Goal: Information Seeking & Learning: Compare options

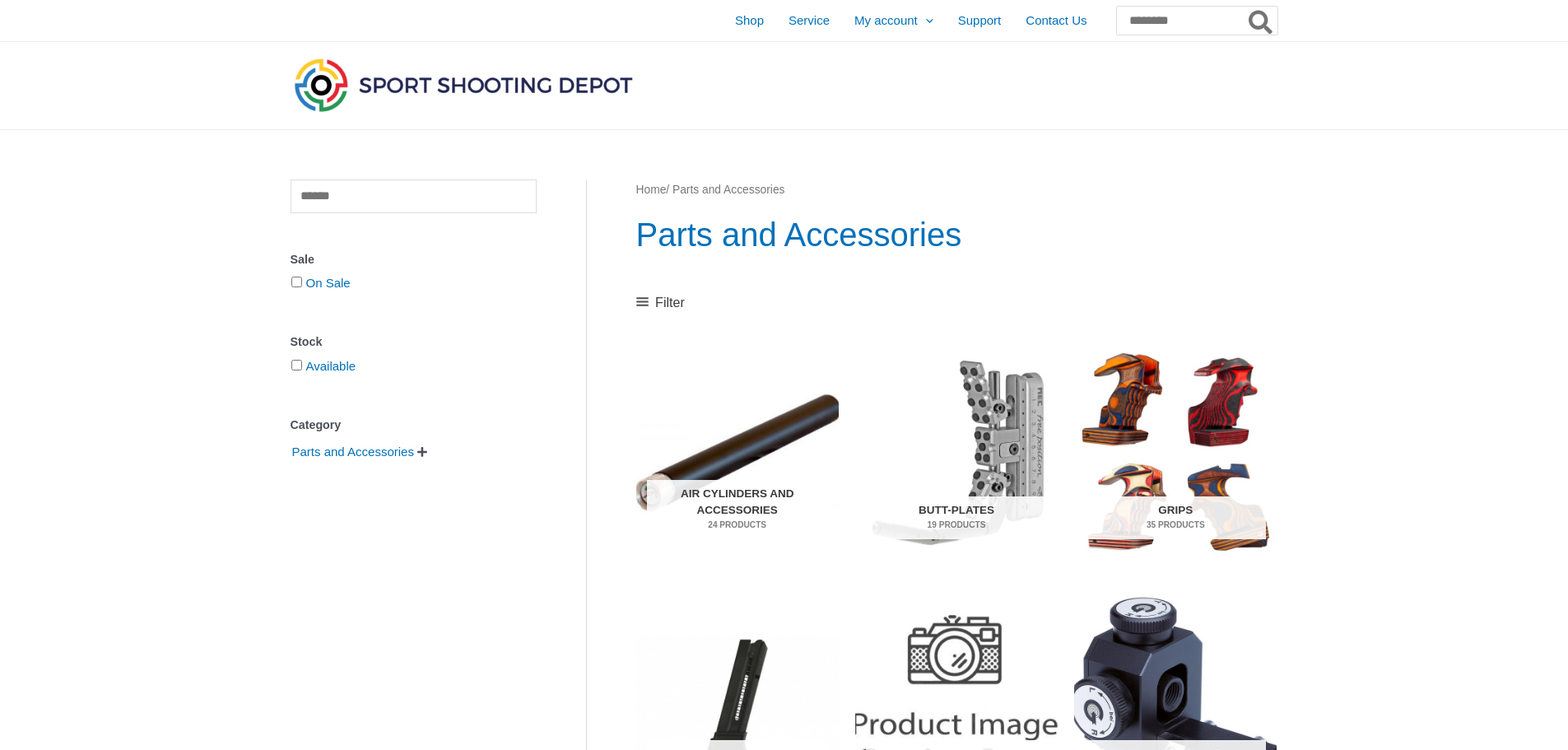
scroll to position [741, 0]
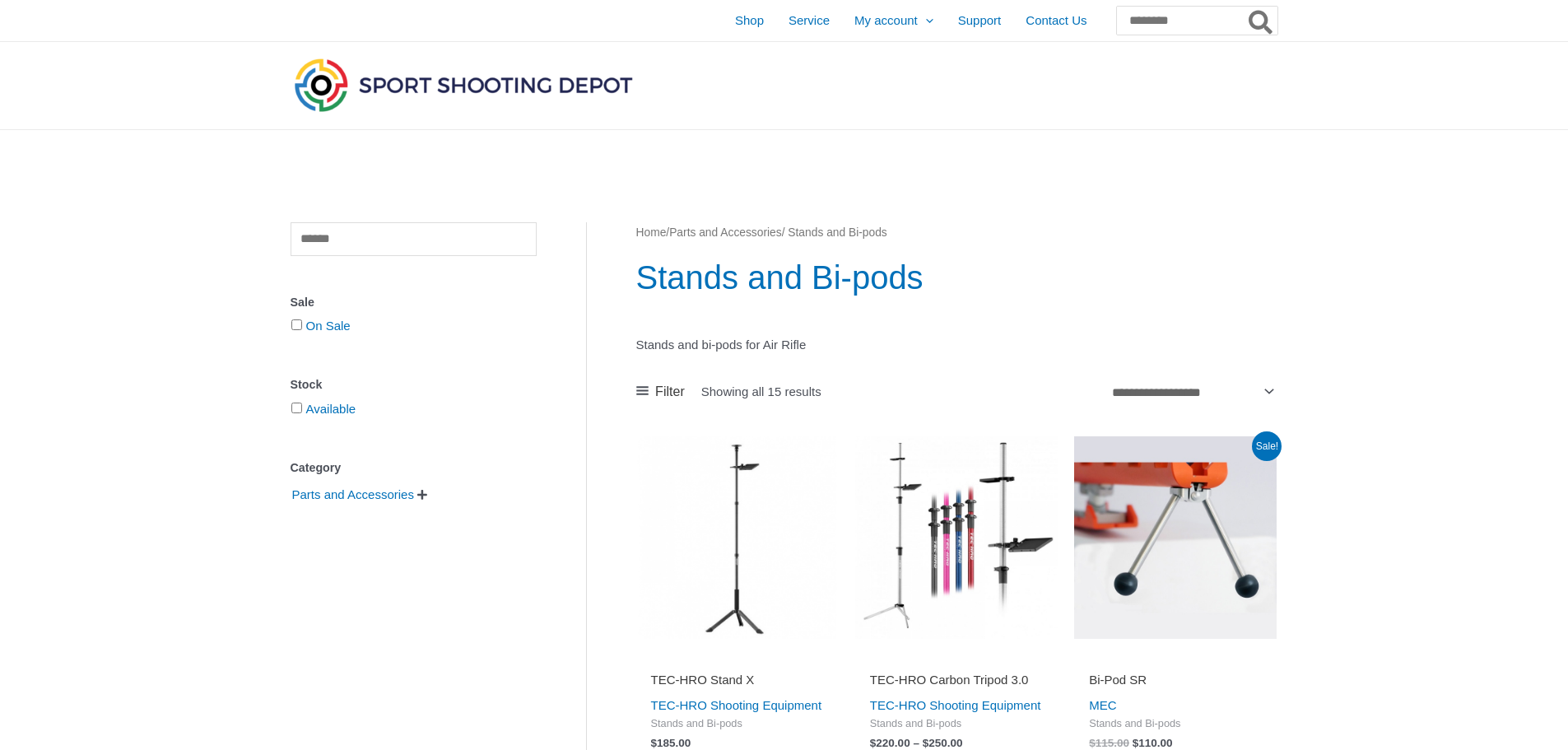
click at [956, 507] on img at bounding box center [956, 537] width 202 height 202
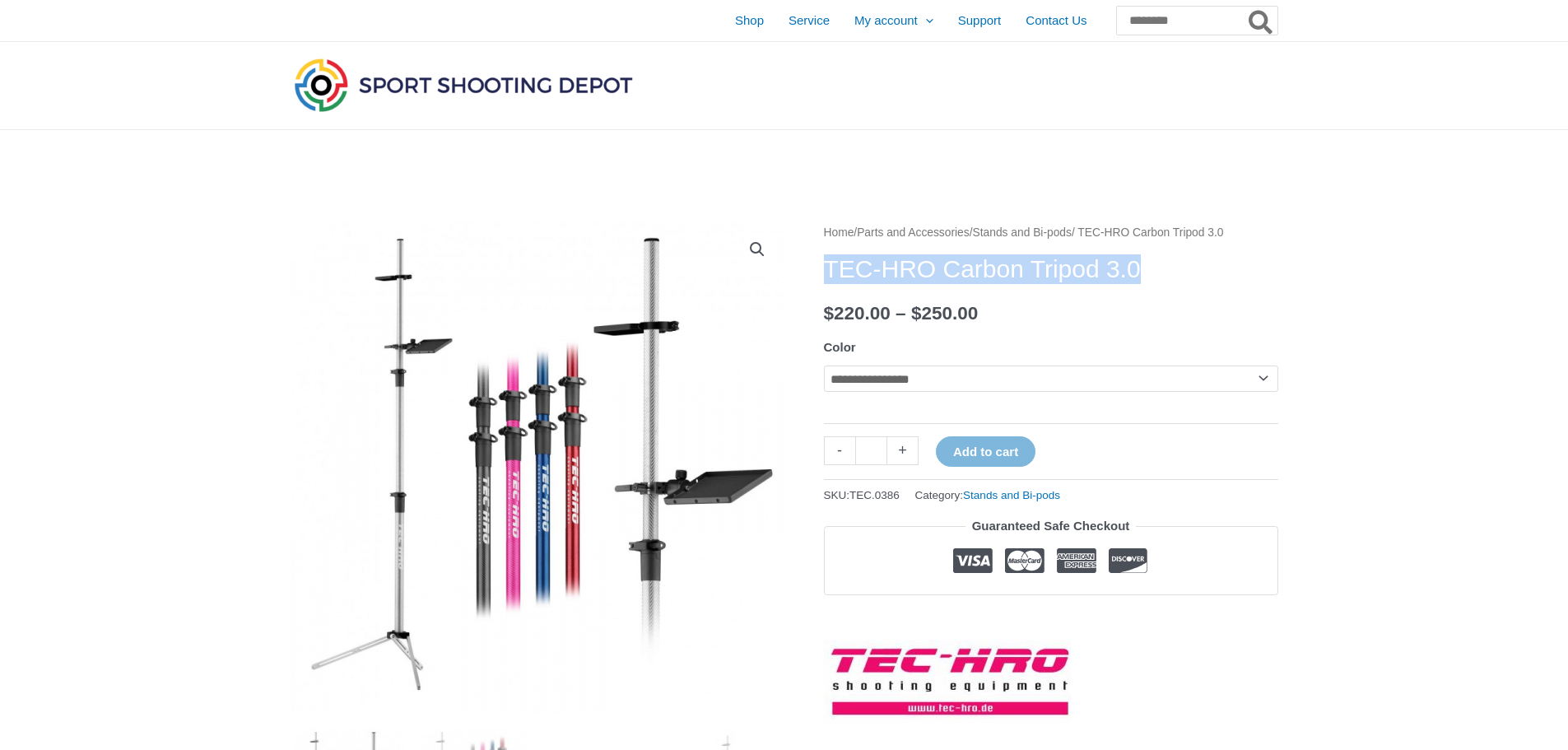
drag, startPoint x: 831, startPoint y: 288, endPoint x: 1217, endPoint y: 286, distance: 386.0
click at [1217, 284] on h1 "TEC-HRO Carbon Tripod 3.0" at bounding box center [1051, 270] width 454 height 30
copy h1 "TEC-HRO Carbon Tripod 3.0"
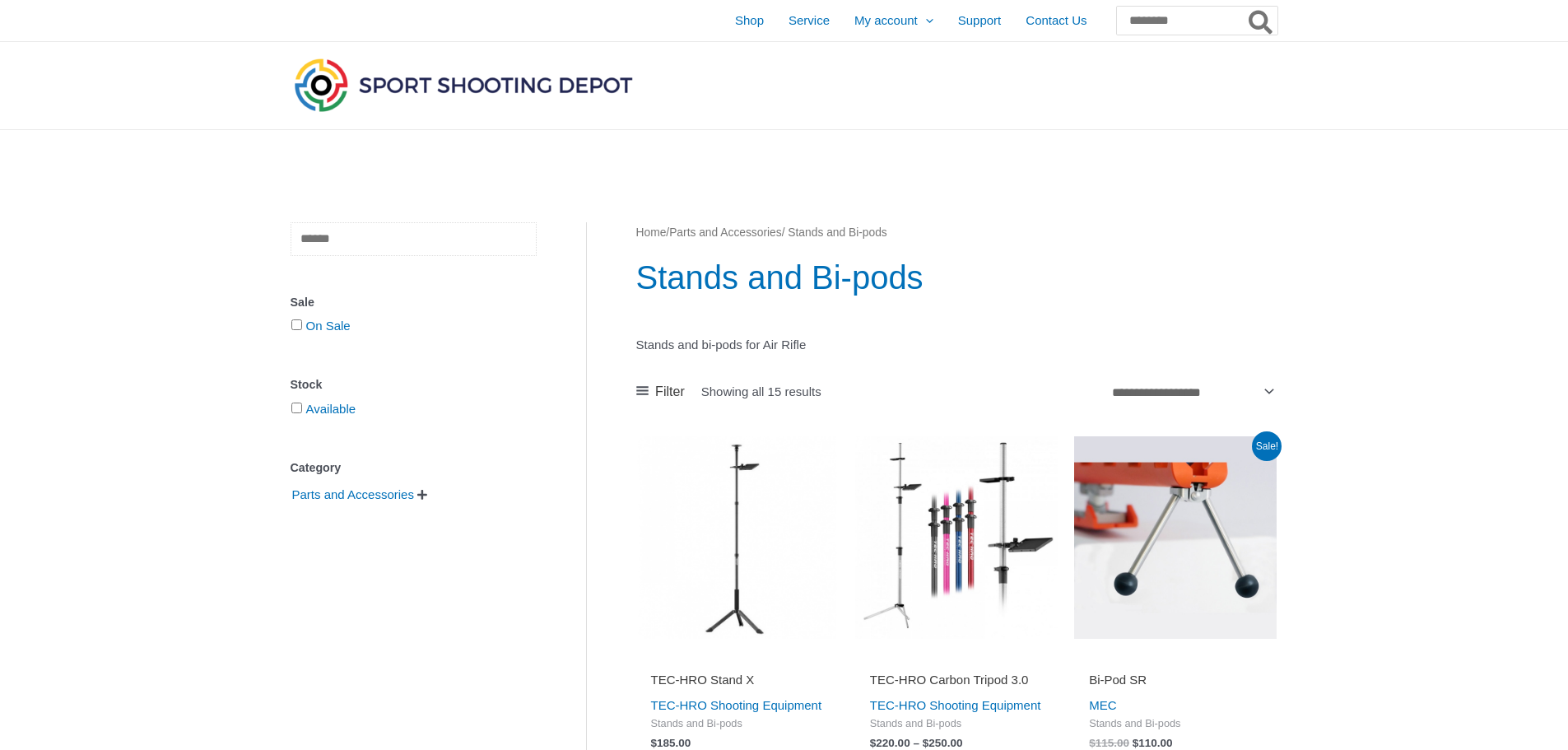
click at [327, 240] on input "text" at bounding box center [414, 239] width 246 height 34
click at [1134, 679] on h2 "Bi-Pod SR" at bounding box center [1176, 680] width 173 height 17
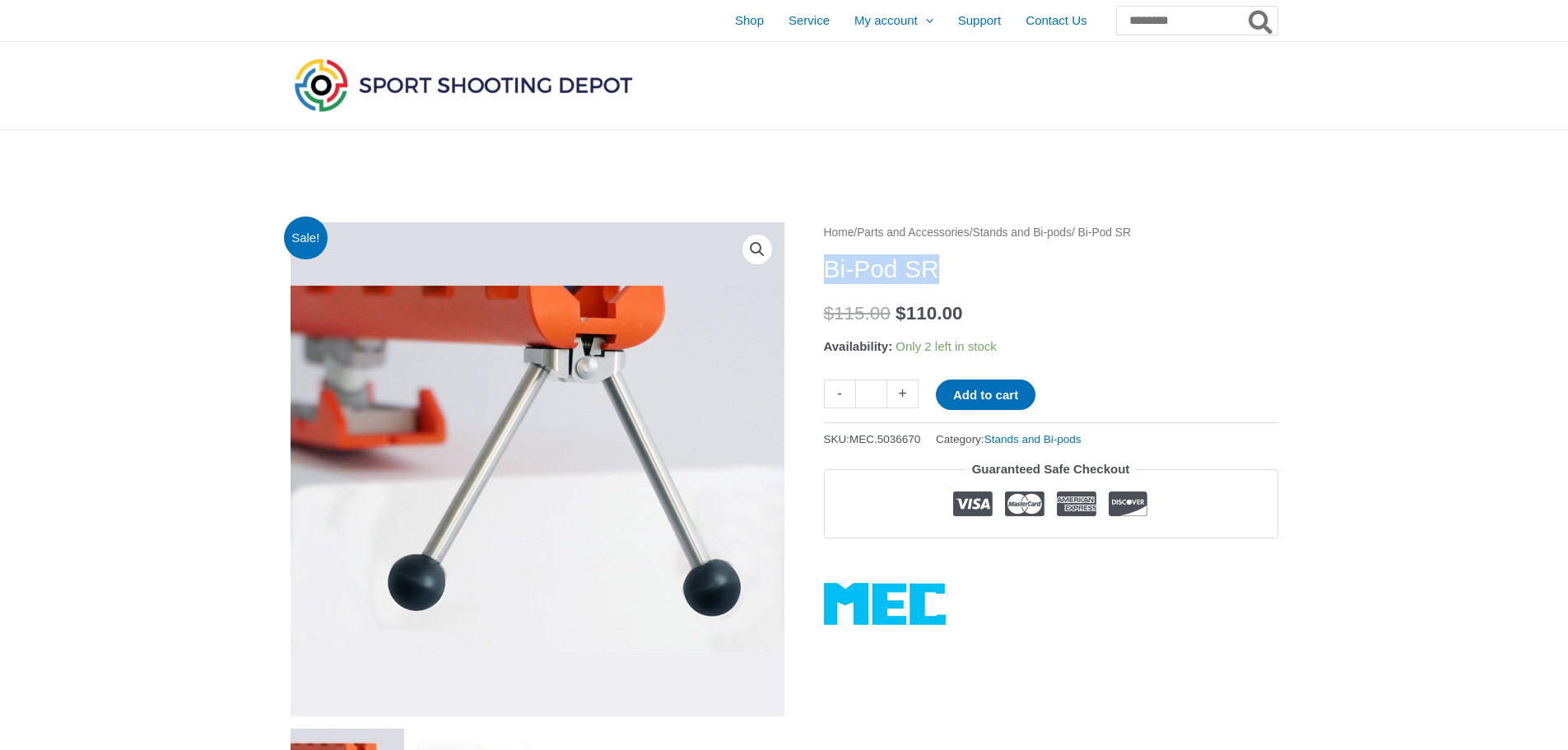
drag, startPoint x: 960, startPoint y: 271, endPoint x: 841, endPoint y: 274, distance: 119.0
click at [826, 264] on h1 "Bi-Pod SR" at bounding box center [1051, 270] width 454 height 30
copy h1 "Bi-Pod SR"
click at [1115, 25] on input "Search for:" at bounding box center [1196, 21] width 162 height 30
paste input "*********"
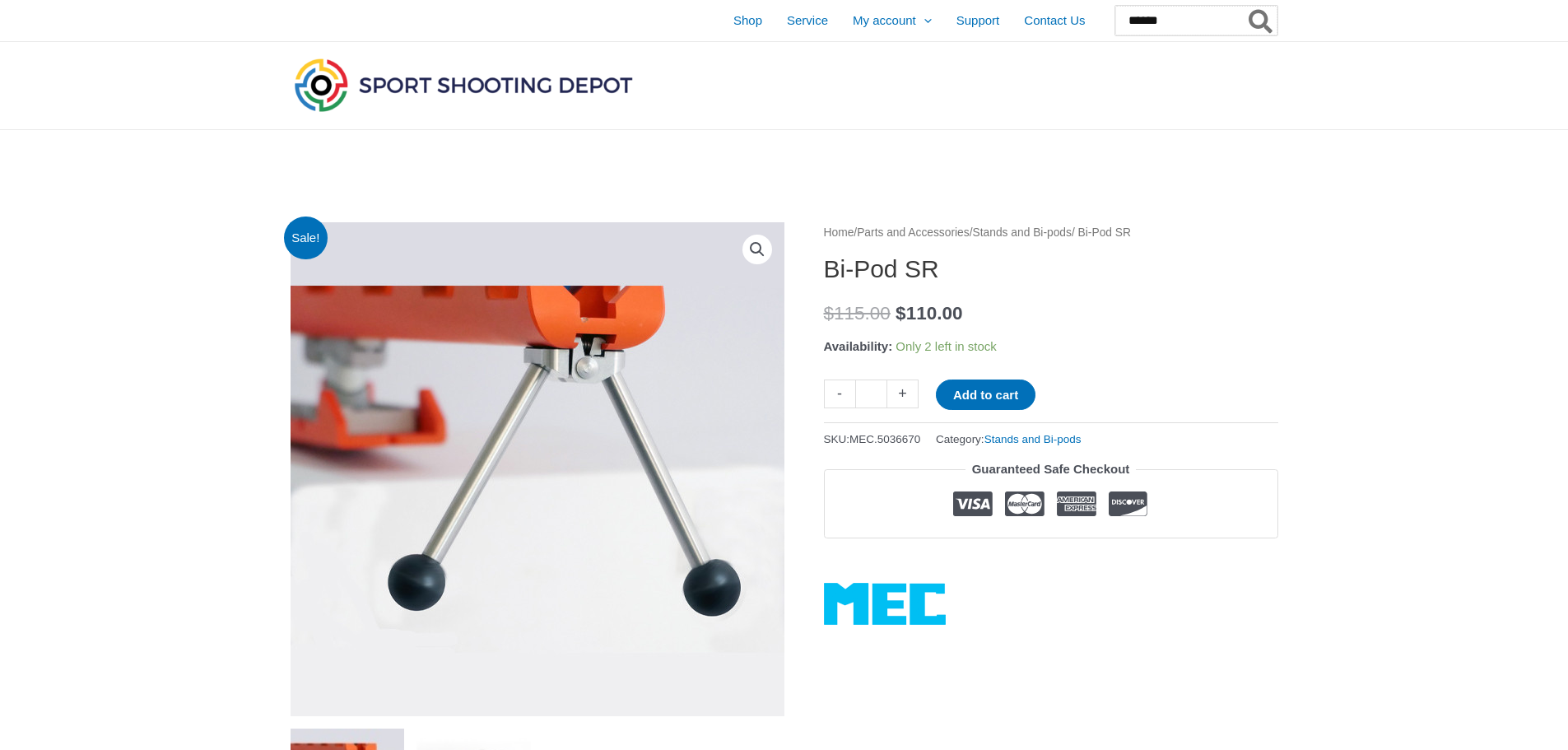
type input "******"
click at [1245, 6] on button "Search" at bounding box center [1261, 21] width 32 height 30
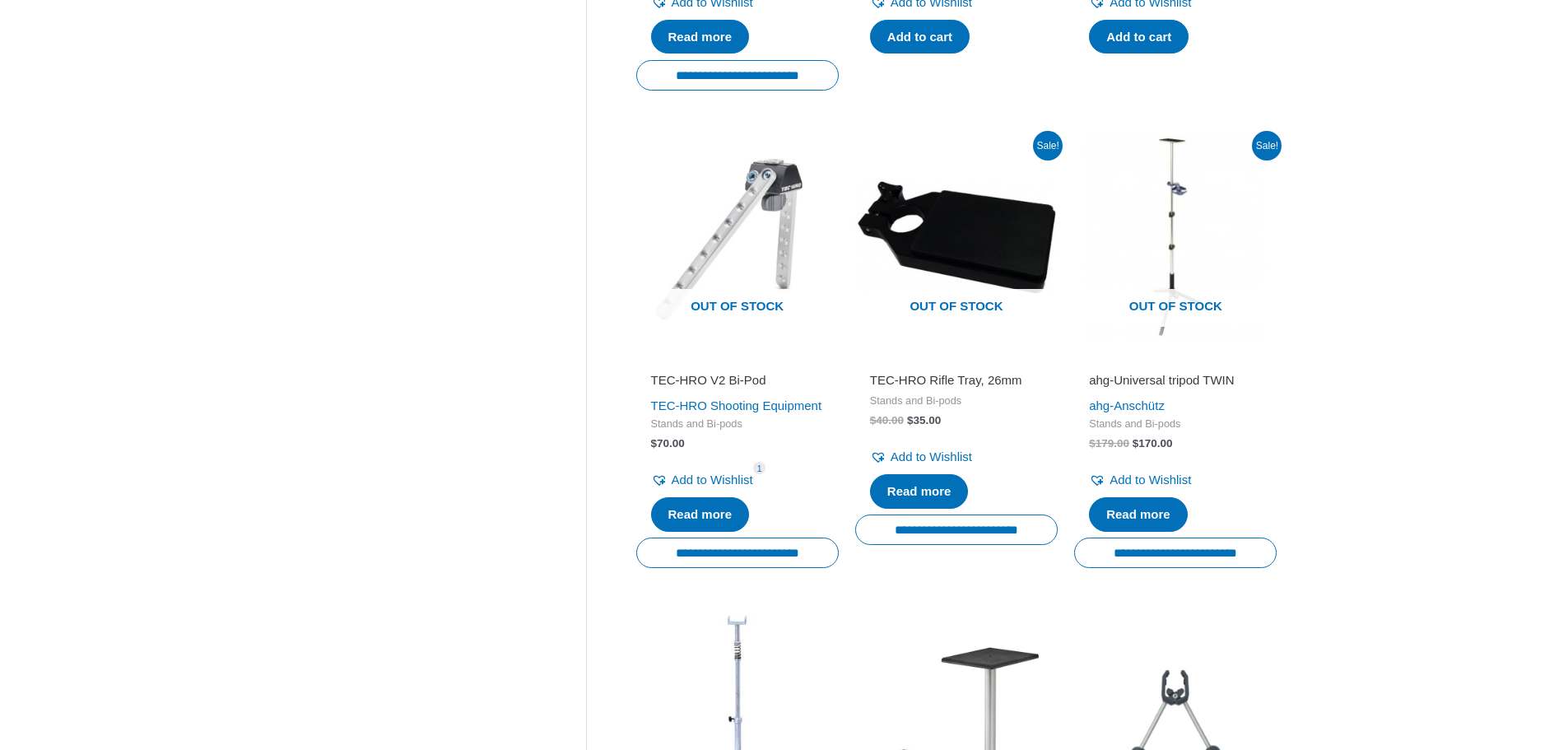
scroll to position [1153, 0]
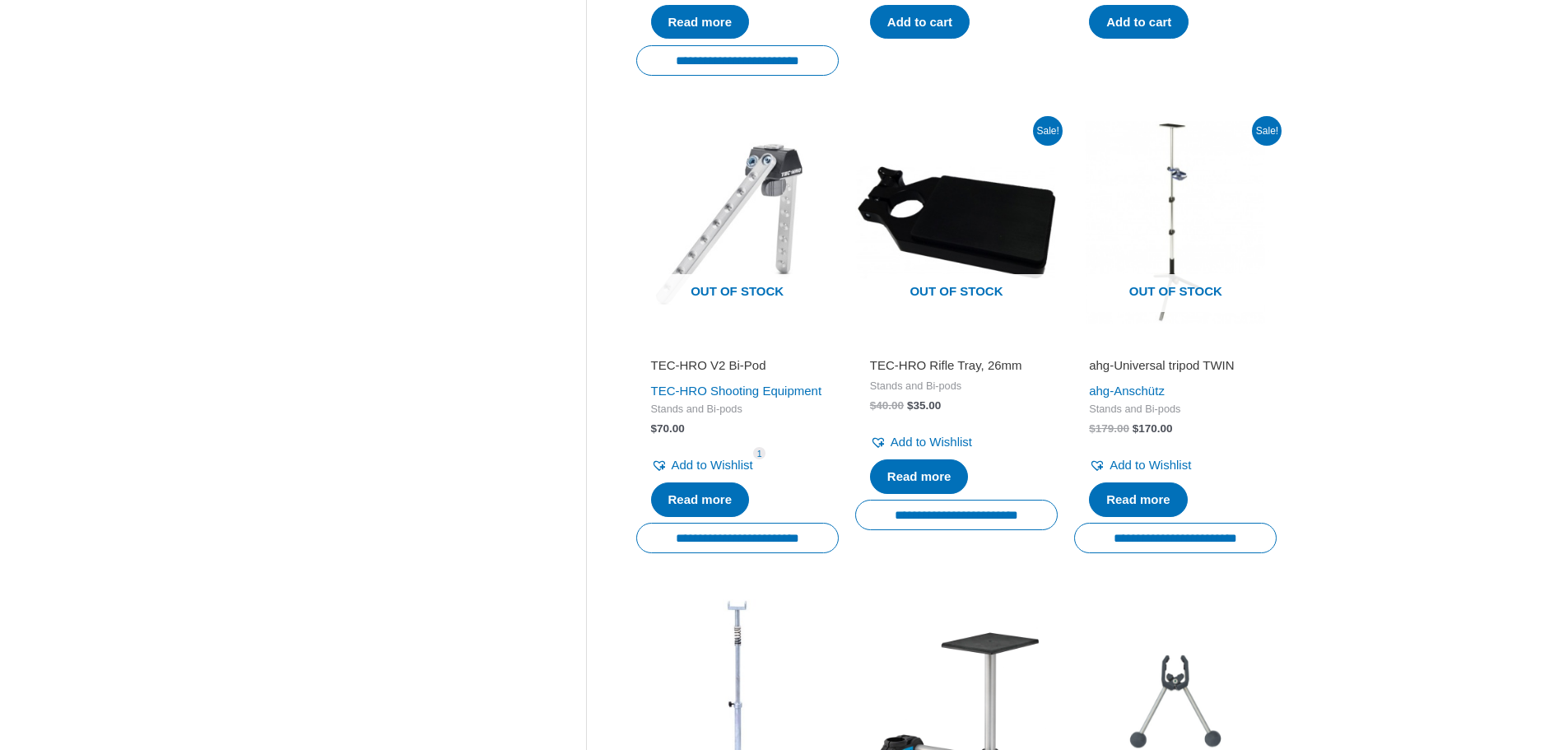
click at [687, 374] on h2 "TEC-HRO V2 Bi-Pod" at bounding box center [737, 365] width 173 height 17
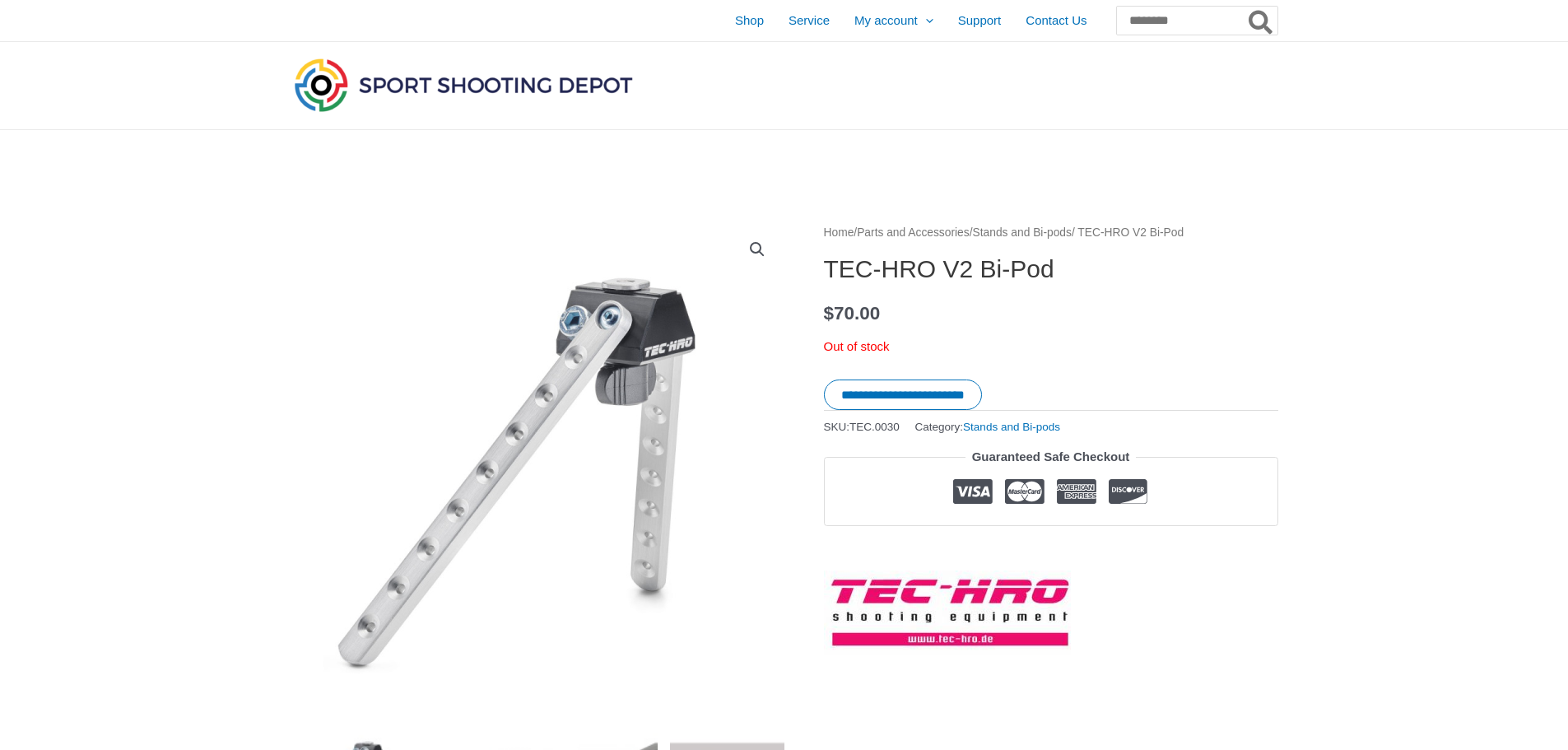
drag, startPoint x: 822, startPoint y: 272, endPoint x: 1170, endPoint y: 288, distance: 348.4
click at [1170, 287] on div "**********" at bounding box center [1051, 438] width 454 height 432
click at [1087, 346] on p "Out of stock" at bounding box center [1051, 347] width 454 height 23
drag, startPoint x: 921, startPoint y: 340, endPoint x: 920, endPoint y: 378, distance: 38.0
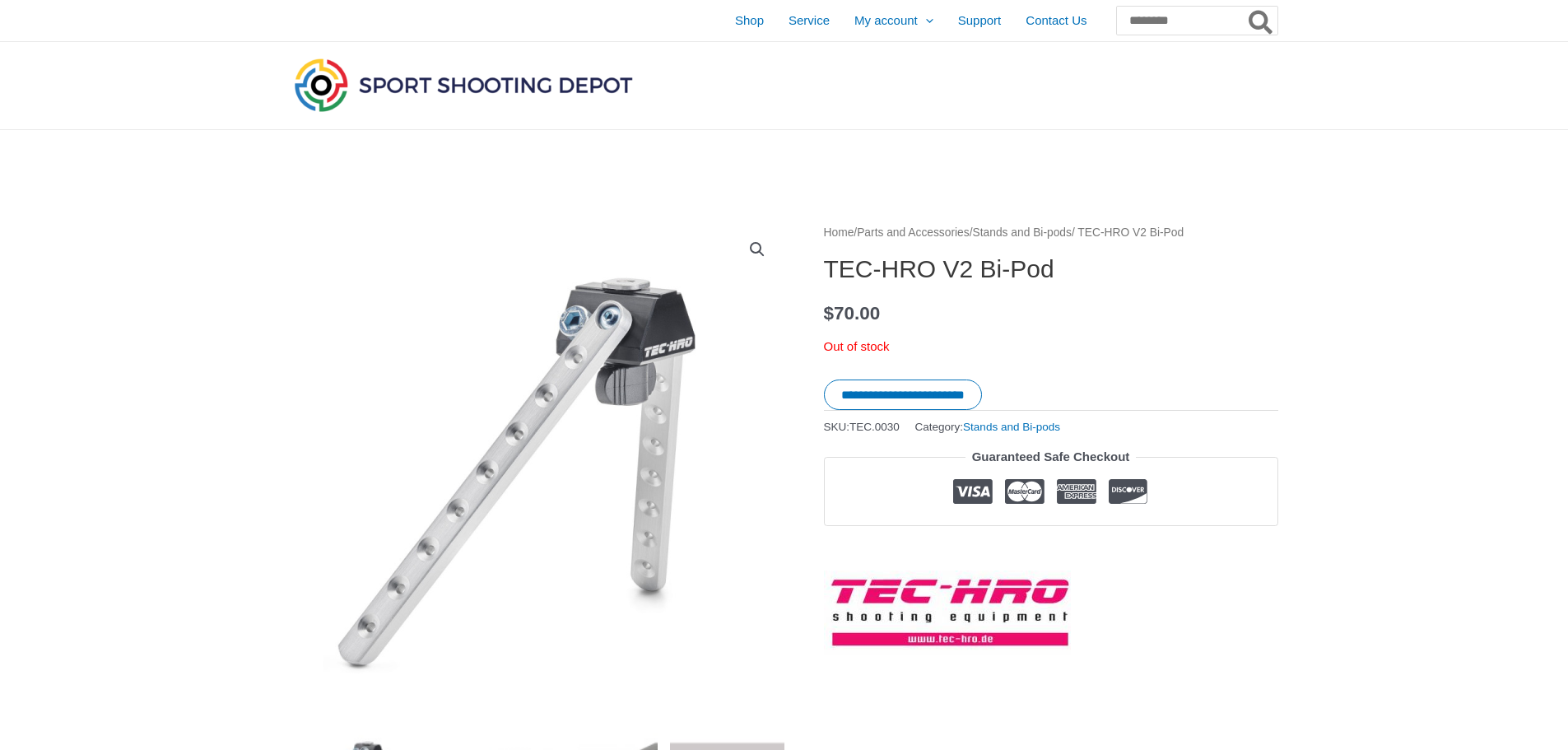
click at [920, 340] on p "Out of stock" at bounding box center [1051, 347] width 454 height 23
click at [896, 427] on span "TEC.0030" at bounding box center [875, 426] width 50 height 12
drag, startPoint x: 828, startPoint y: 271, endPoint x: 1064, endPoint y: 269, distance: 236.0
click at [1064, 269] on h1 "TEC-HRO V2 Bi-Pod" at bounding box center [1051, 270] width 454 height 30
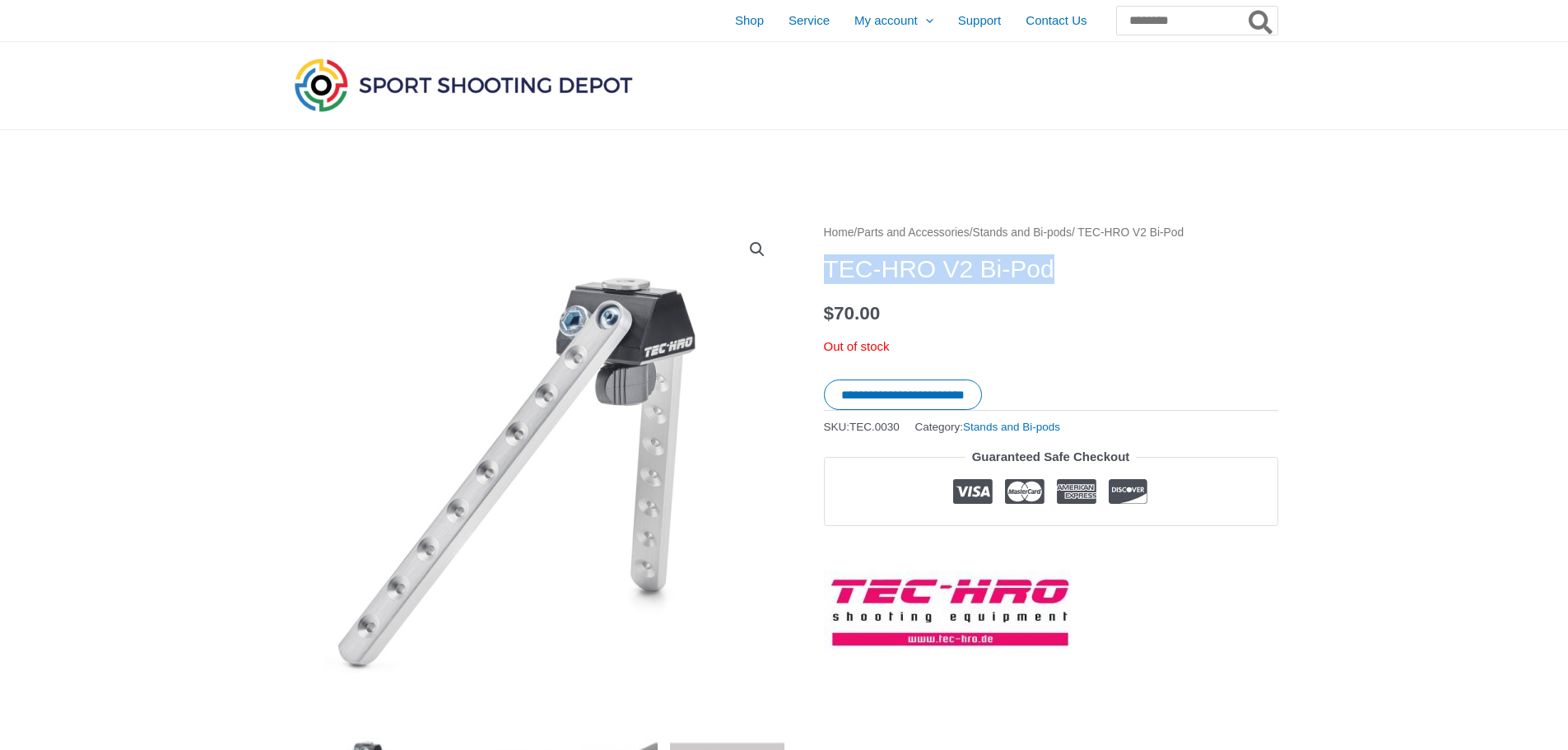
copy h1 "TEC-HRO V2 Bi-Pod"
click at [1248, 256] on h1 "TEC-HRO V2 Bi-Pod" at bounding box center [1051, 270] width 454 height 30
click at [1126, 26] on input "Search for:" at bounding box center [1196, 21] width 162 height 30
type input "*"
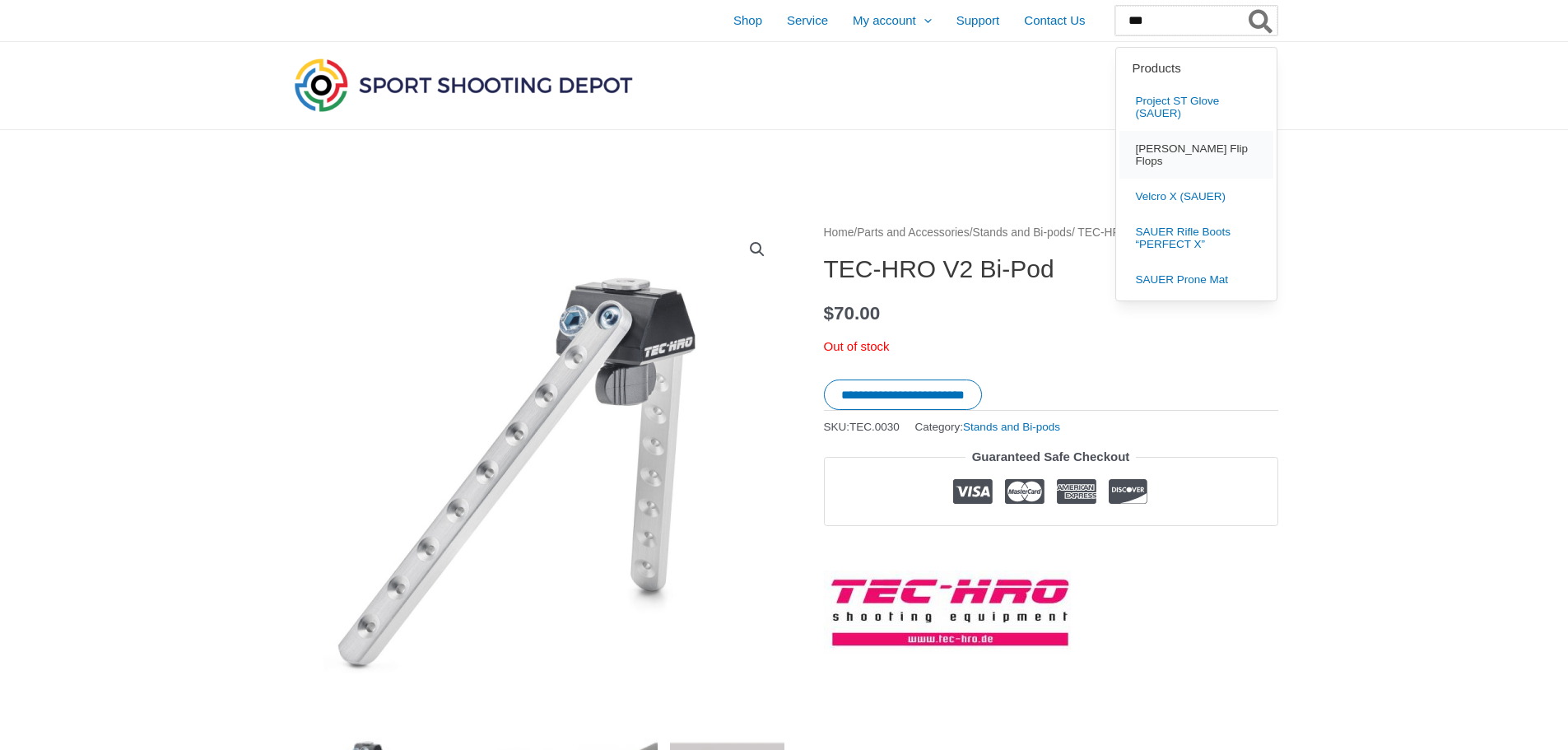
type input "***"
click at [1143, 143] on span "SAUER Flip Flops" at bounding box center [1197, 156] width 119 height 25
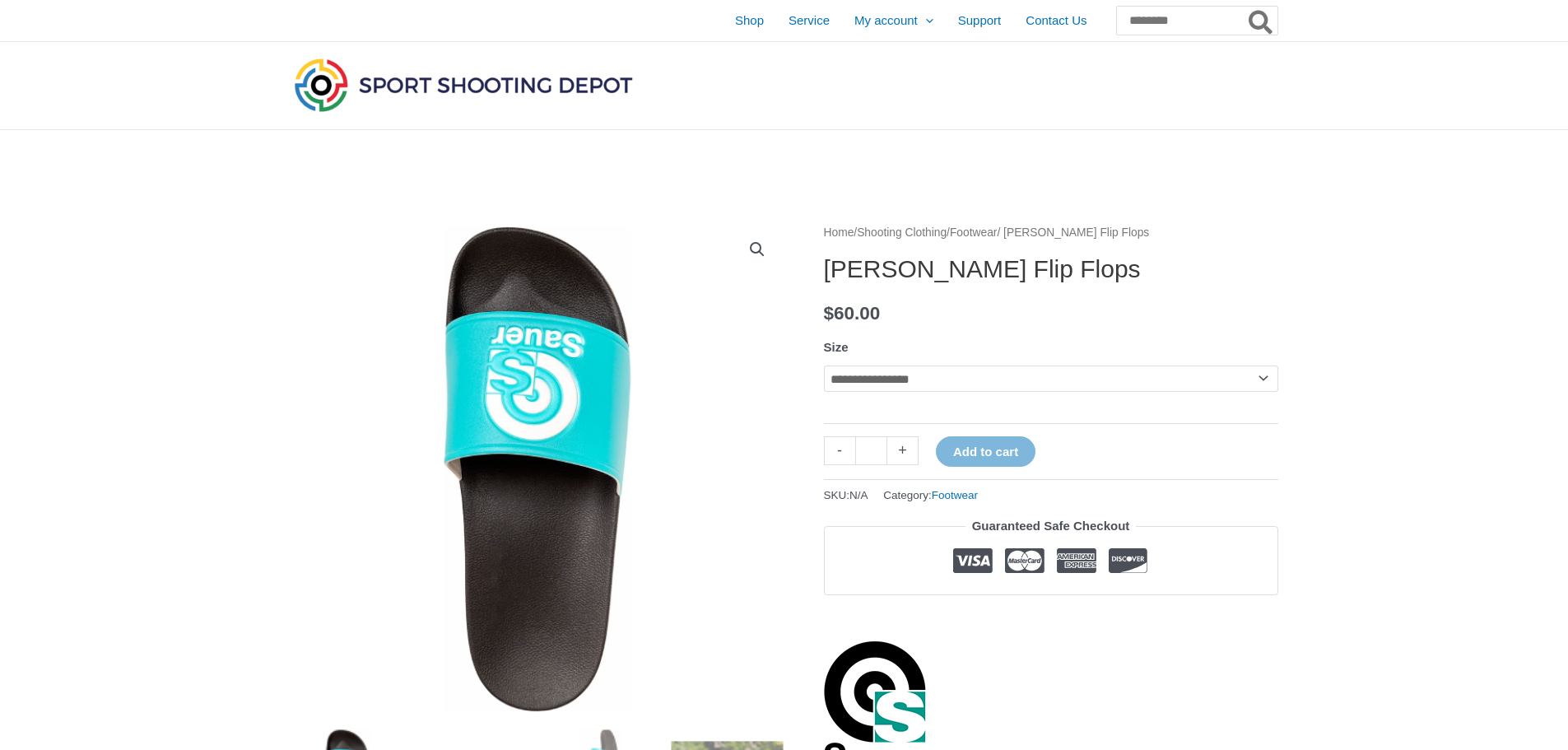
drag, startPoint x: 825, startPoint y: 266, endPoint x: 946, endPoint y: 287, distance: 122.8
click at [956, 294] on div "**********" at bounding box center [1051, 497] width 454 height 549
click at [934, 312] on p "$ 60.00" at bounding box center [1051, 314] width 454 height 35
click at [753, 281] on img at bounding box center [537, 469] width 494 height 494
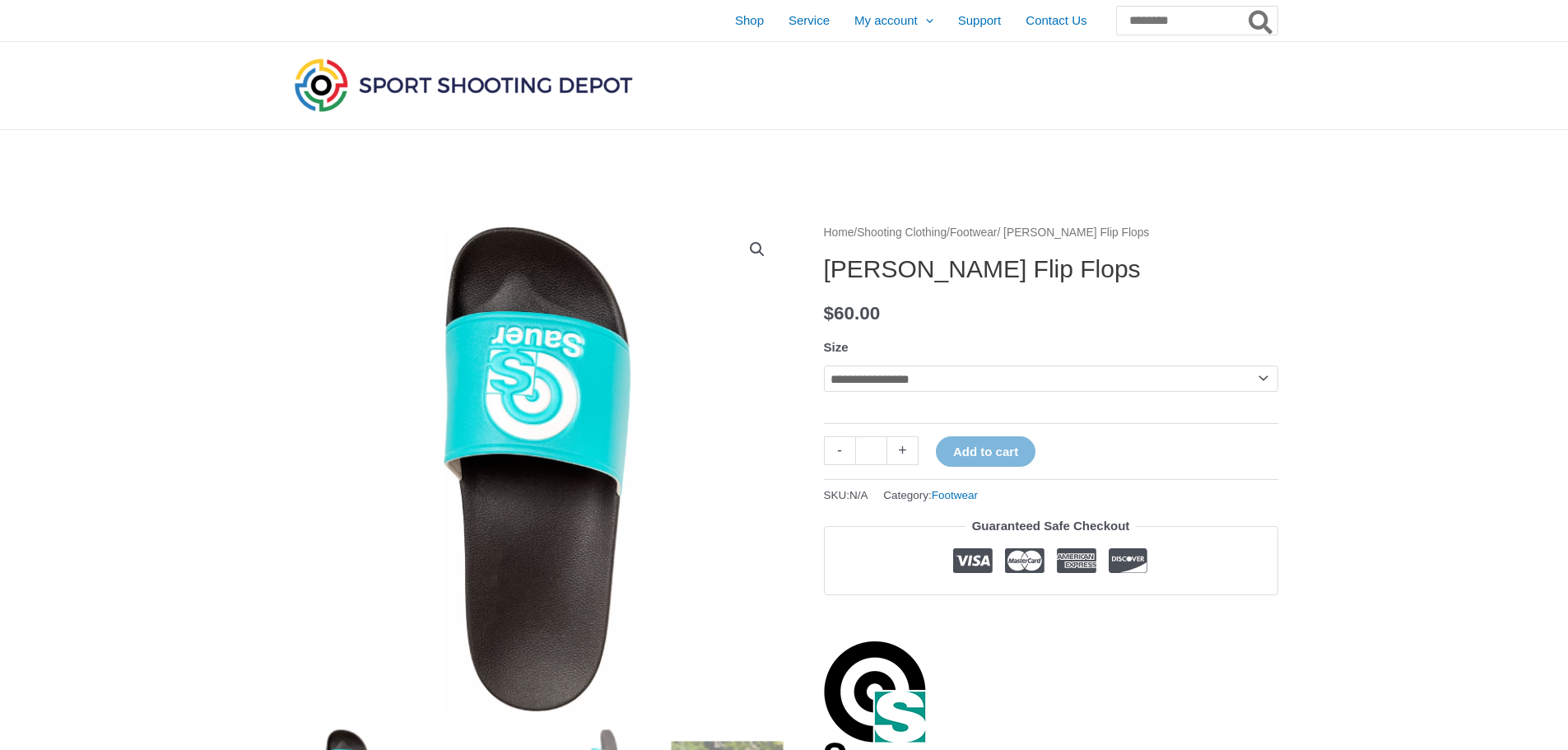
drag, startPoint x: 799, startPoint y: 398, endPoint x: 807, endPoint y: 429, distance: 32.0
drag, startPoint x: 846, startPoint y: 271, endPoint x: 903, endPoint y: 273, distance: 57.0
click at [903, 273] on h1 "SAUER Flip Flops" at bounding box center [1051, 270] width 454 height 30
copy h1 "SAUER"
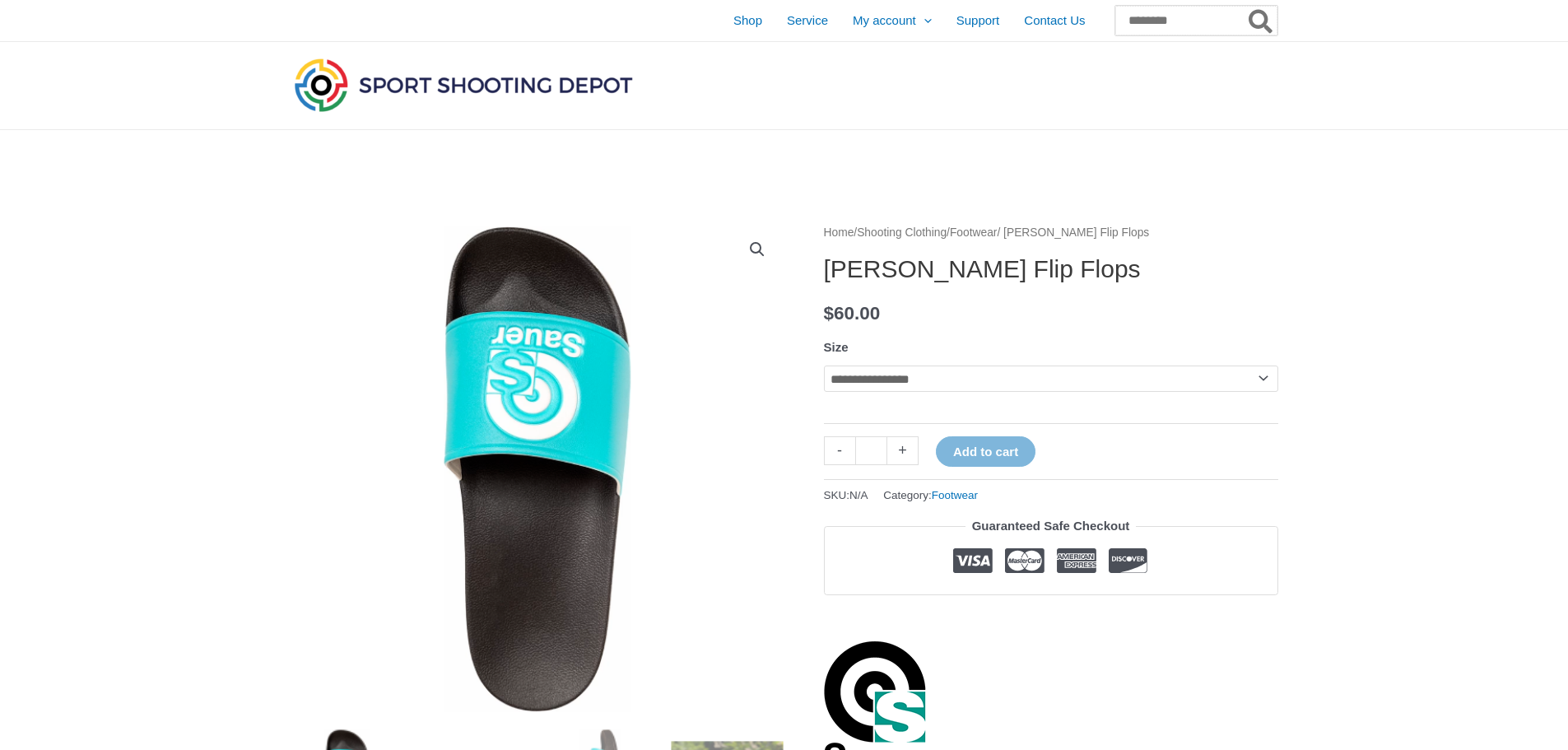
click at [1123, 25] on input "Search for:" at bounding box center [1196, 21] width 162 height 30
type input "*****"
click at [1245, 6] on button "Search" at bounding box center [1261, 21] width 32 height 30
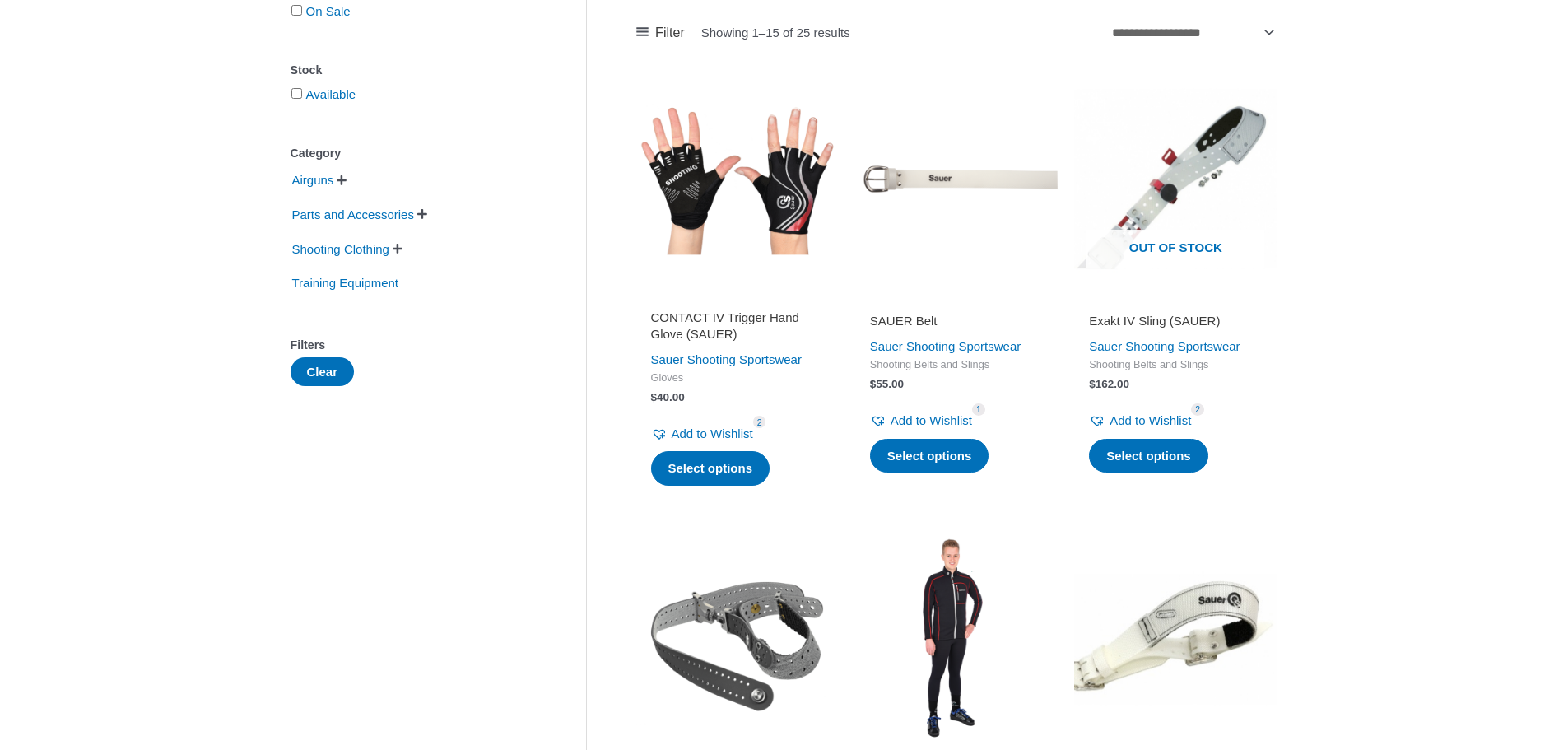
scroll to position [494, 0]
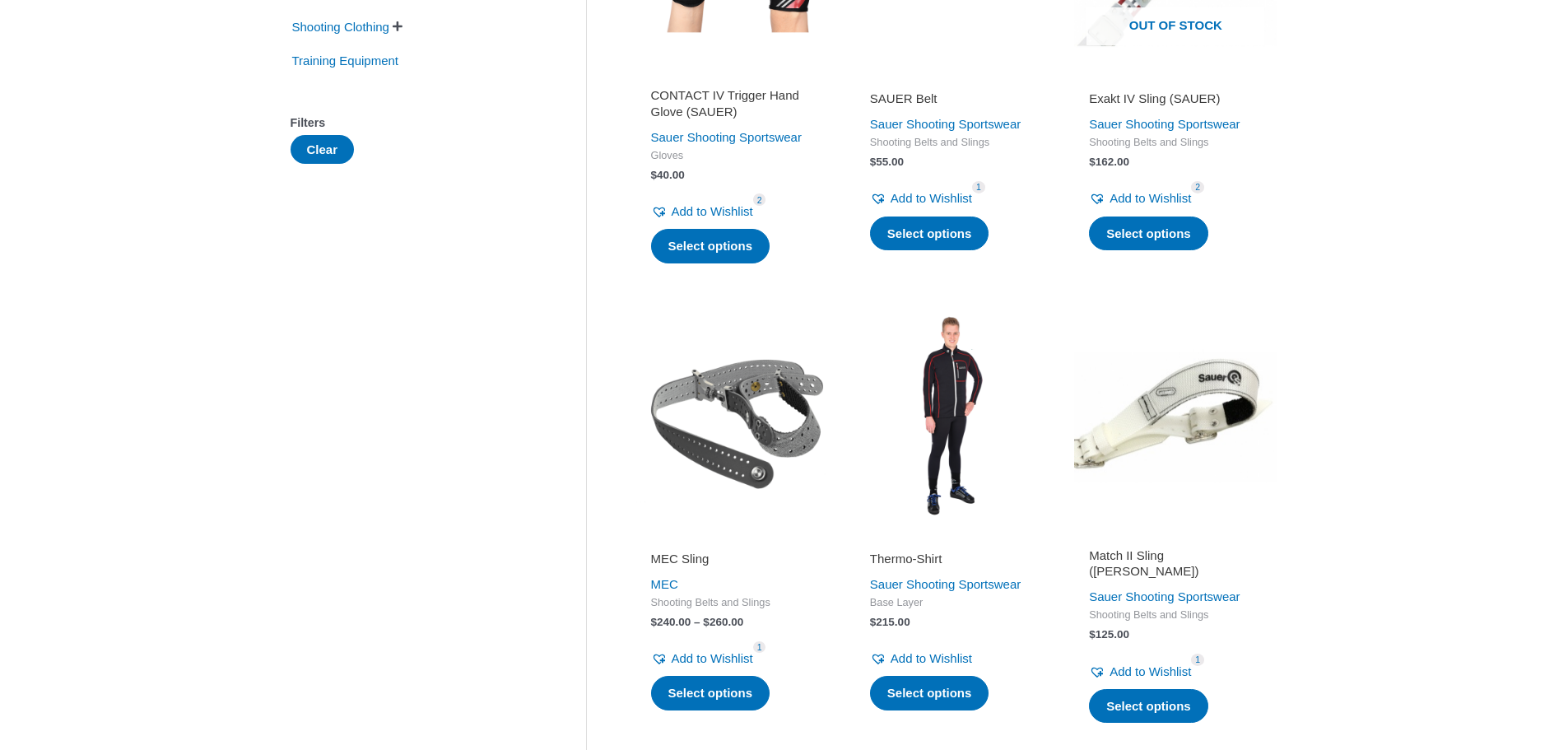
click at [1175, 561] on h2 "Match II Sling ([PERSON_NAME])" at bounding box center [1176, 564] width 173 height 32
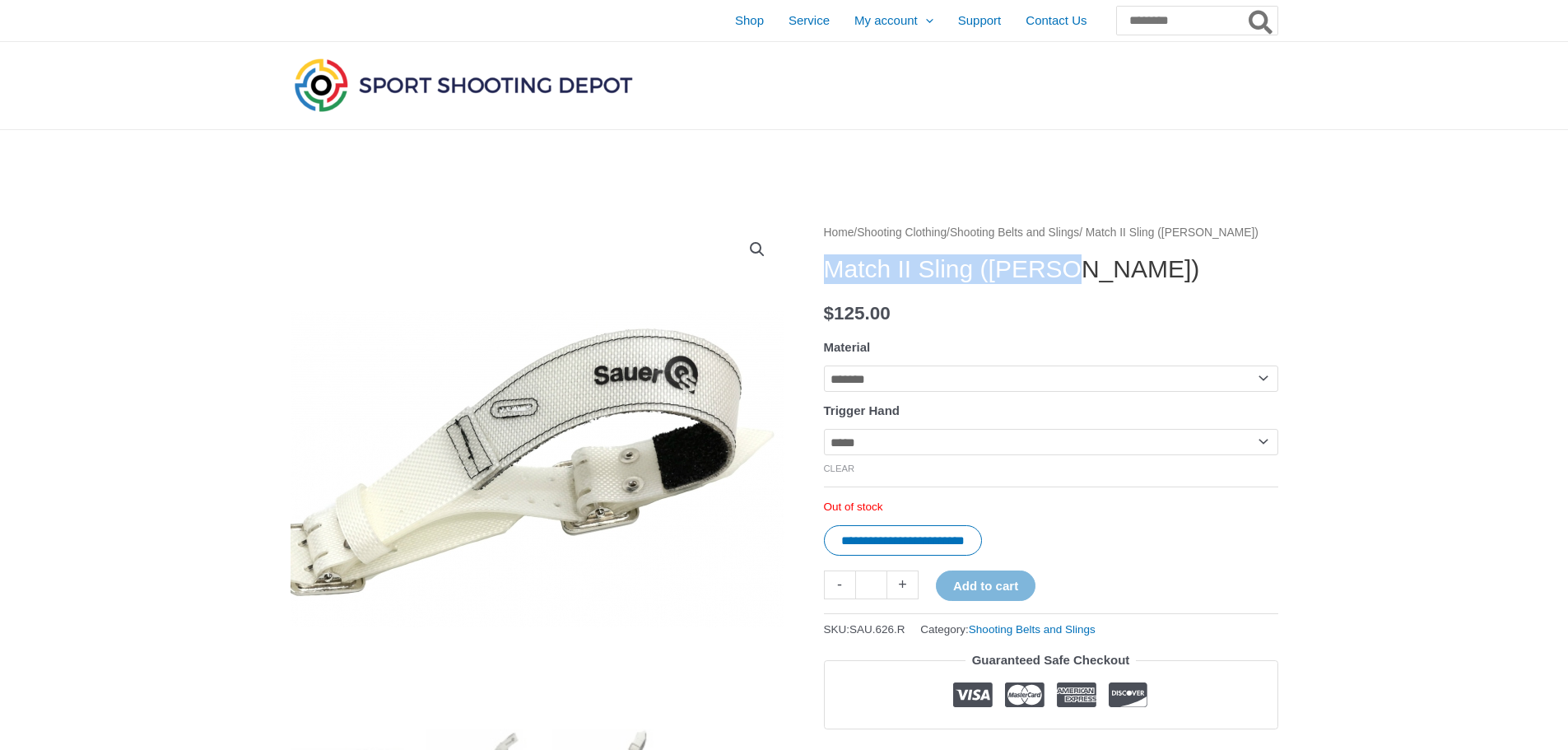
drag, startPoint x: 831, startPoint y: 271, endPoint x: 1133, endPoint y: 272, distance: 302.0
click at [1133, 272] on h1 "Match II Sling (SAUER)" at bounding box center [1051, 270] width 454 height 30
copy h1 "Match II Sling (SAUER)"
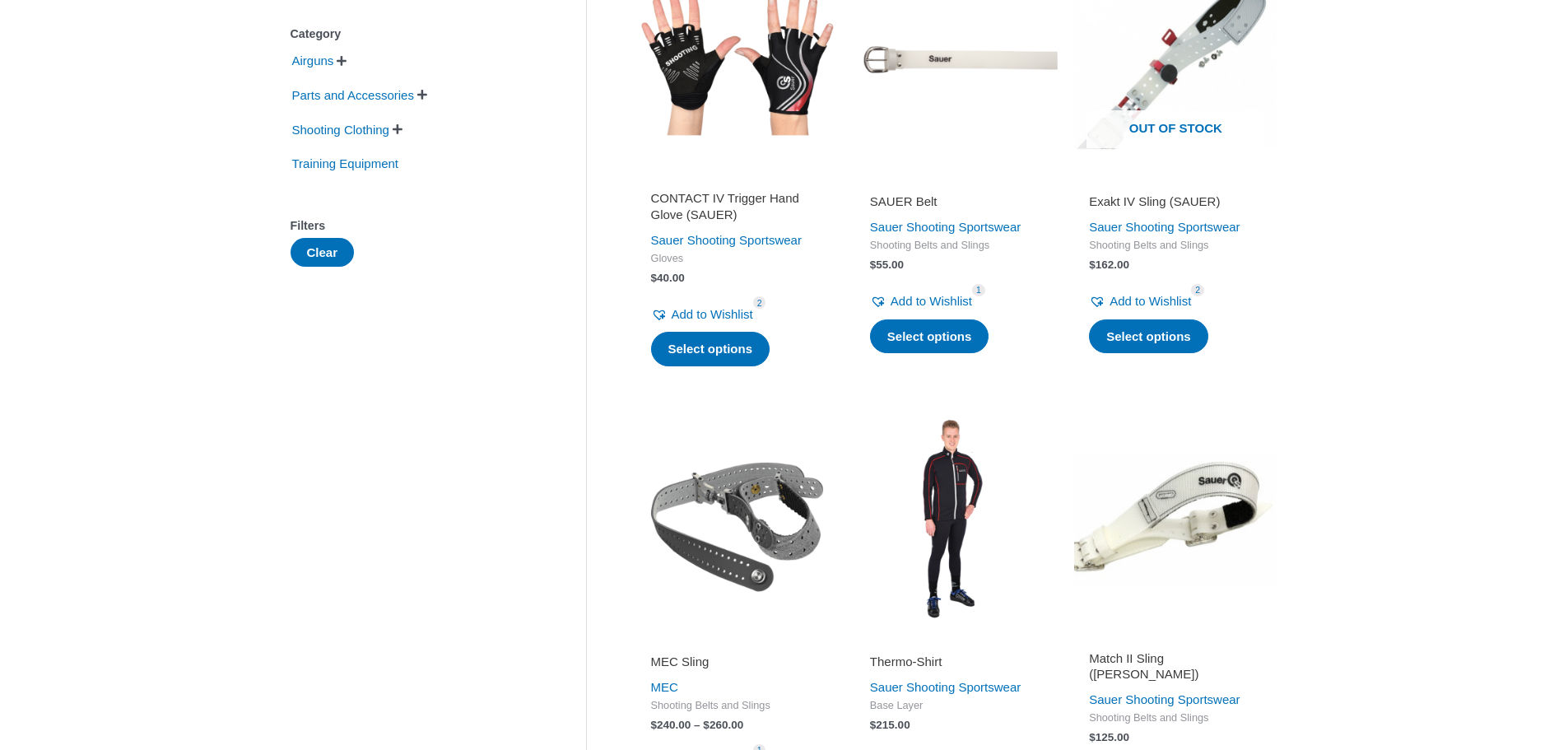
scroll to position [165, 0]
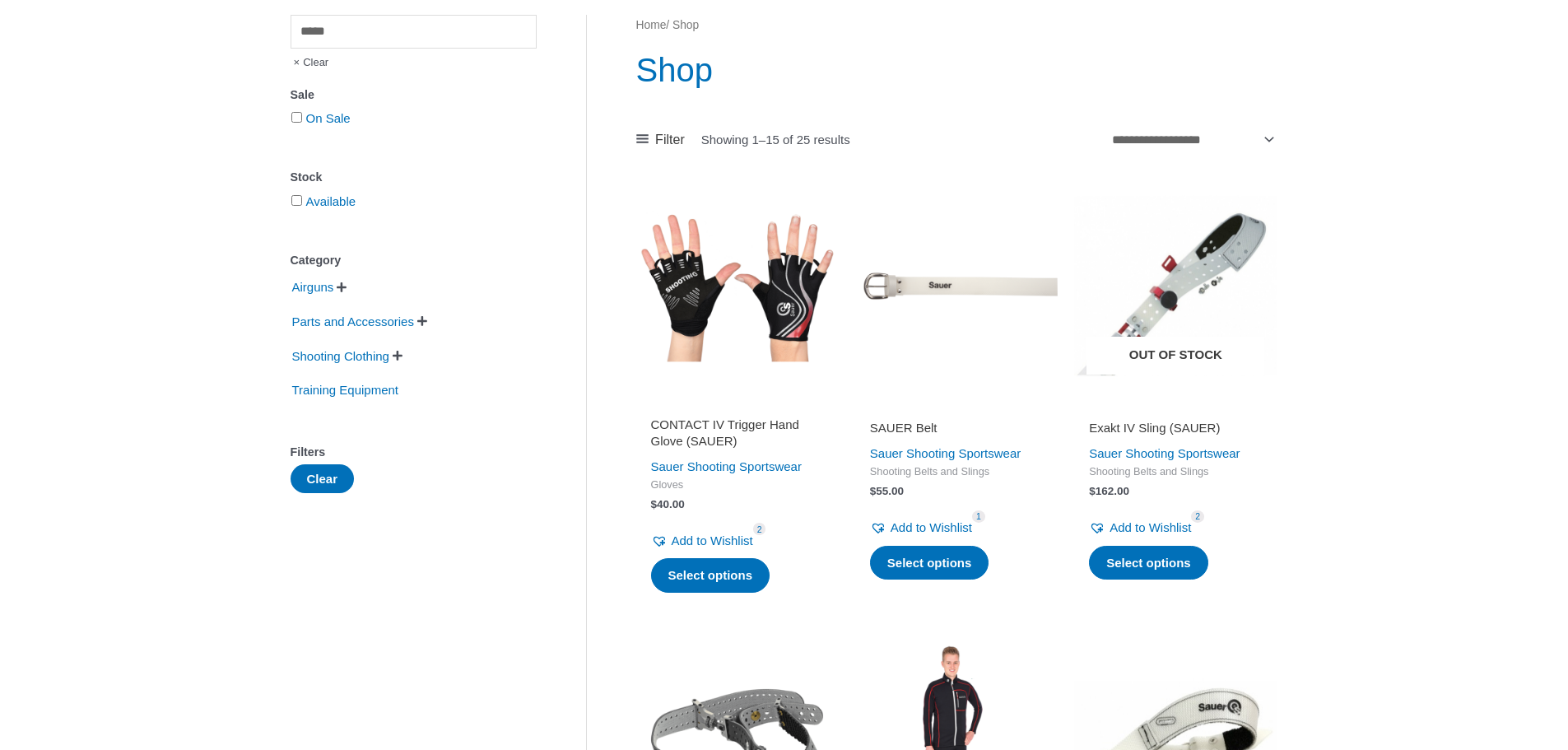
click at [1182, 363] on span "Out of stock" at bounding box center [1176, 355] width 178 height 37
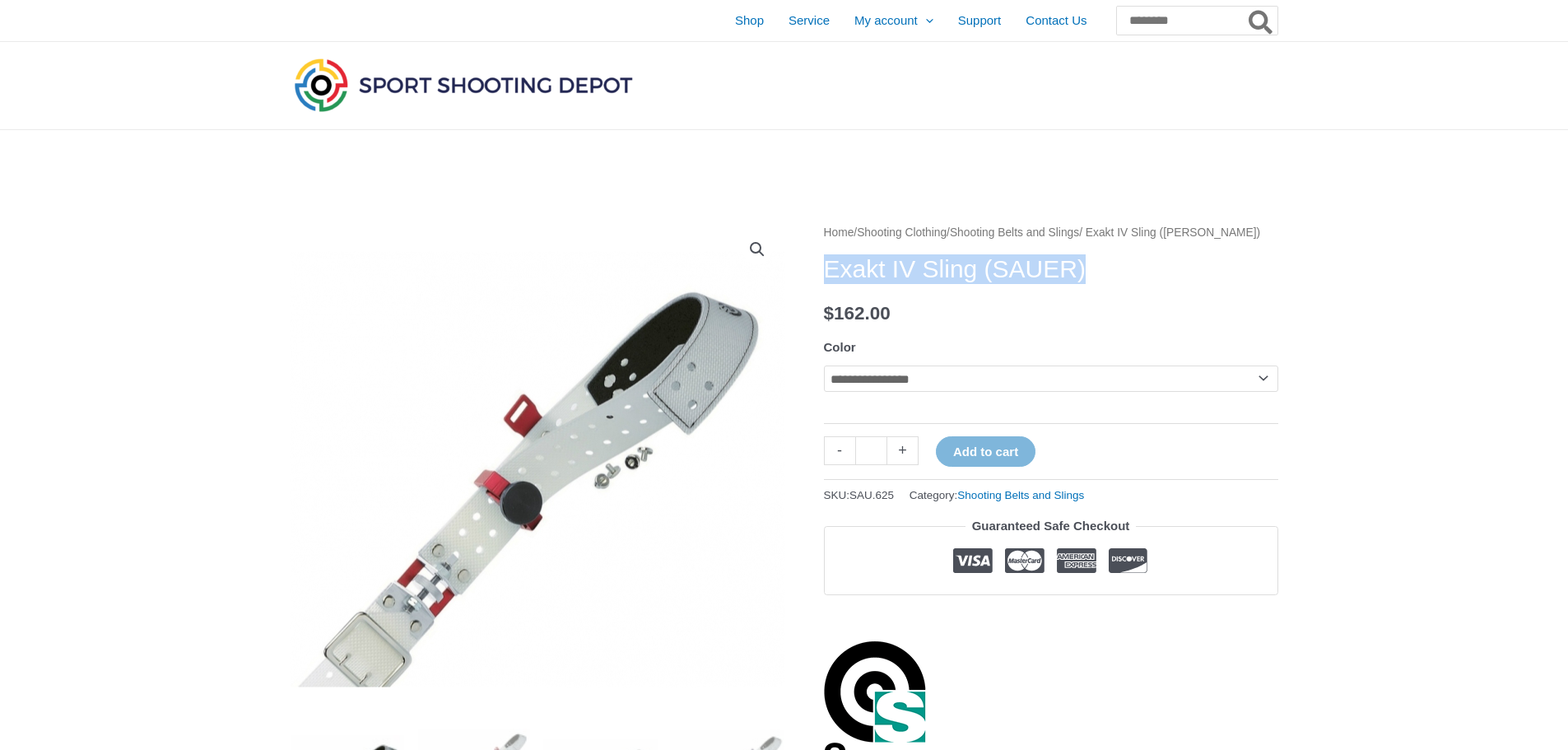
drag, startPoint x: 825, startPoint y: 270, endPoint x: 1123, endPoint y: 263, distance: 298.1
click at [1123, 263] on h1 "Exakt IV Sling (SAUER)" at bounding box center [1051, 270] width 454 height 30
copy h1 "Exakt IV Sling (SAUER)"
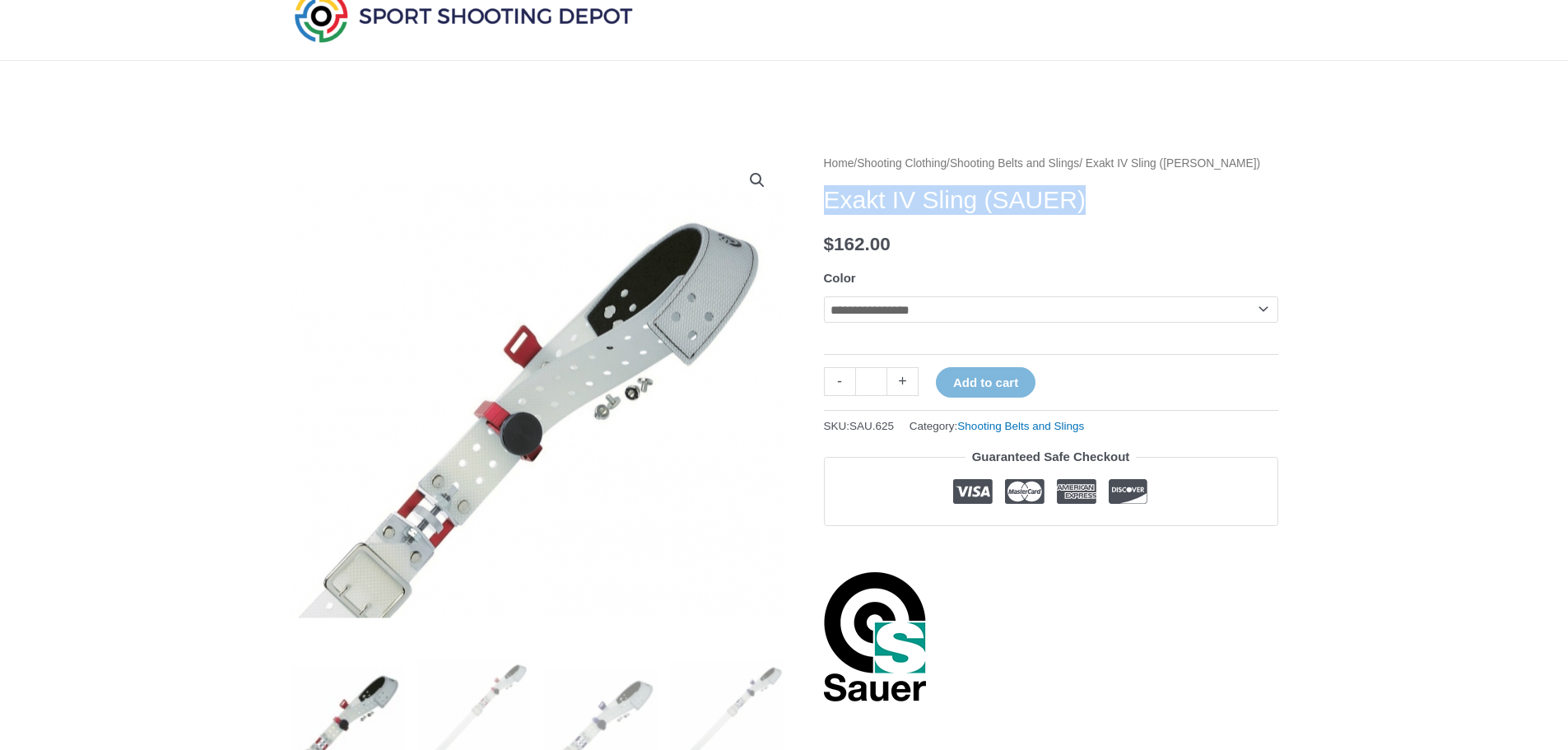
scroll to position [165, 0]
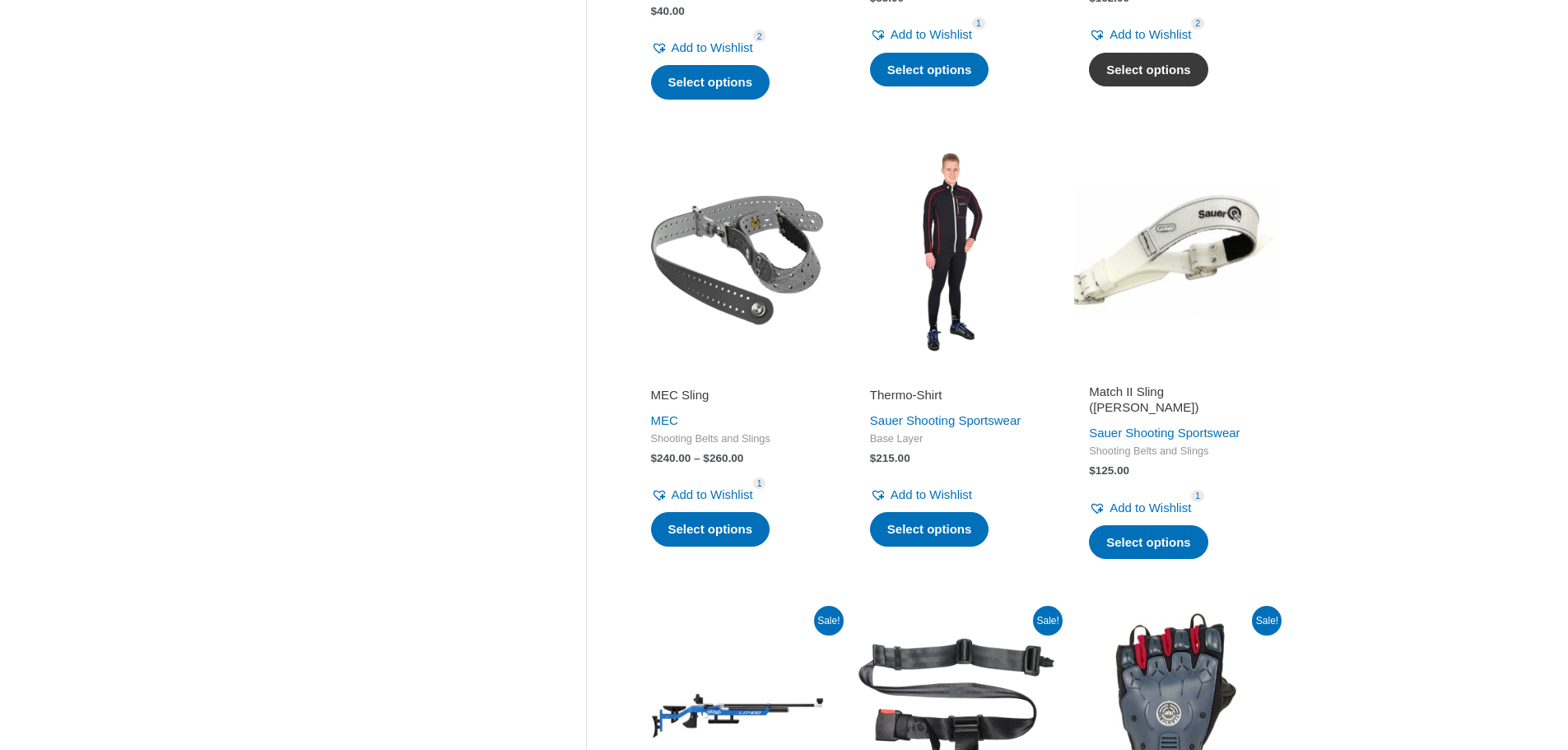
scroll to position [658, 0]
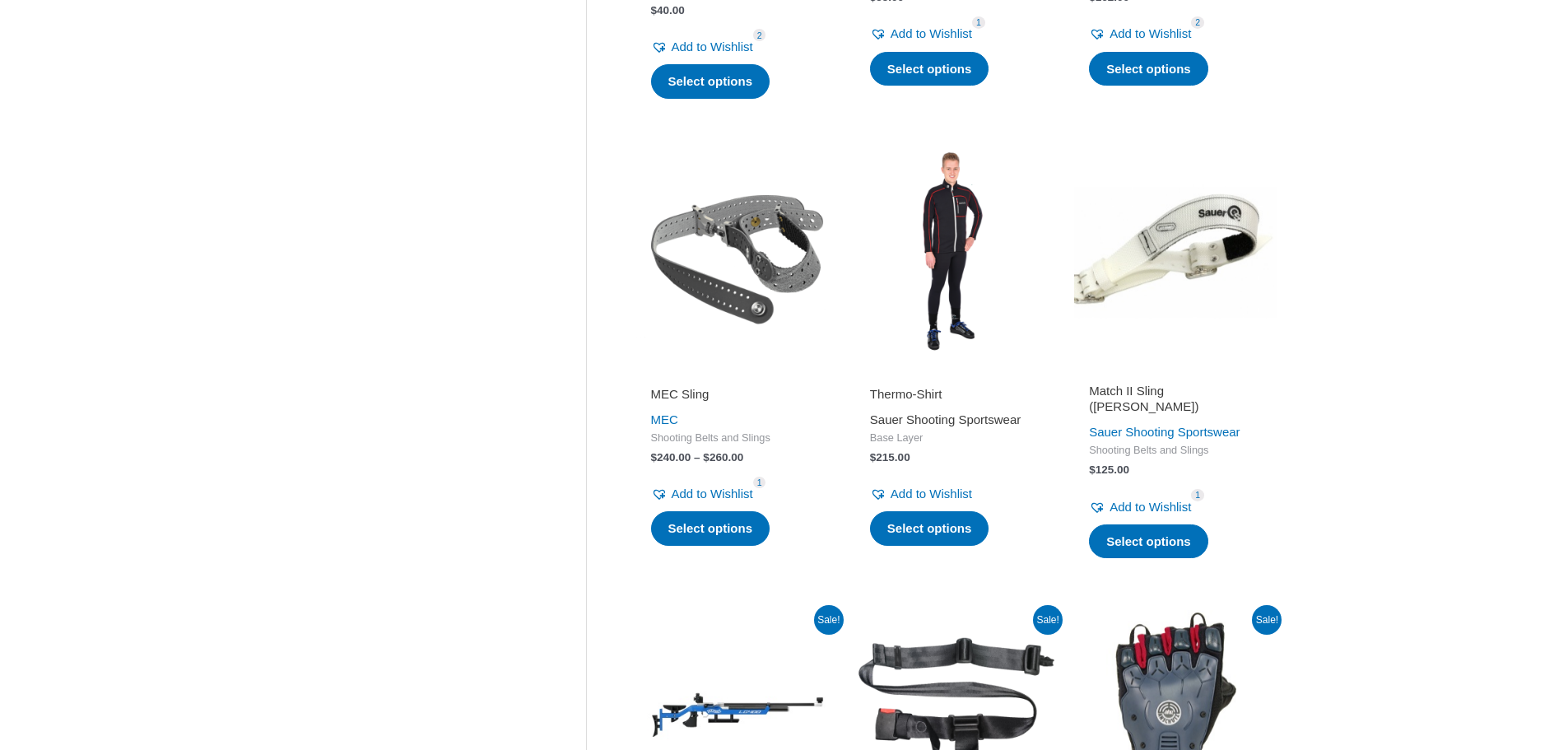
click at [969, 421] on link "Sauer Shooting Sportswear" at bounding box center [945, 420] width 151 height 14
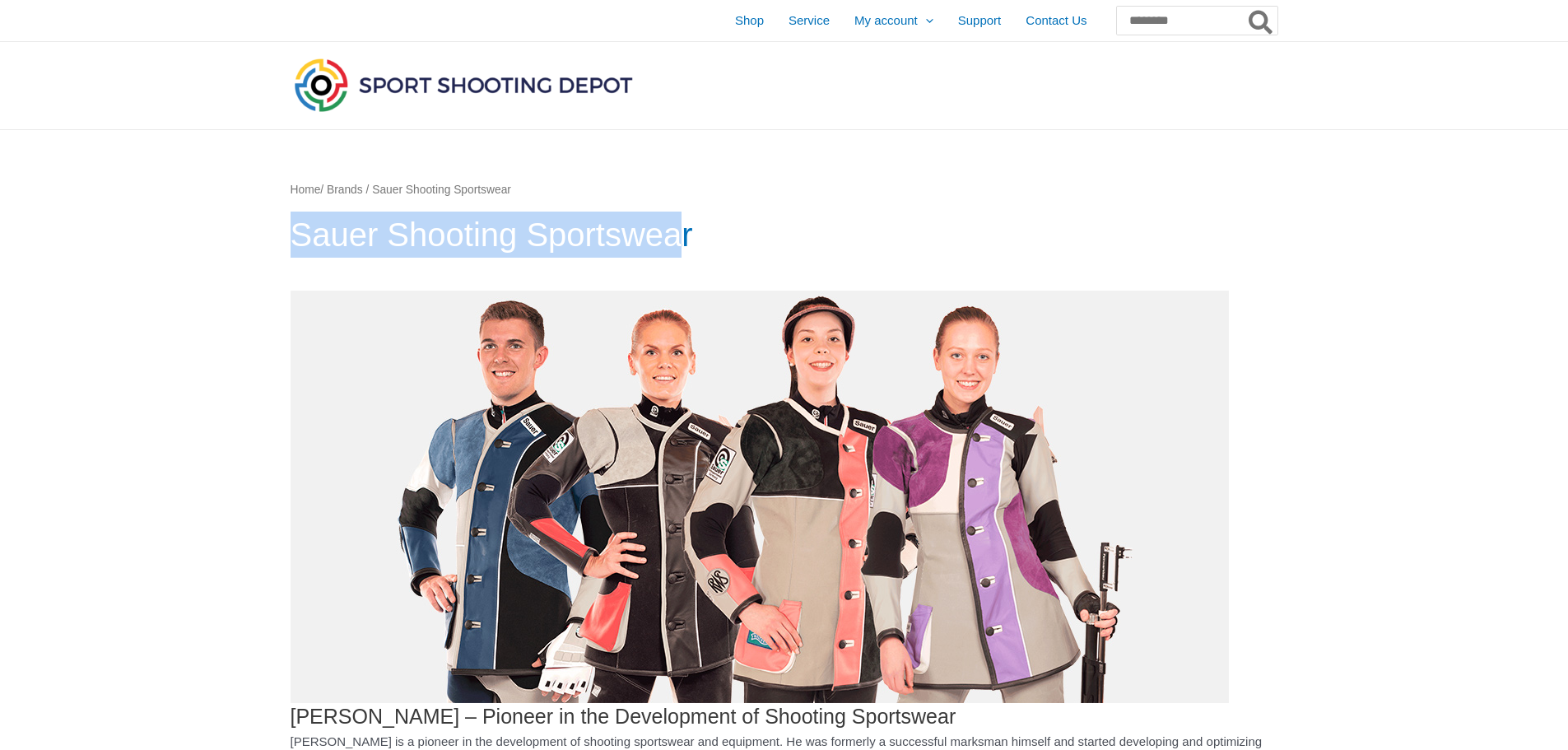
drag, startPoint x: 295, startPoint y: 233, endPoint x: 735, endPoint y: 236, distance: 440.0
click at [735, 236] on h1 "Sauer Shooting Sportswear" at bounding box center [784, 234] width 988 height 46
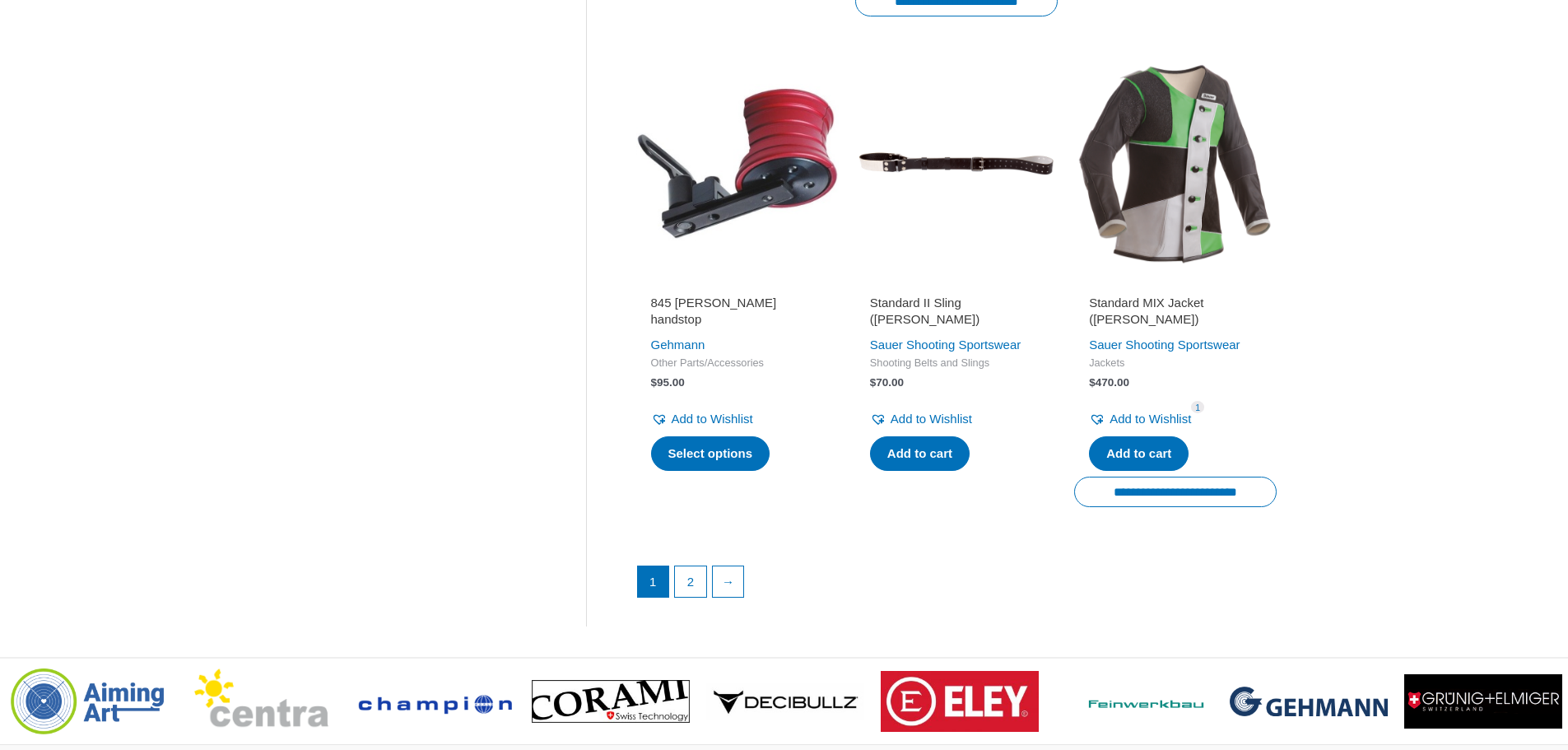
scroll to position [2305, 0]
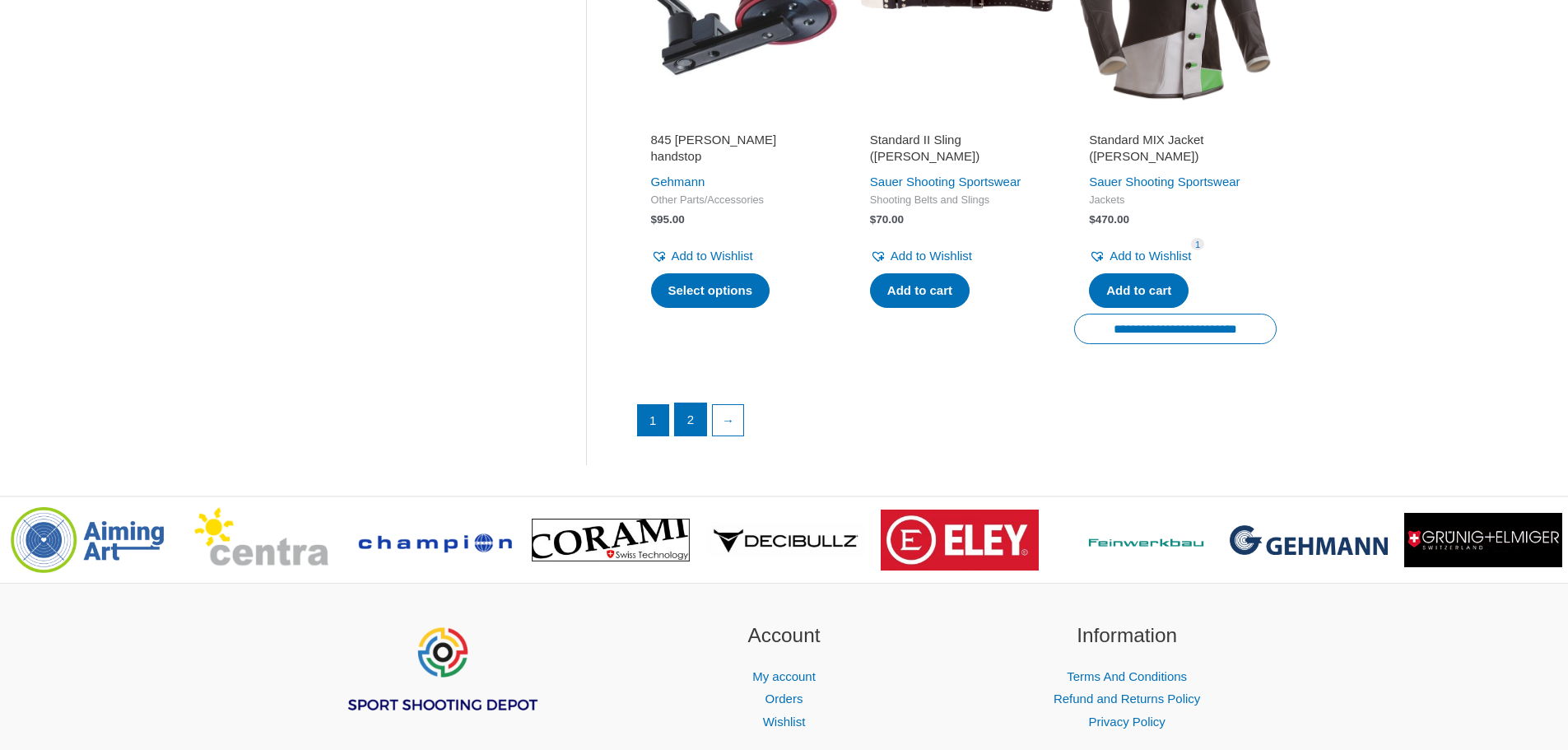
click at [683, 412] on link "2" at bounding box center [691, 420] width 32 height 33
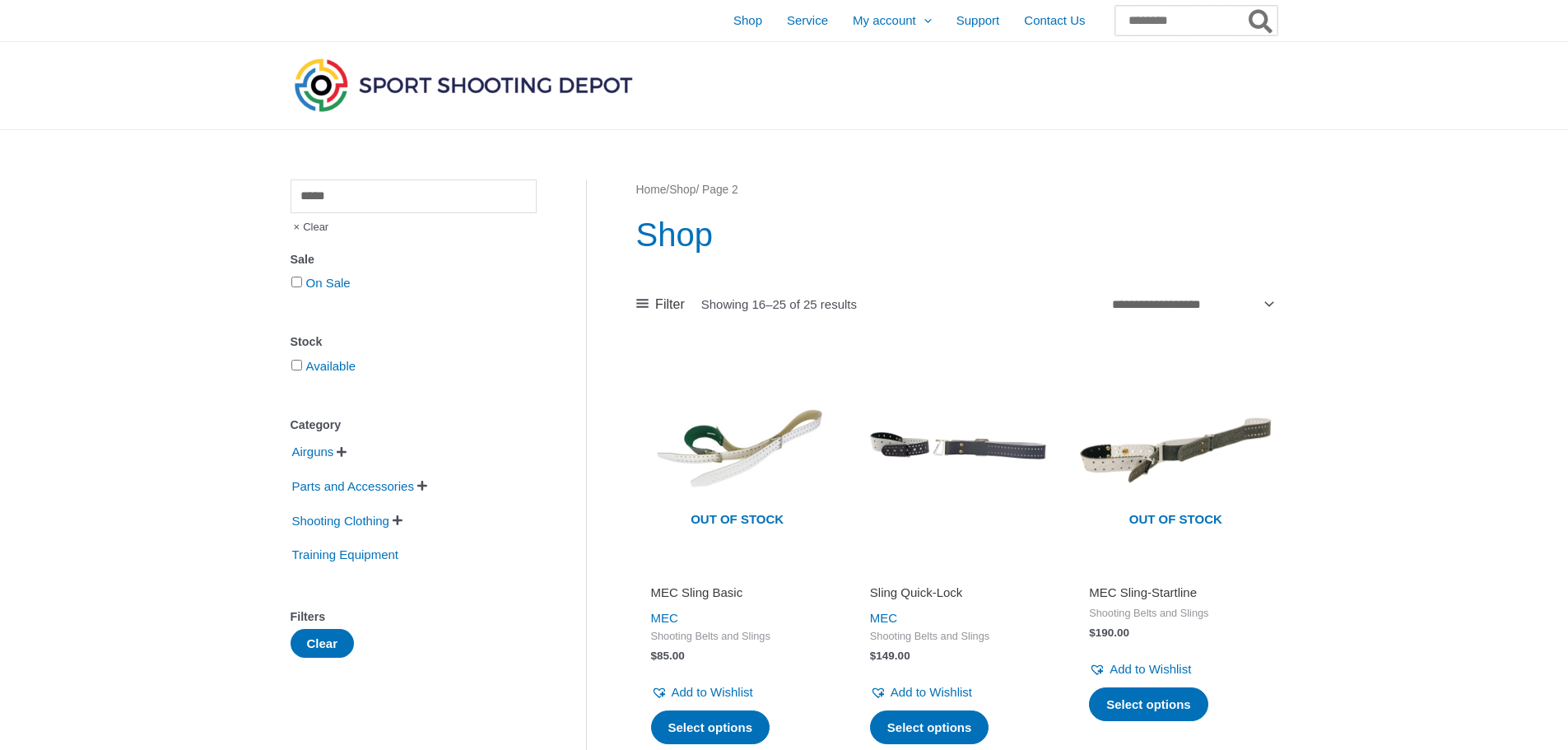
click at [1147, 29] on input "Search for:" at bounding box center [1196, 21] width 162 height 30
click at [1154, 25] on input "*********" at bounding box center [1196, 21] width 162 height 30
type input "*"
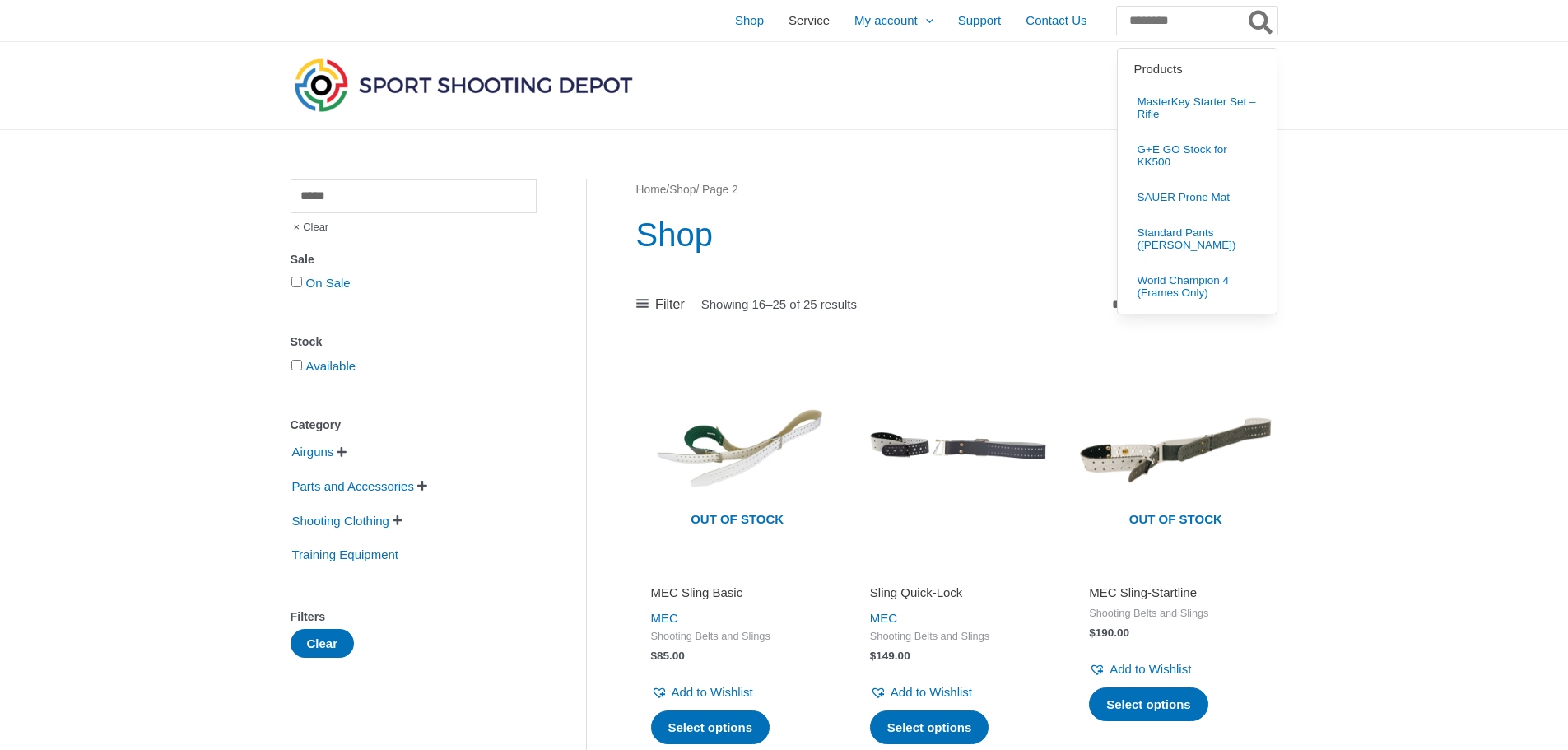
click at [789, 25] on span "Service" at bounding box center [809, 20] width 41 height 41
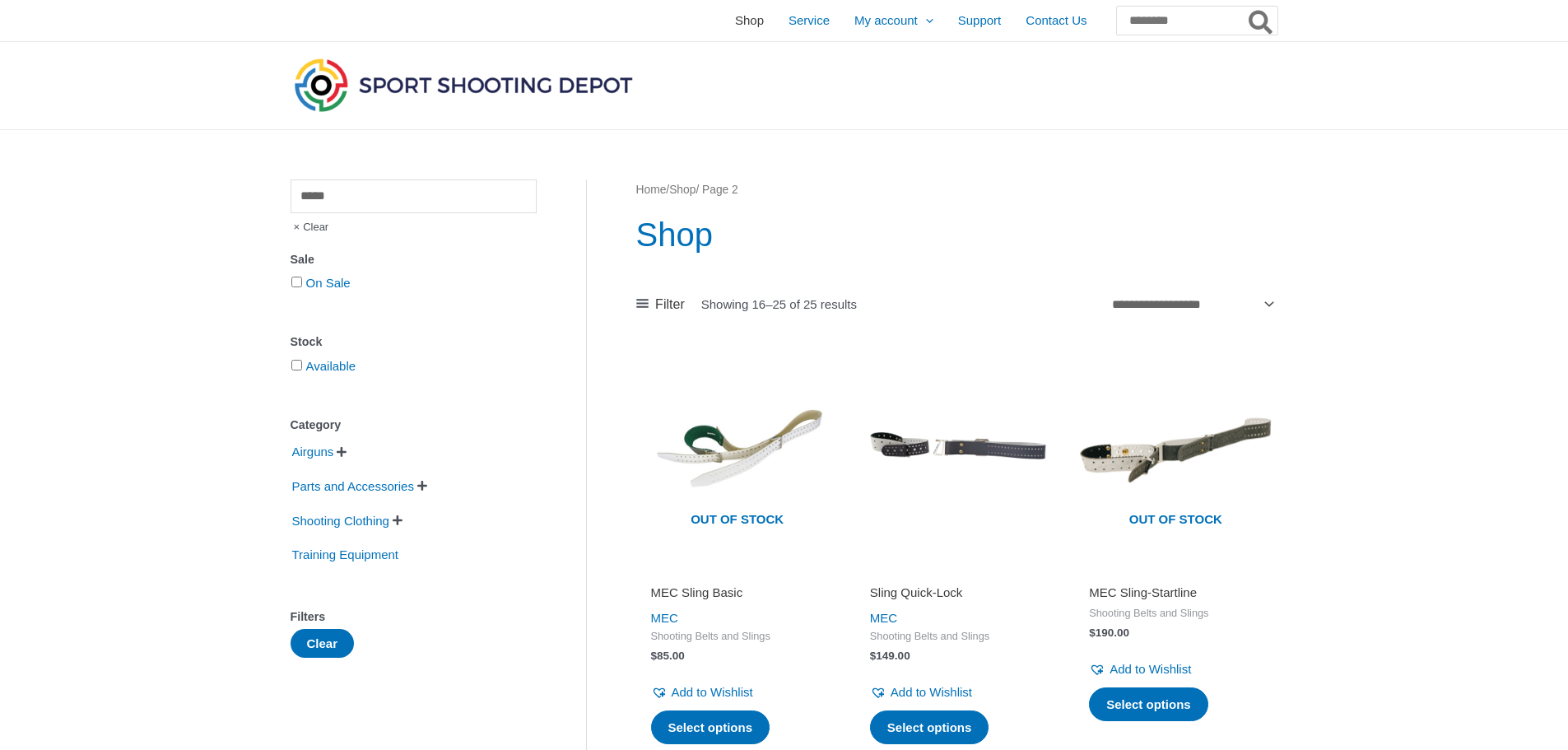
click at [735, 24] on span "Shop" at bounding box center [749, 20] width 29 height 41
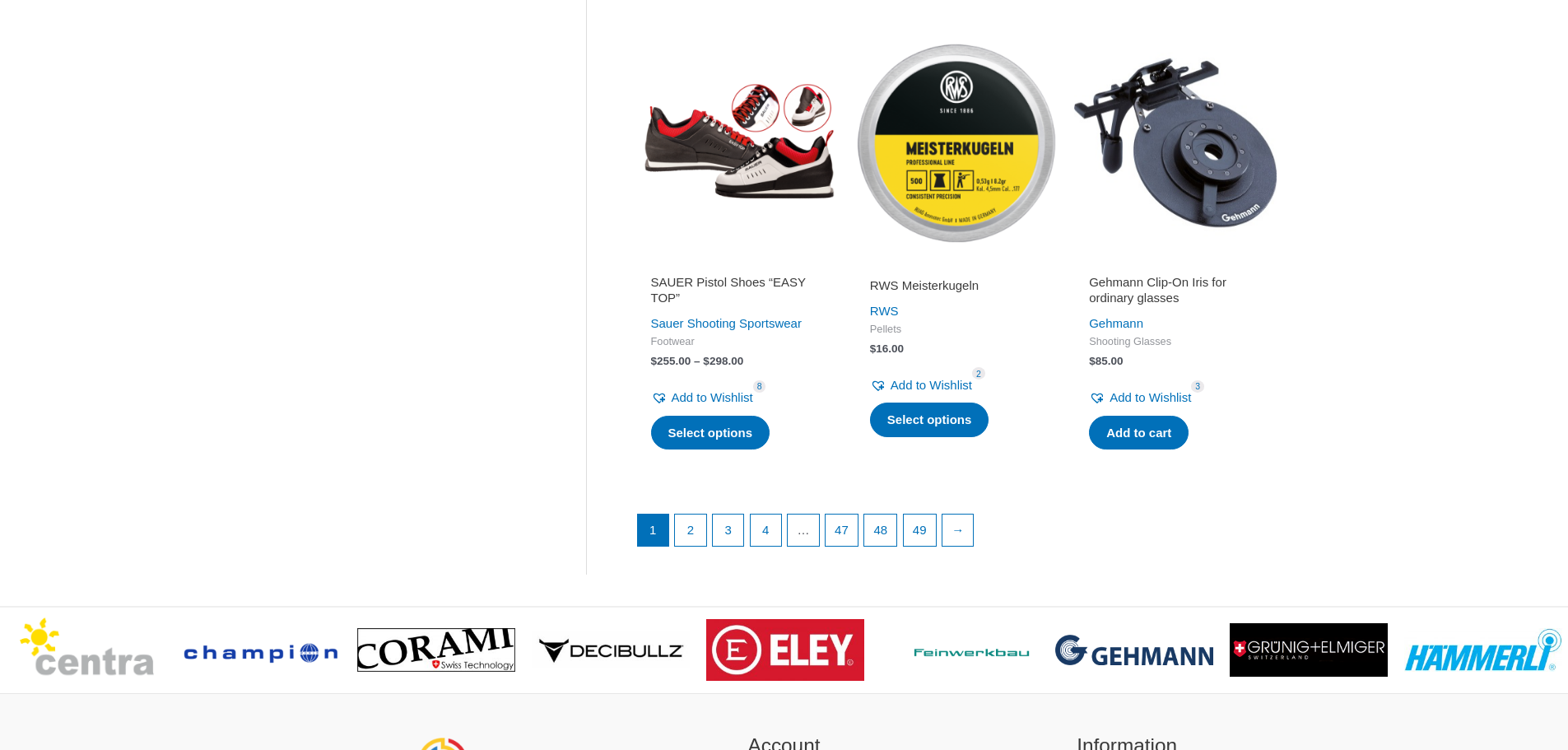
scroll to position [2141, 0]
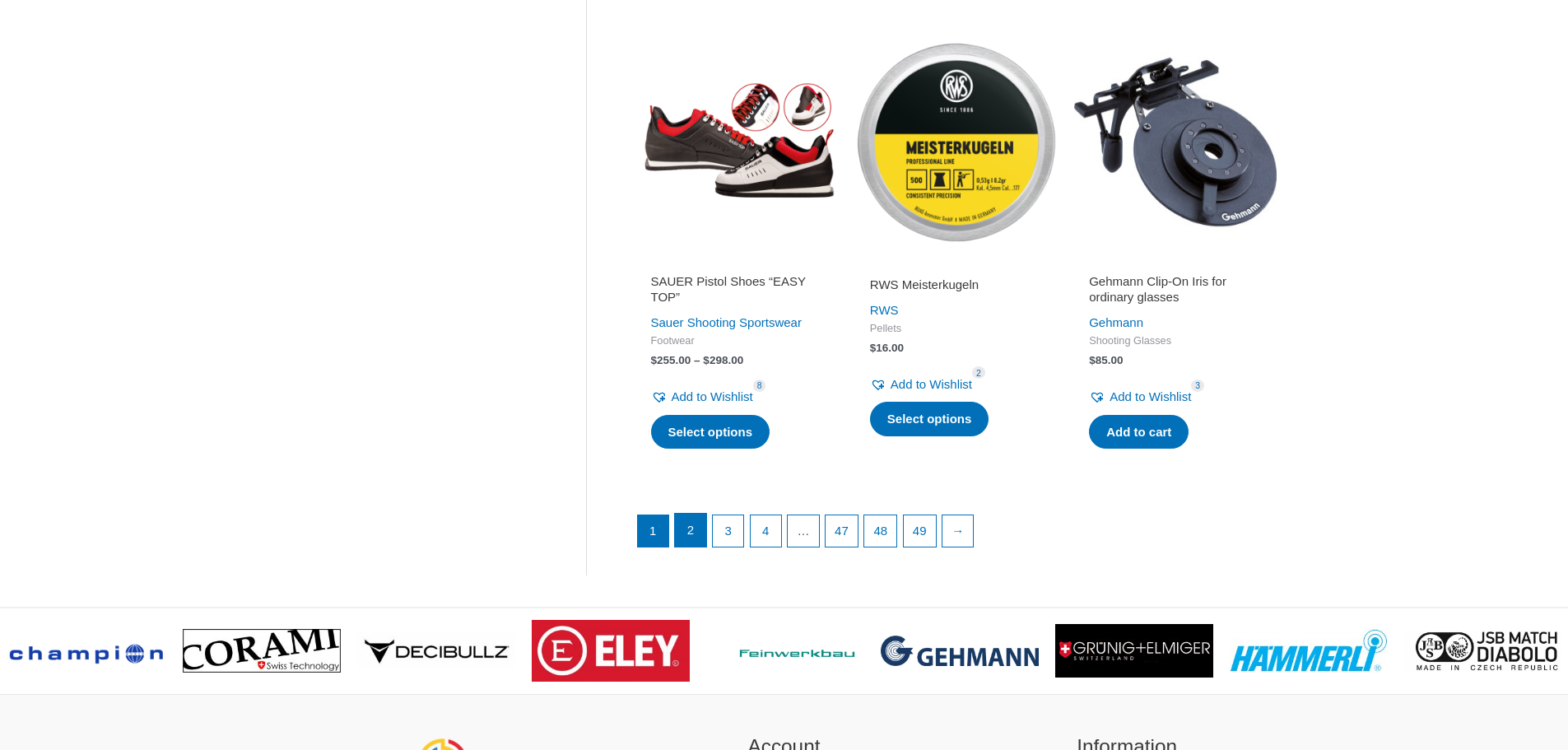
click at [696, 536] on link "2" at bounding box center [691, 530] width 32 height 33
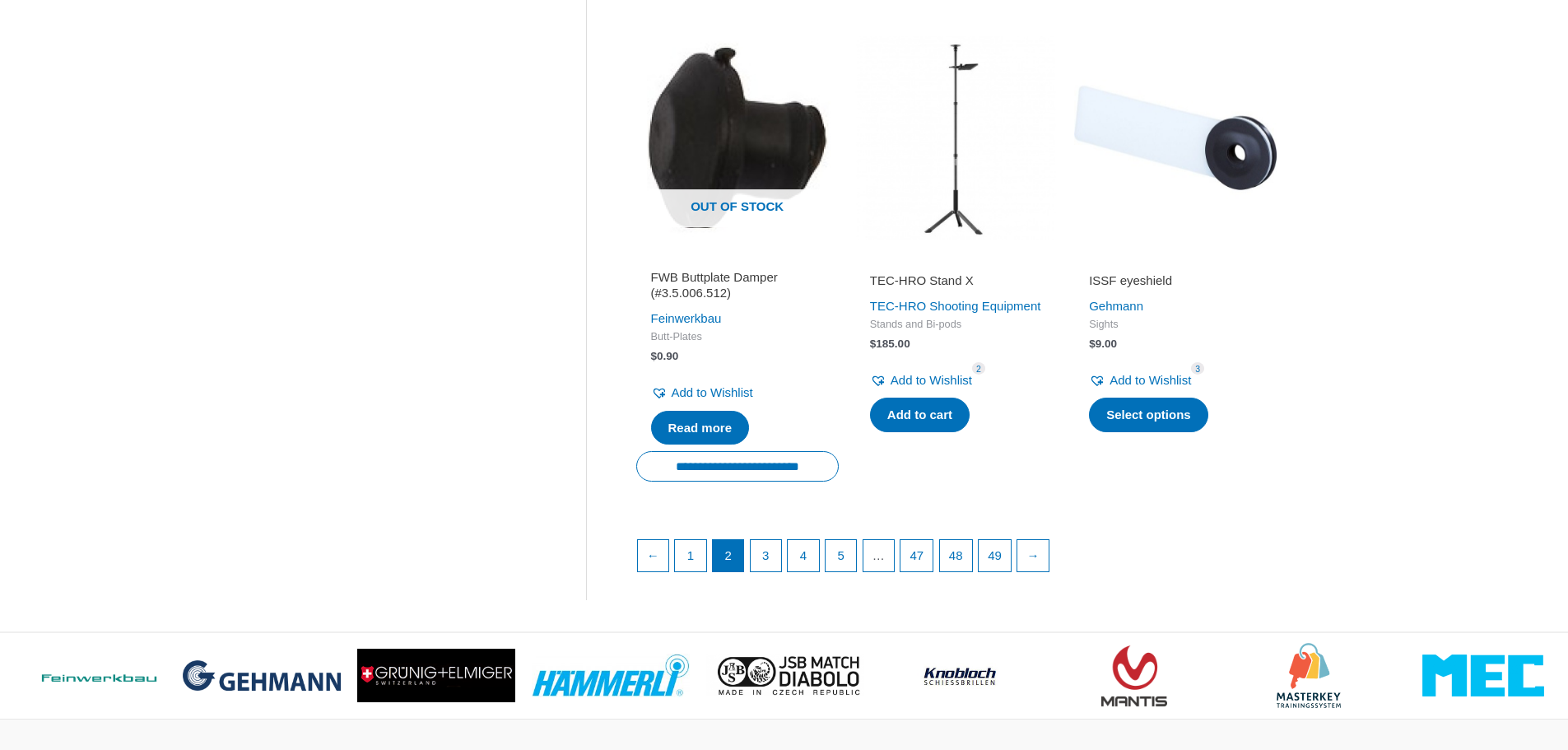
scroll to position [2141, 0]
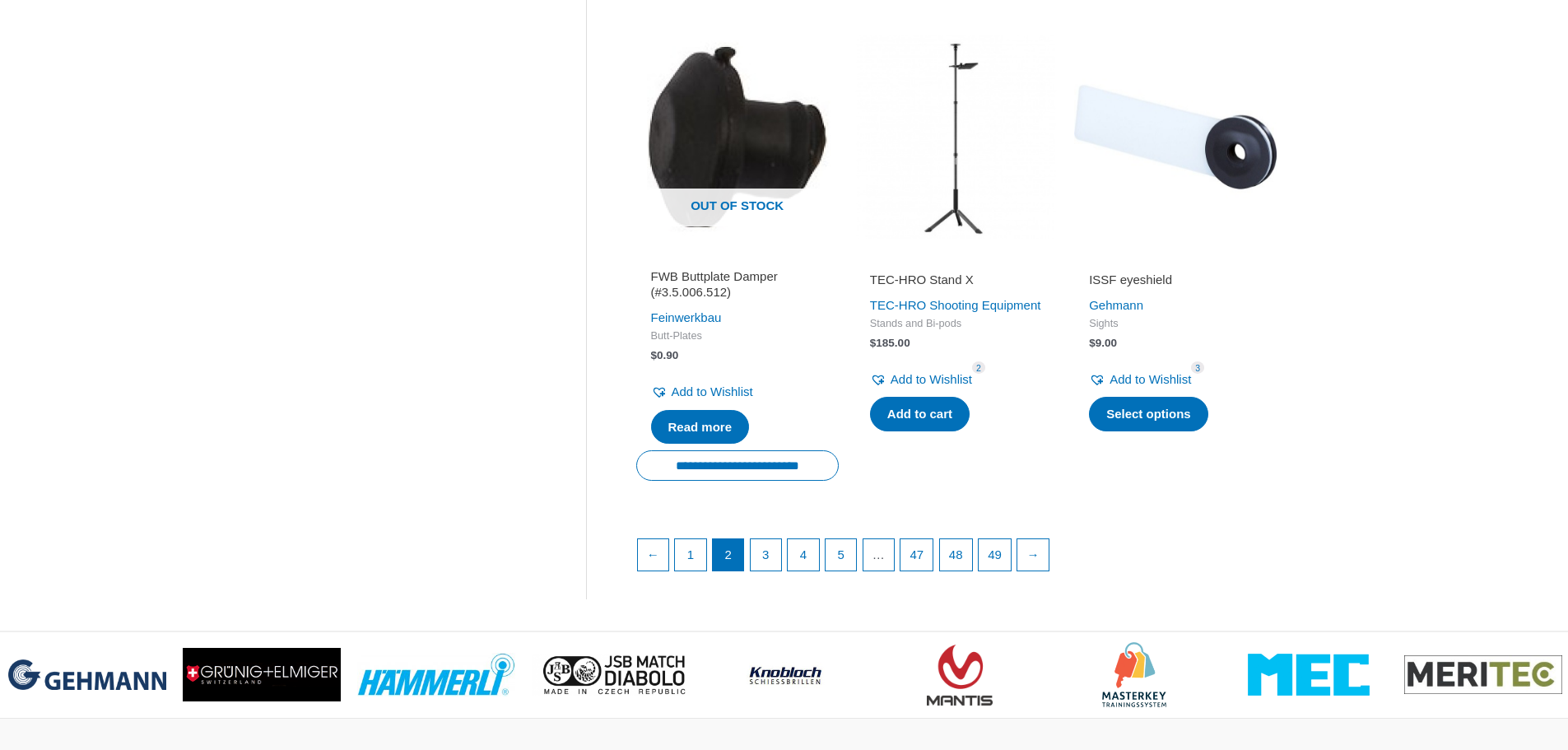
click at [1164, 283] on h2 "ISSF eyeshield" at bounding box center [1176, 280] width 173 height 17
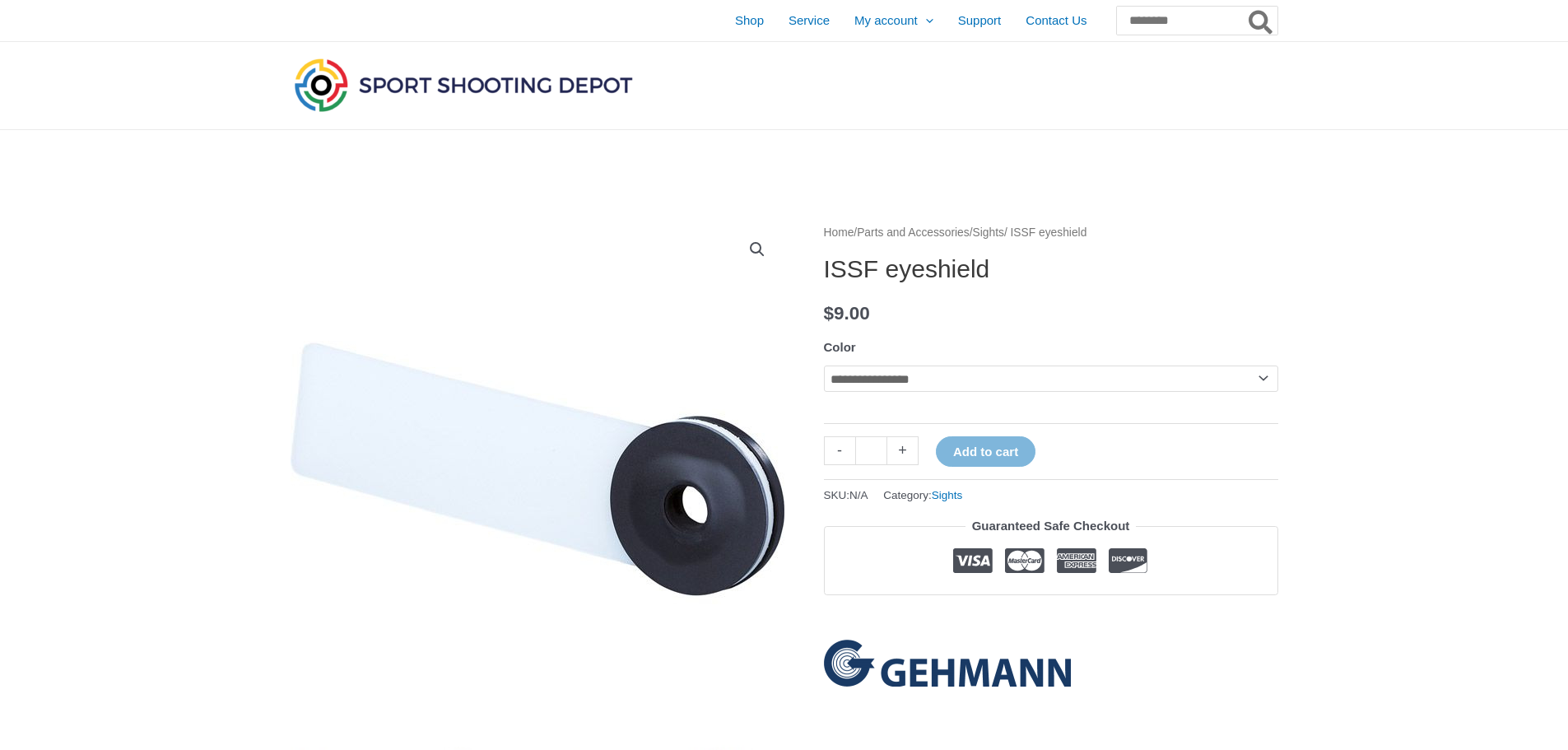
drag, startPoint x: 822, startPoint y: 271, endPoint x: 976, endPoint y: 279, distance: 154.2
click at [1192, 306] on p "$ 9.00" at bounding box center [1051, 314] width 454 height 35
drag, startPoint x: 1025, startPoint y: 271, endPoint x: 831, endPoint y: 276, distance: 194.1
click at [828, 277] on h1 "ISSF eyeshield" at bounding box center [1051, 270] width 454 height 30
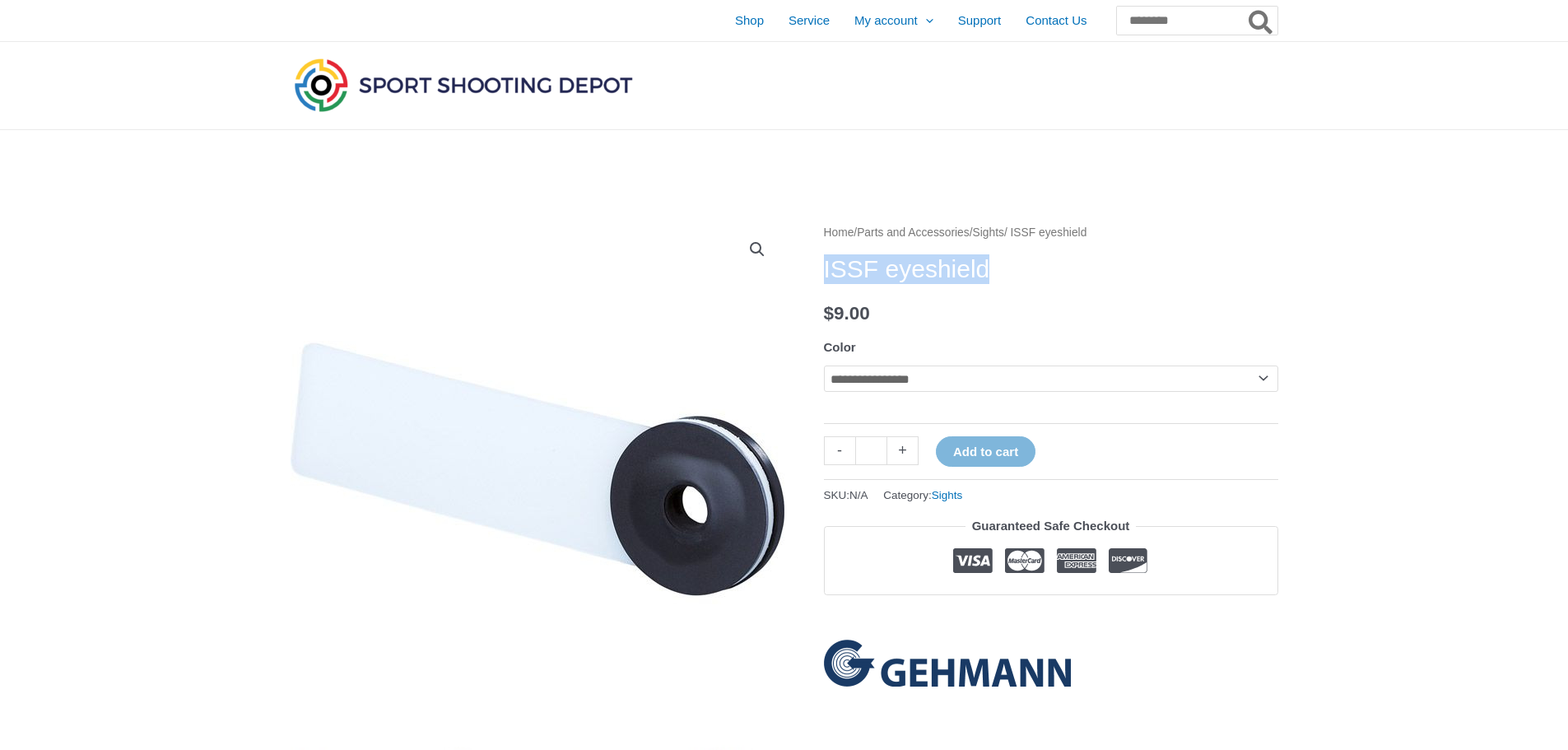
copy h1 "ISSF eyeshield"
click at [579, 279] on img at bounding box center [537, 469] width 494 height 494
click at [1128, 22] on input "Search for:" at bounding box center [1196, 21] width 162 height 30
type input "*****"
click at [1245, 6] on button "Search" at bounding box center [1261, 21] width 32 height 30
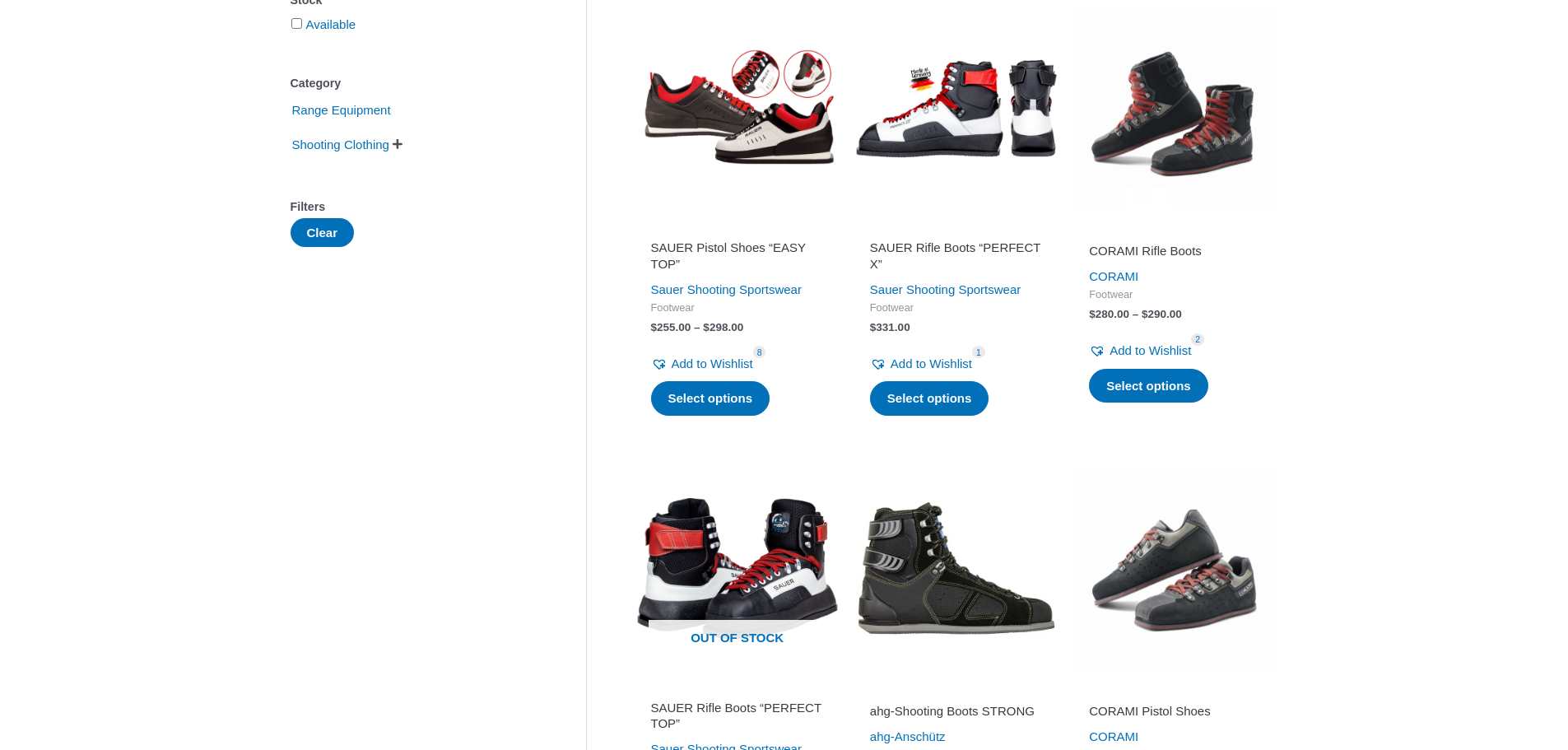
scroll to position [247, 0]
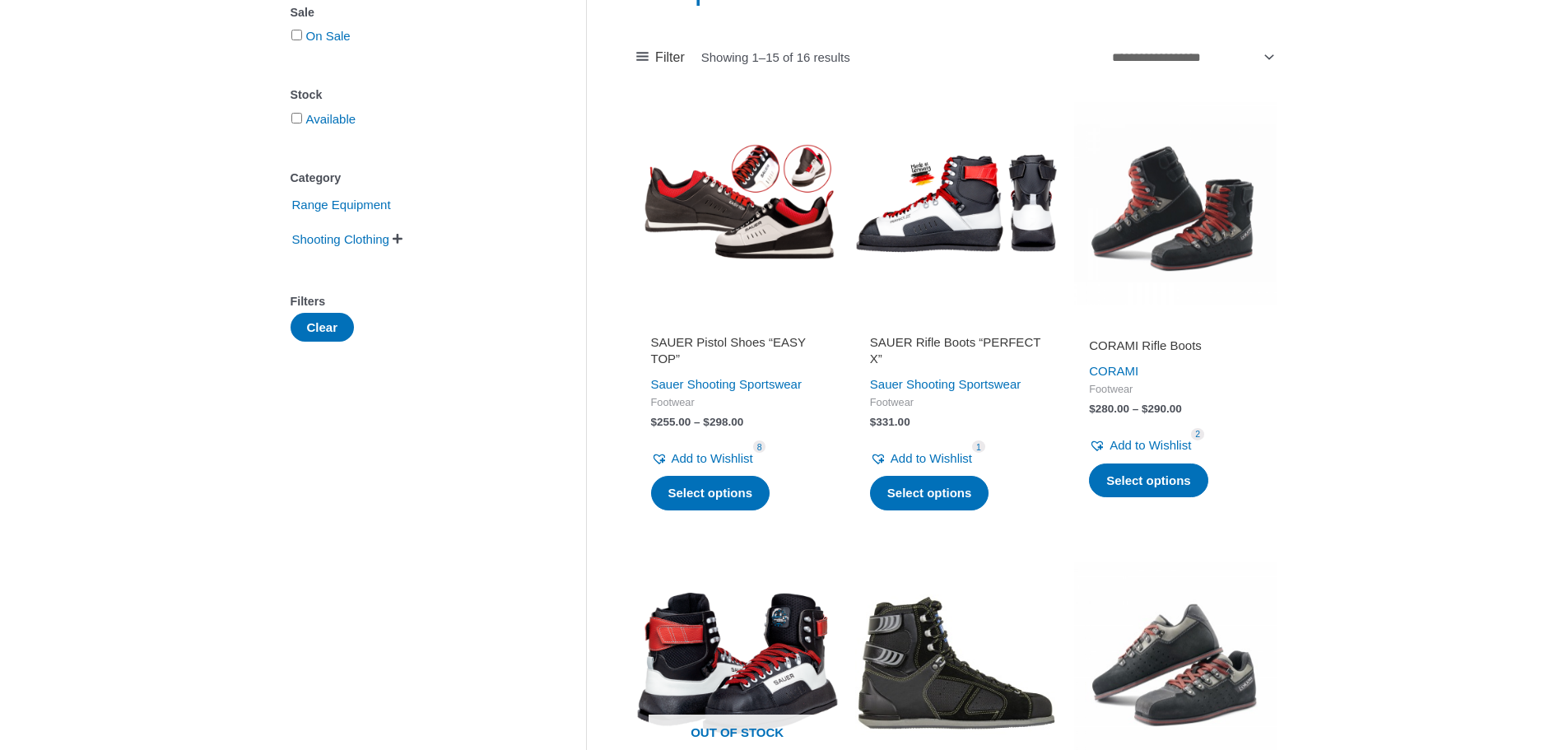
click at [903, 353] on h2 "SAUER Rifle Boots “PERFECT X”" at bounding box center [956, 350] width 173 height 32
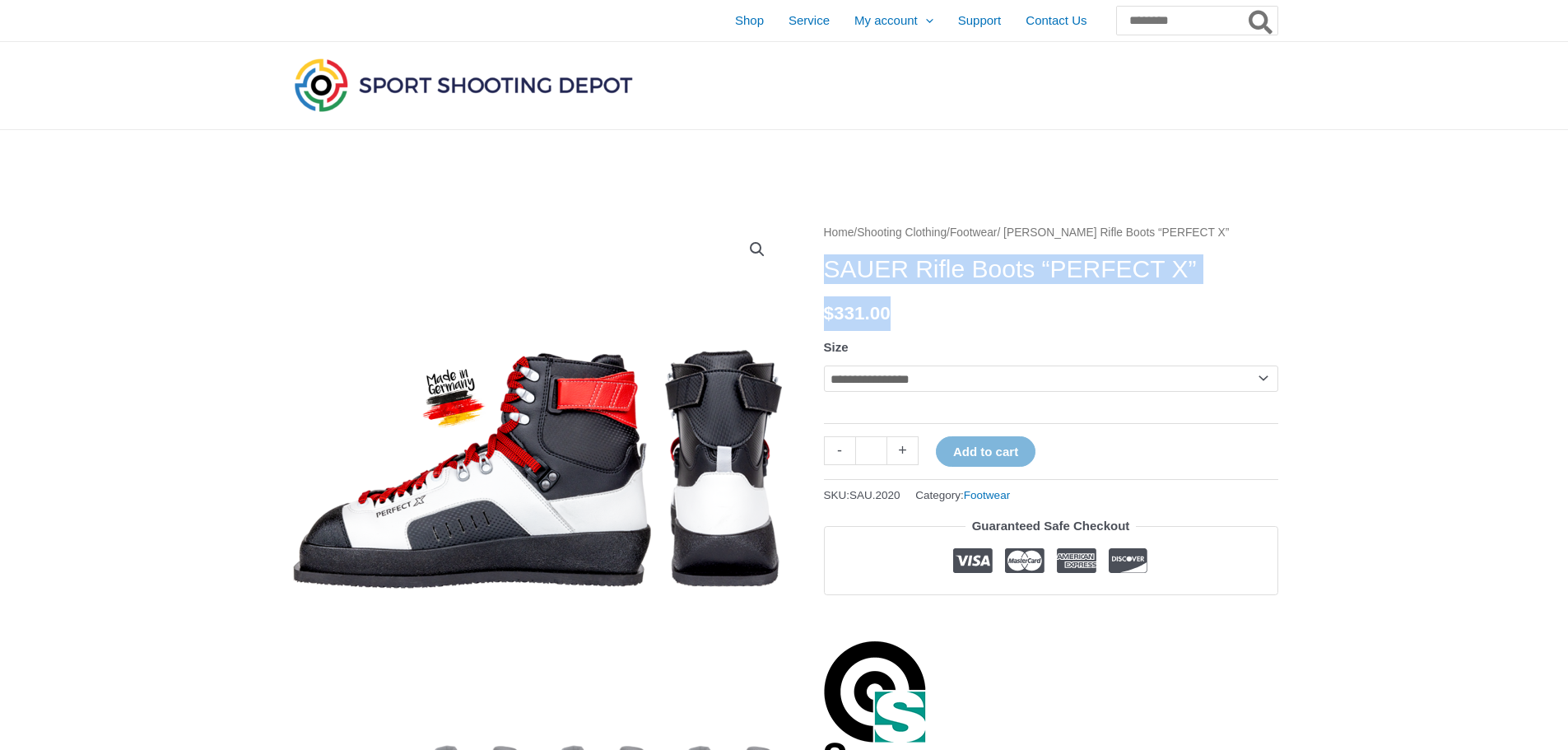
drag, startPoint x: 829, startPoint y: 227, endPoint x: 1240, endPoint y: 303, distance: 418.0
click at [1240, 303] on div "**********" at bounding box center [1051, 497] width 454 height 549
click at [1036, 267] on h1 "SAUER Rifle Boots “PERFECT X”" at bounding box center [1051, 270] width 454 height 30
drag, startPoint x: 1067, startPoint y: 305, endPoint x: 1112, endPoint y: 318, distance: 46.8
click at [1067, 304] on p "$ 331.00" at bounding box center [1051, 314] width 454 height 35
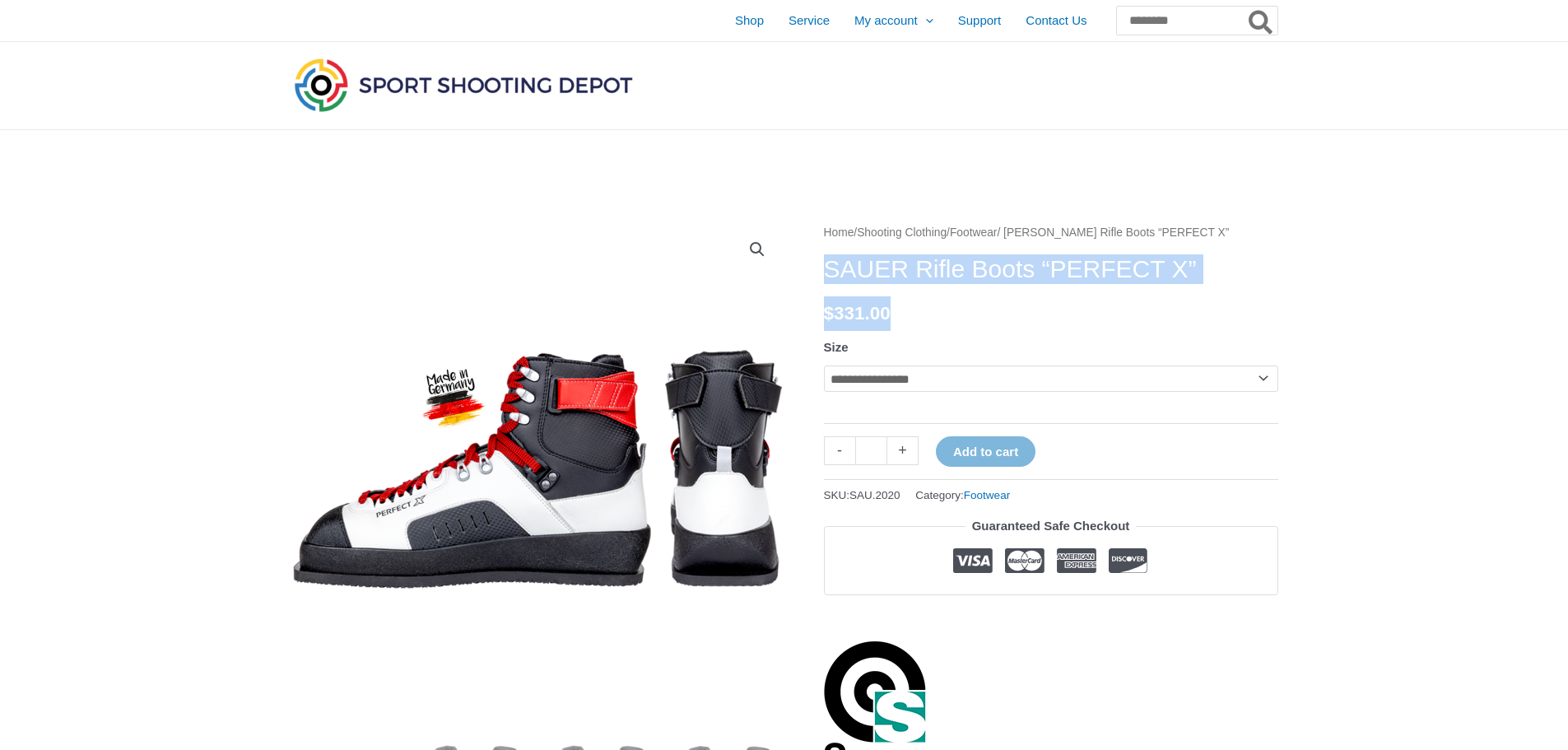
click at [1189, 302] on p "$ 331.00" at bounding box center [1051, 314] width 454 height 35
click at [1026, 286] on div "**********" at bounding box center [1051, 497] width 454 height 549
drag, startPoint x: 826, startPoint y: 272, endPoint x: 1213, endPoint y: 280, distance: 387.1
click at [1213, 280] on h1 "SAUER Rifle Boots “PERFECT X”" at bounding box center [1051, 270] width 454 height 30
copy h1 "SAUER Rifle Boots “PERFECT X”"
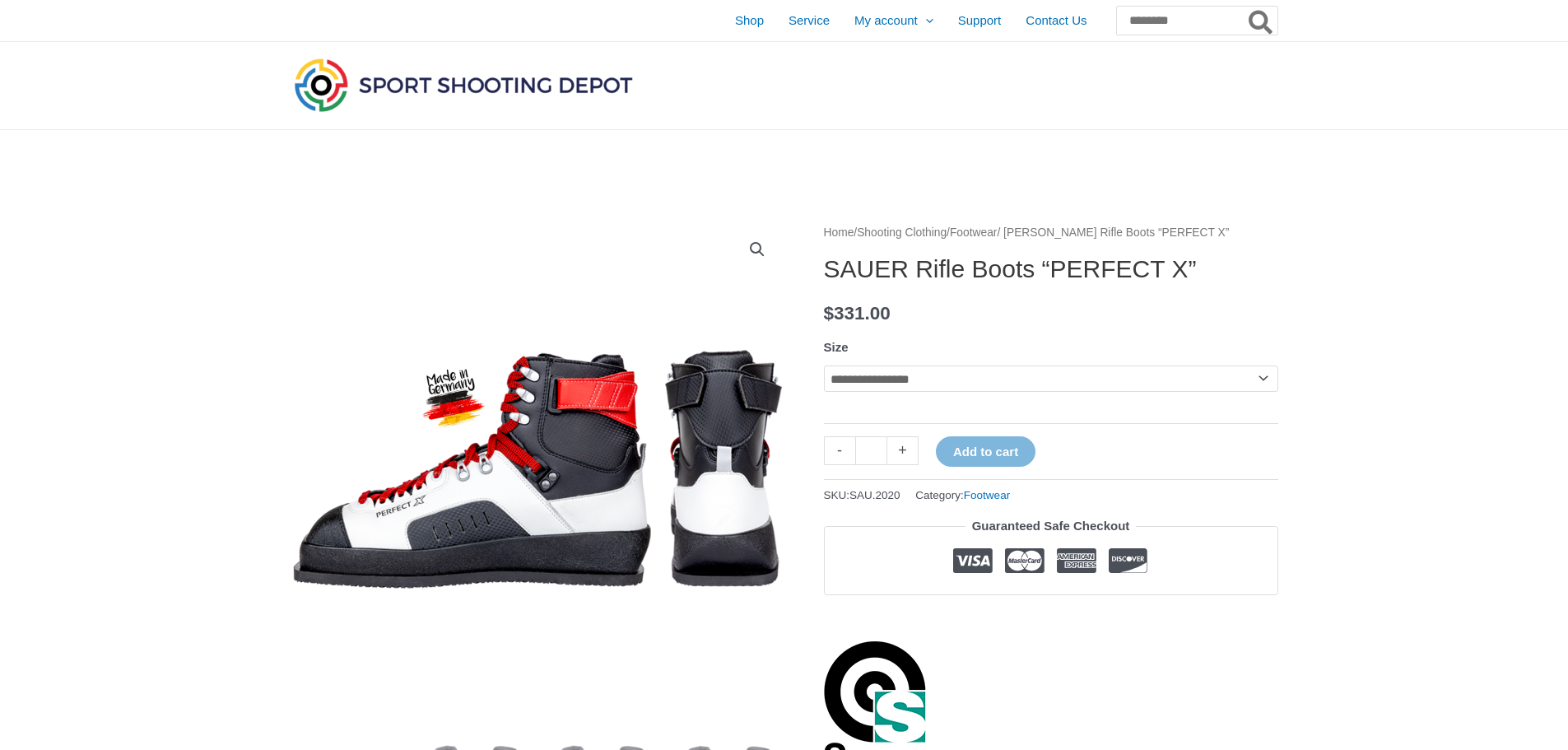
click at [1271, 235] on nav "Home / Shooting Clothing / Footwear / SAUER Rifle Boots “PERFECT X”" at bounding box center [1051, 233] width 454 height 22
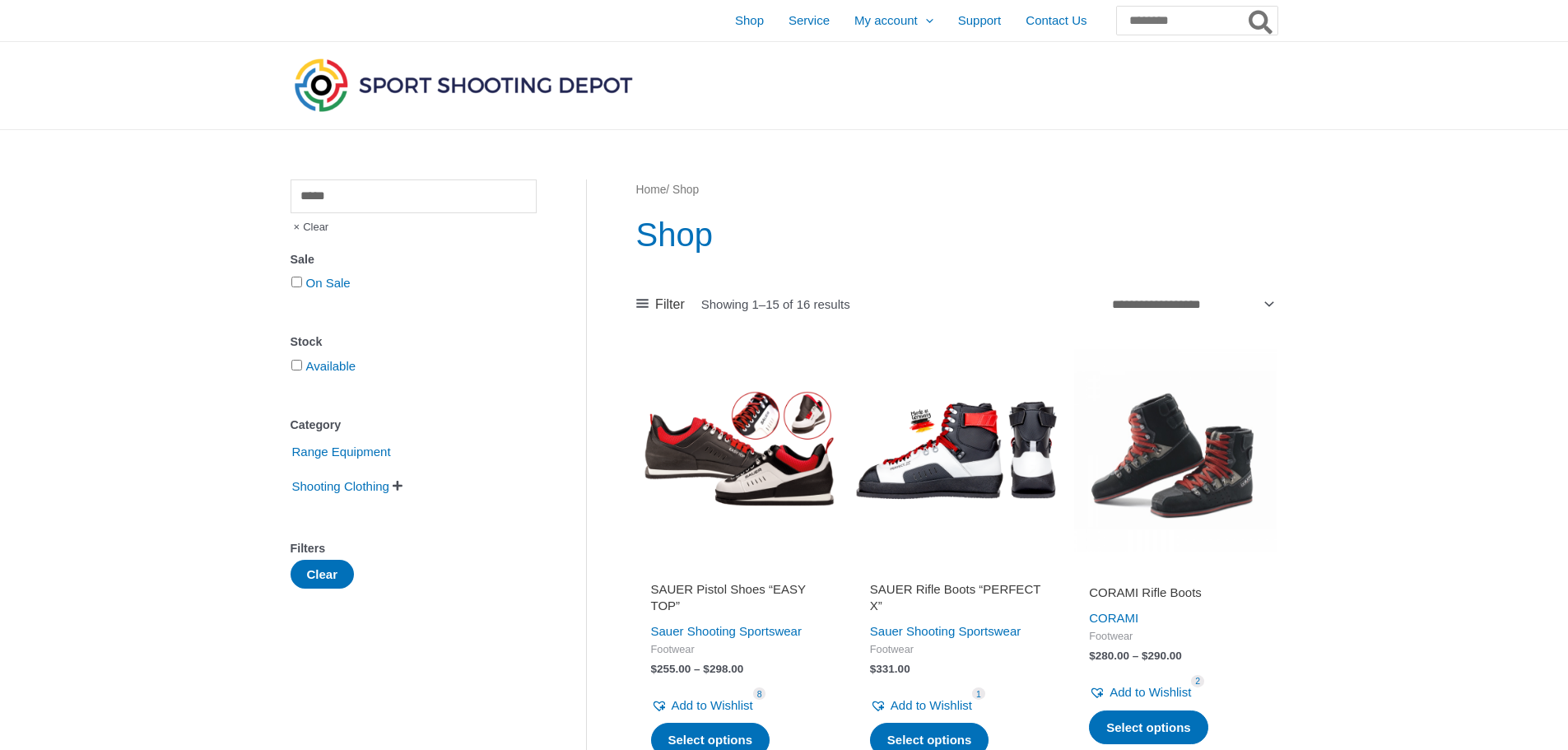
scroll to position [247, 0]
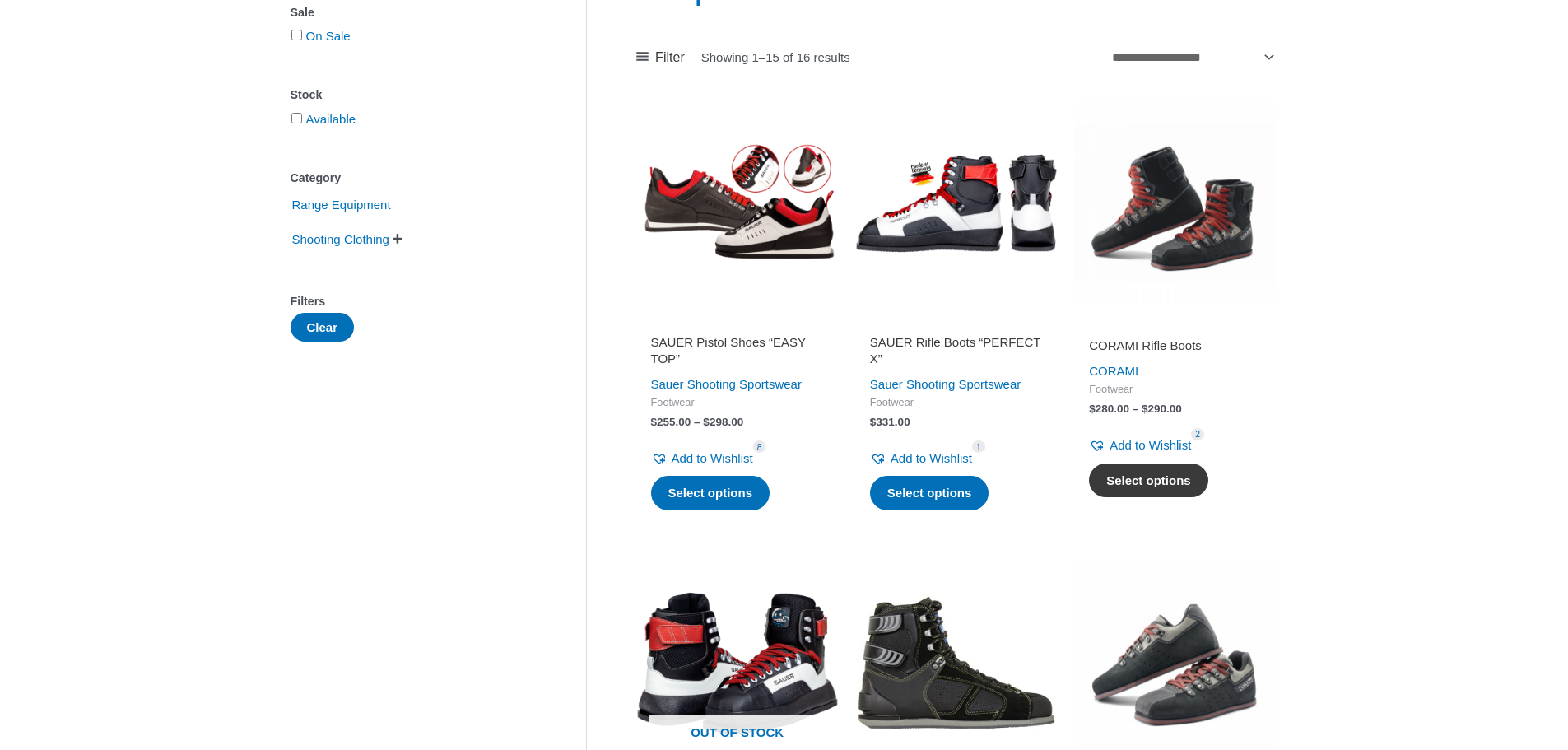
click at [1146, 486] on link "Select options" at bounding box center [1149, 481] width 119 height 35
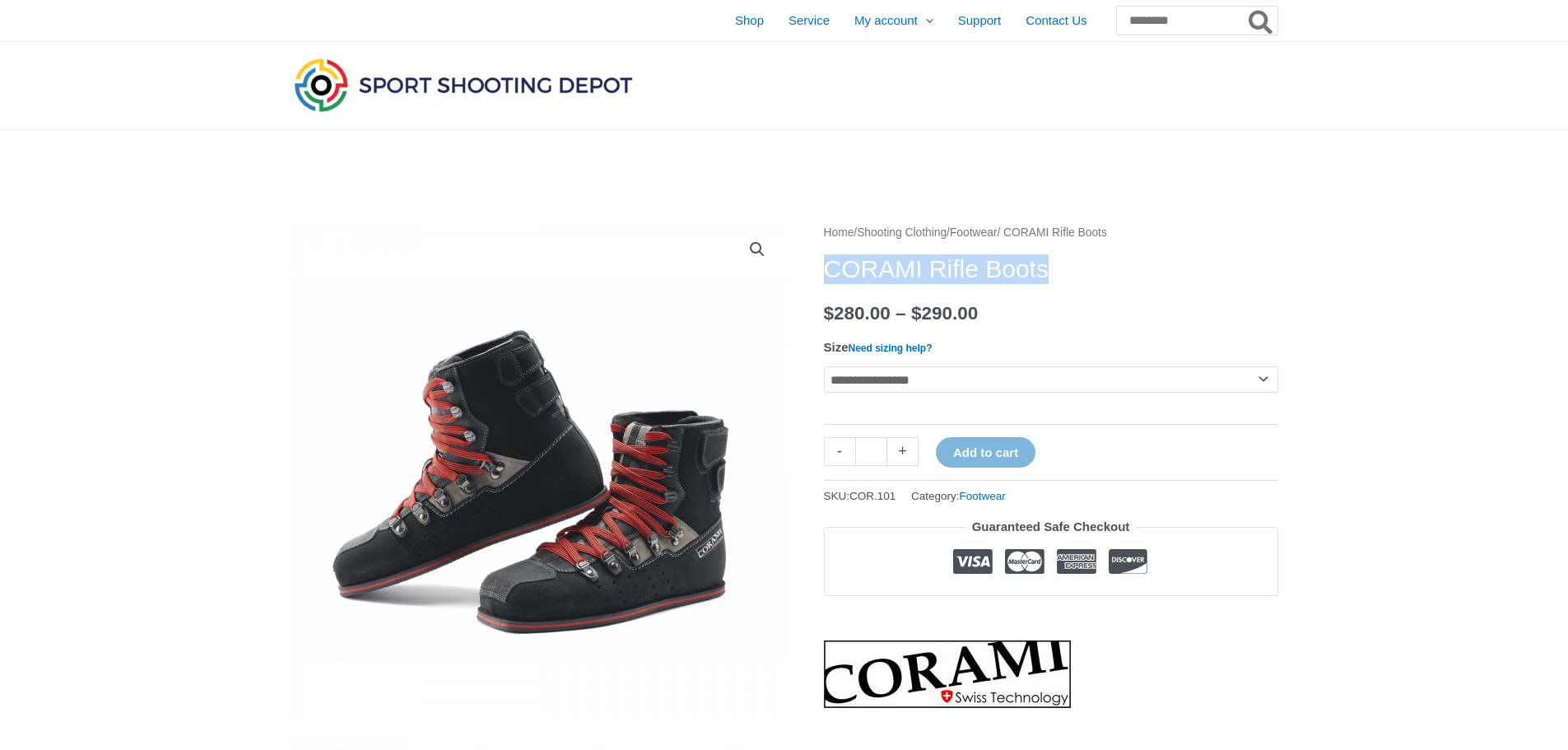
drag, startPoint x: 825, startPoint y: 231, endPoint x: 1072, endPoint y: 263, distance: 249.1
click at [1072, 263] on h1 "CORAMI Rifle Boots" at bounding box center [1051, 270] width 454 height 30
copy h1 "CORAMI Rifle Boots"
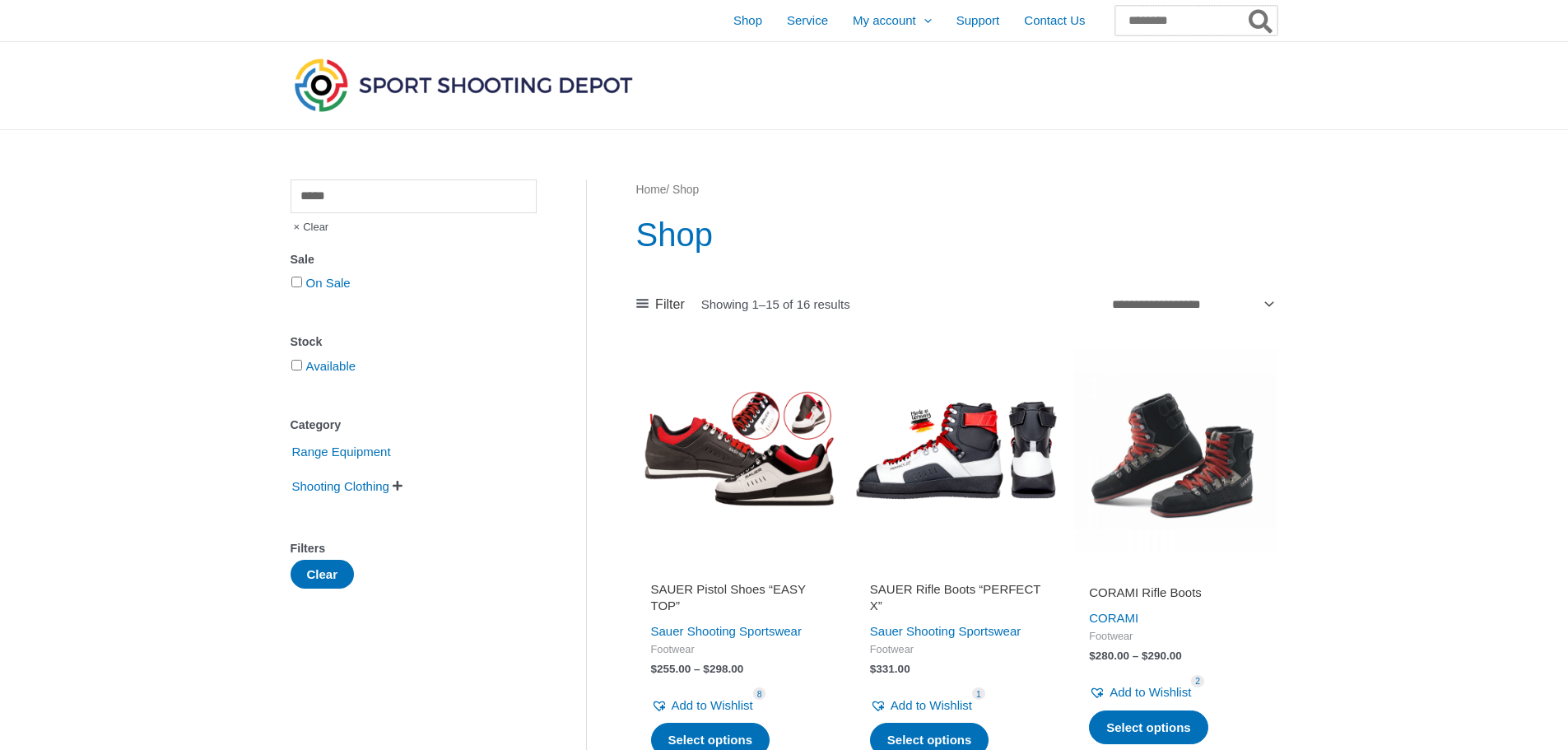
click at [1115, 25] on input "Search for:" at bounding box center [1196, 21] width 162 height 30
type input "*"
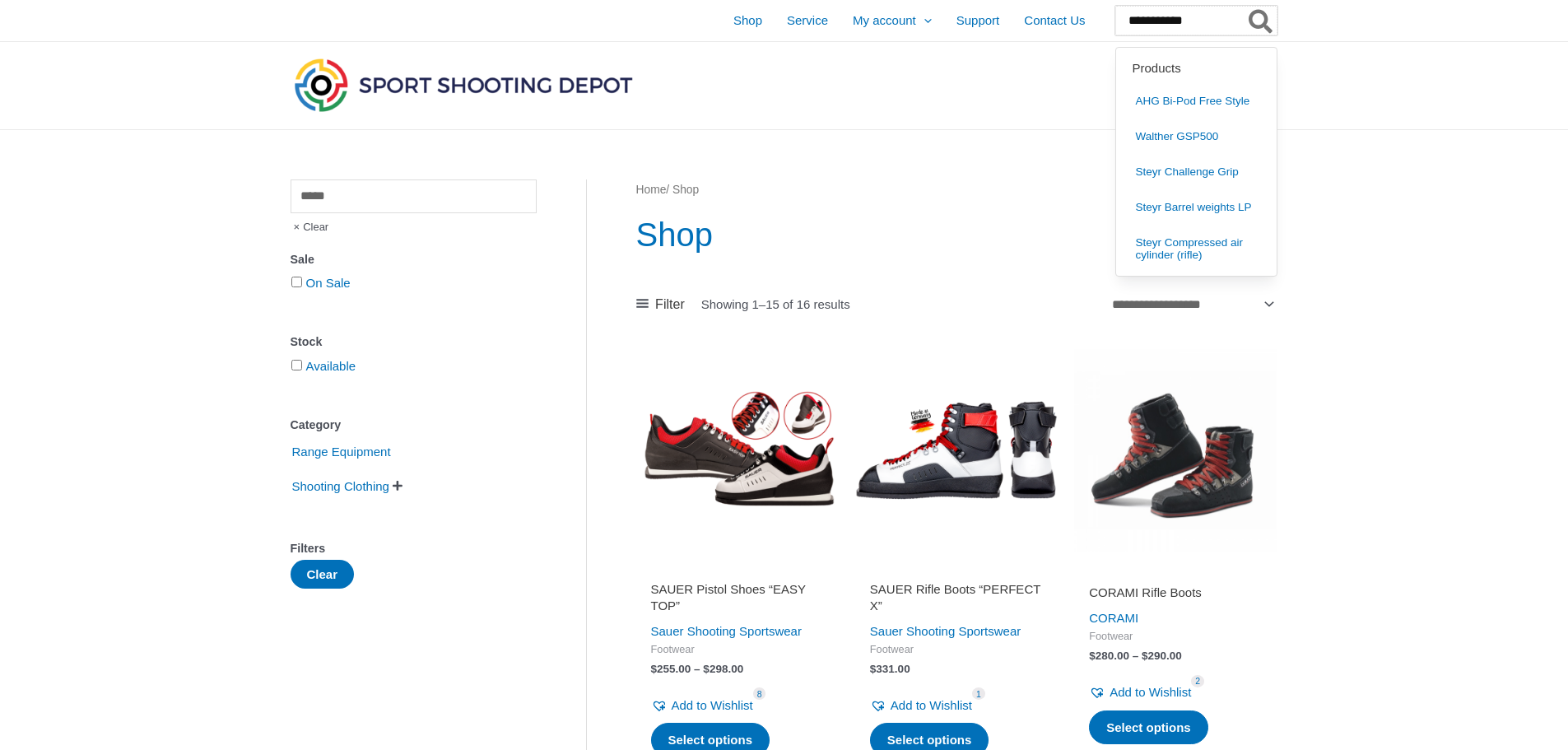
type input "**********"
click at [1245, 6] on button "Search" at bounding box center [1261, 21] width 32 height 30
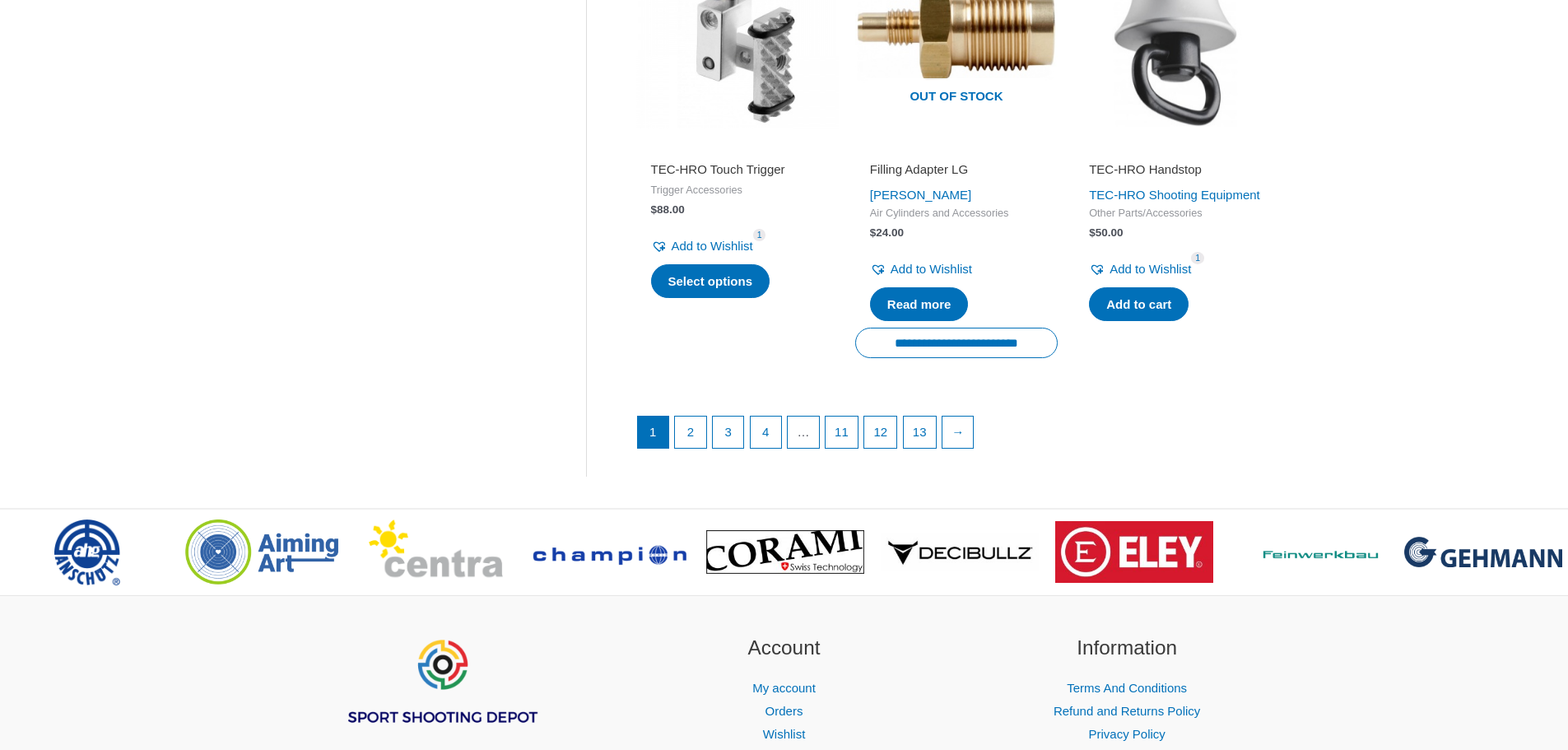
scroll to position [2305, 0]
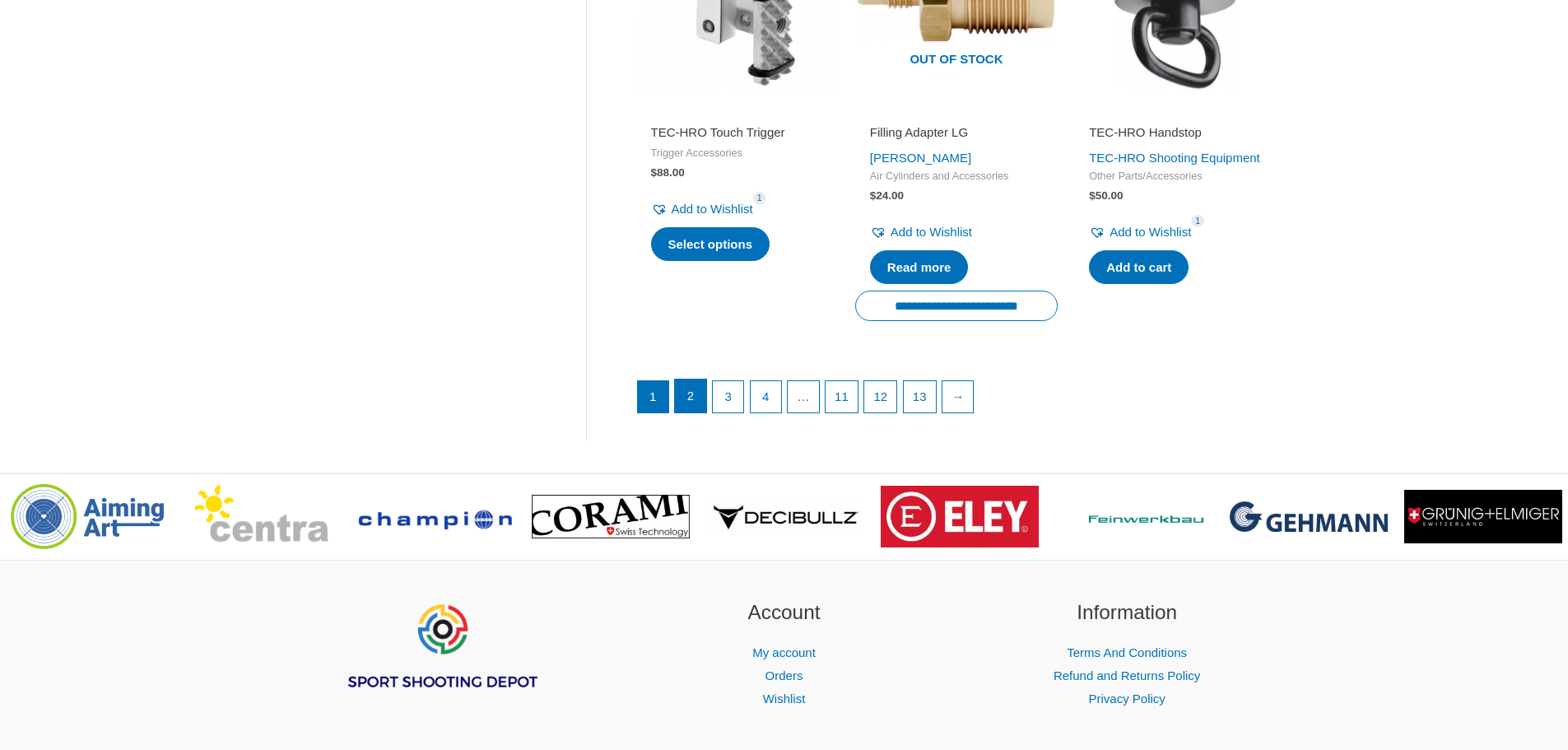
click at [692, 408] on link "2" at bounding box center [691, 396] width 32 height 33
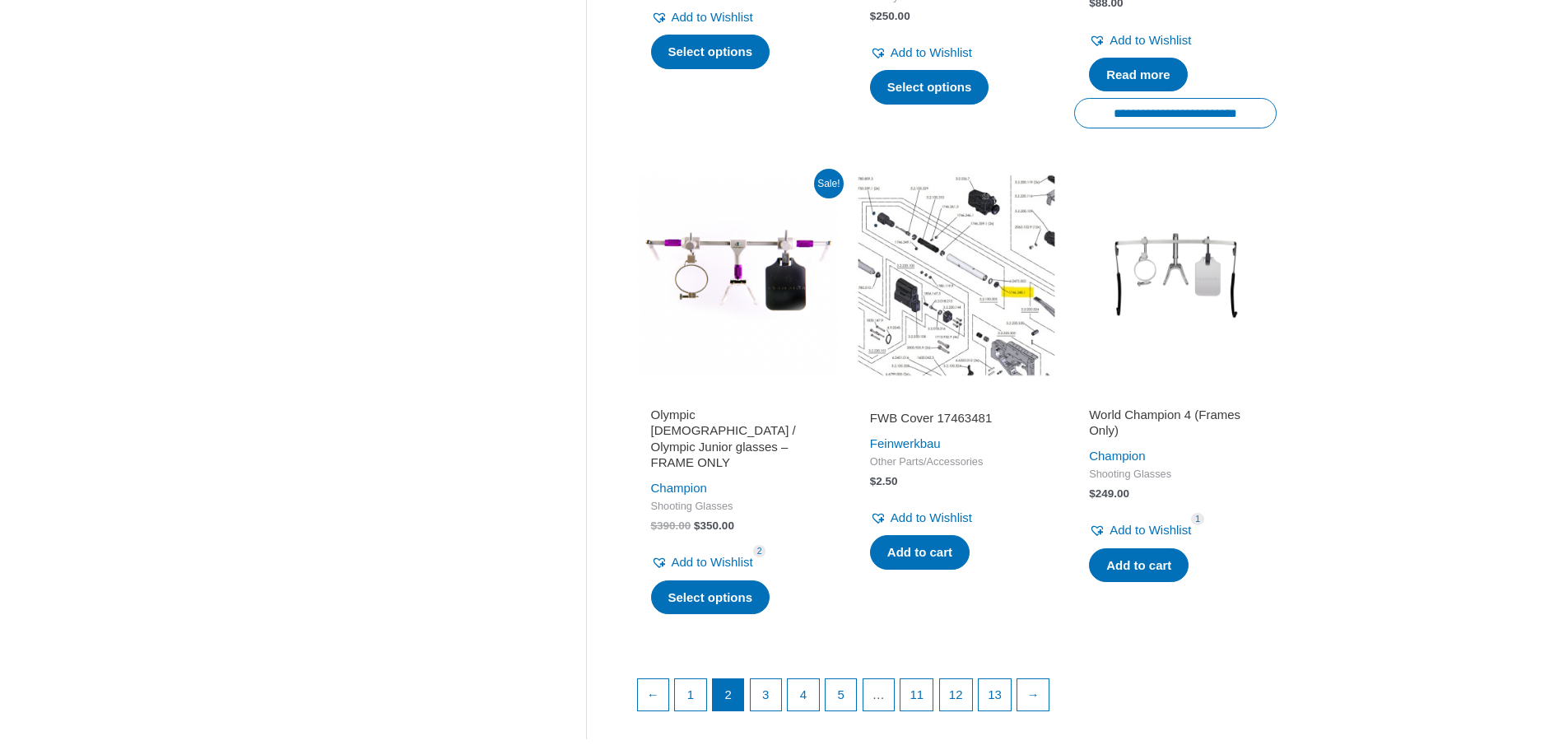
scroll to position [2387, 0]
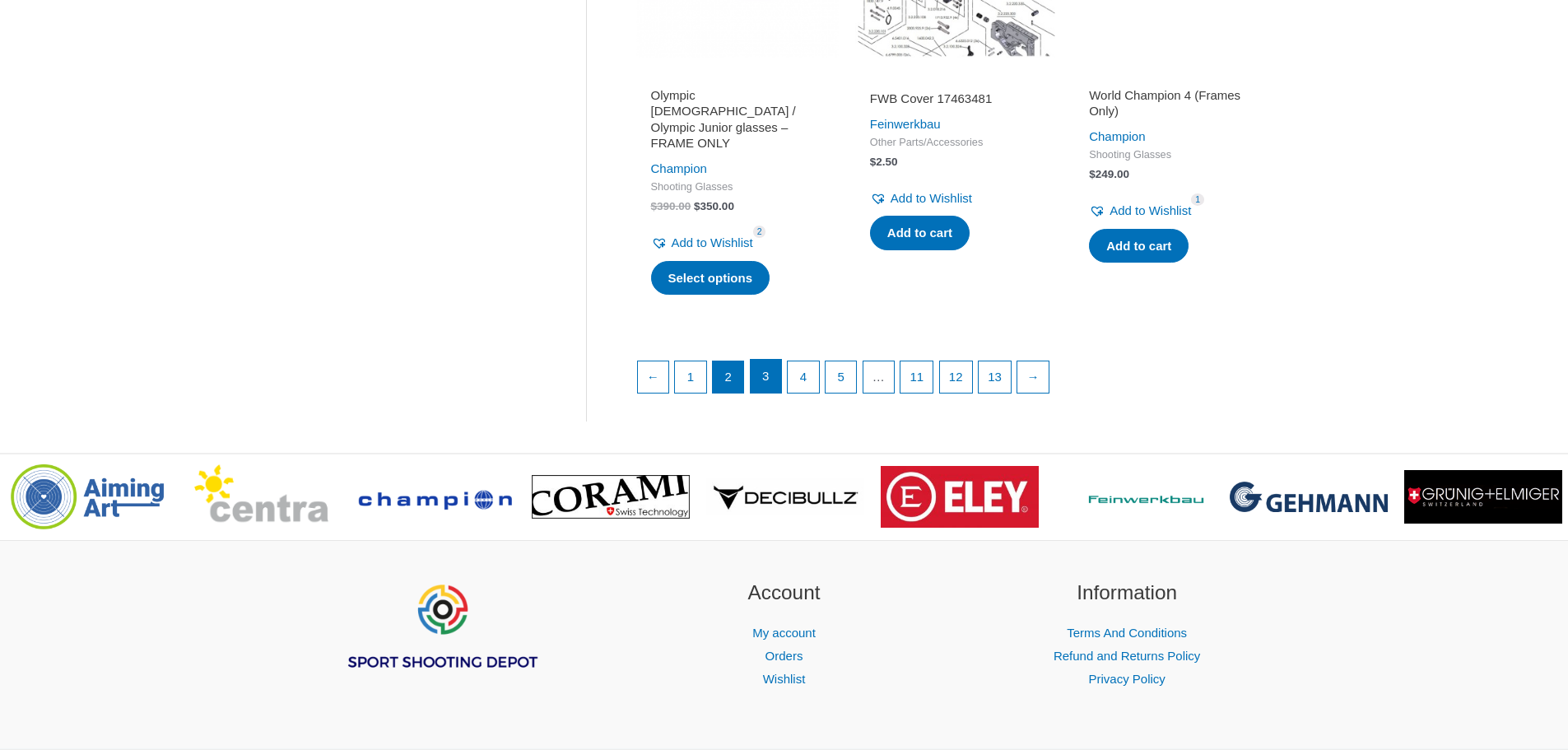
click at [770, 393] on link "3" at bounding box center [767, 376] width 32 height 33
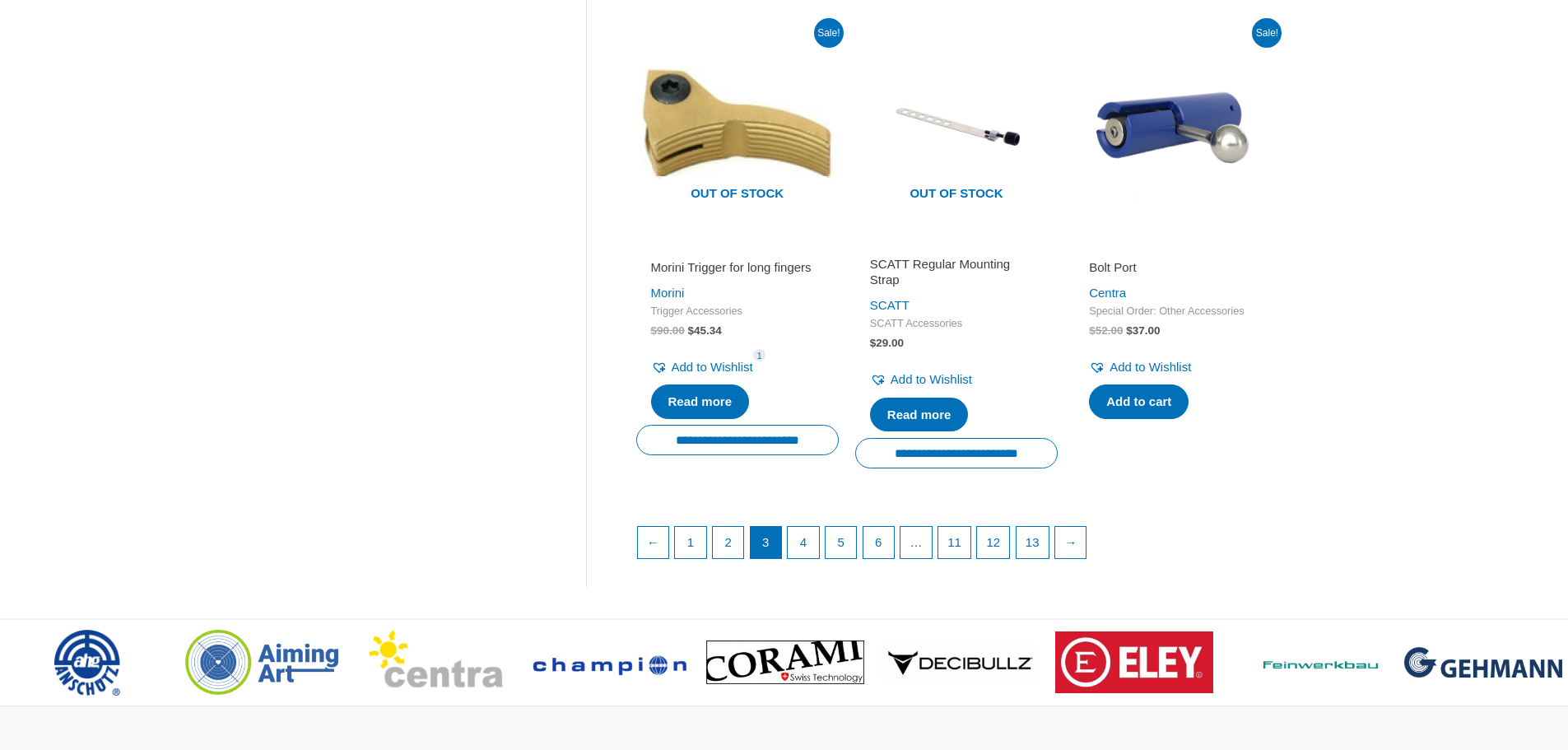
scroll to position [2387, 0]
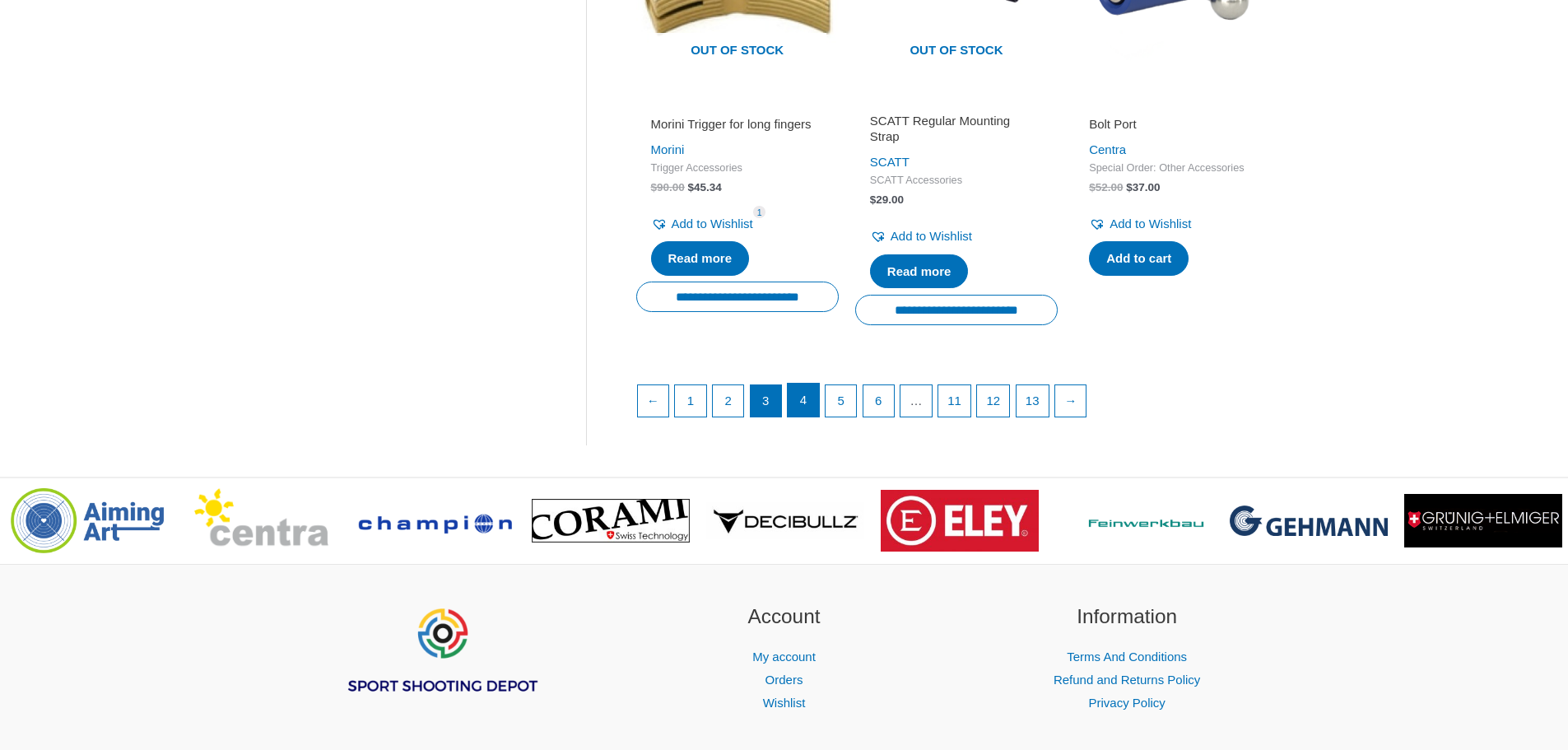
click at [808, 416] on link "4" at bounding box center [804, 400] width 32 height 33
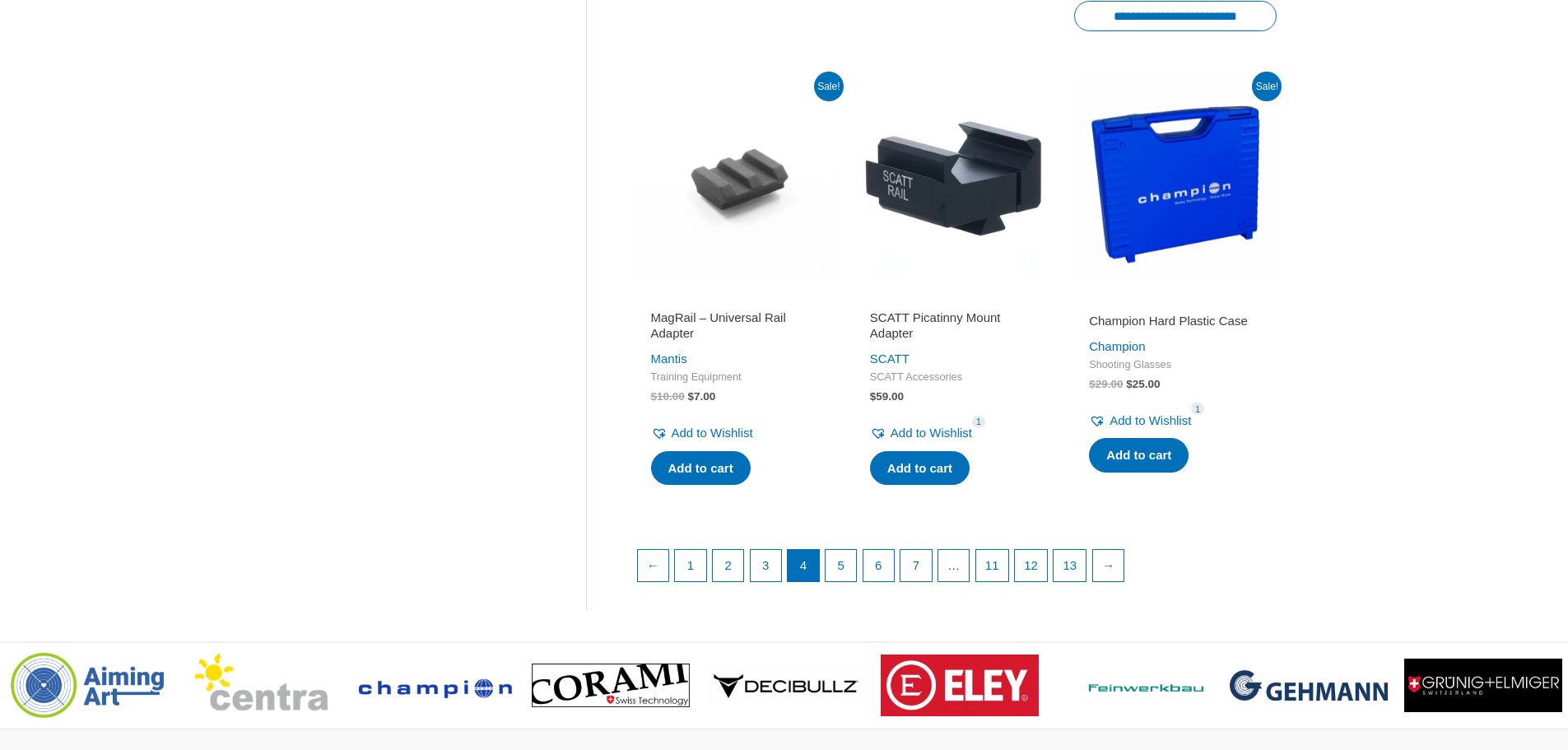
scroll to position [2223, 0]
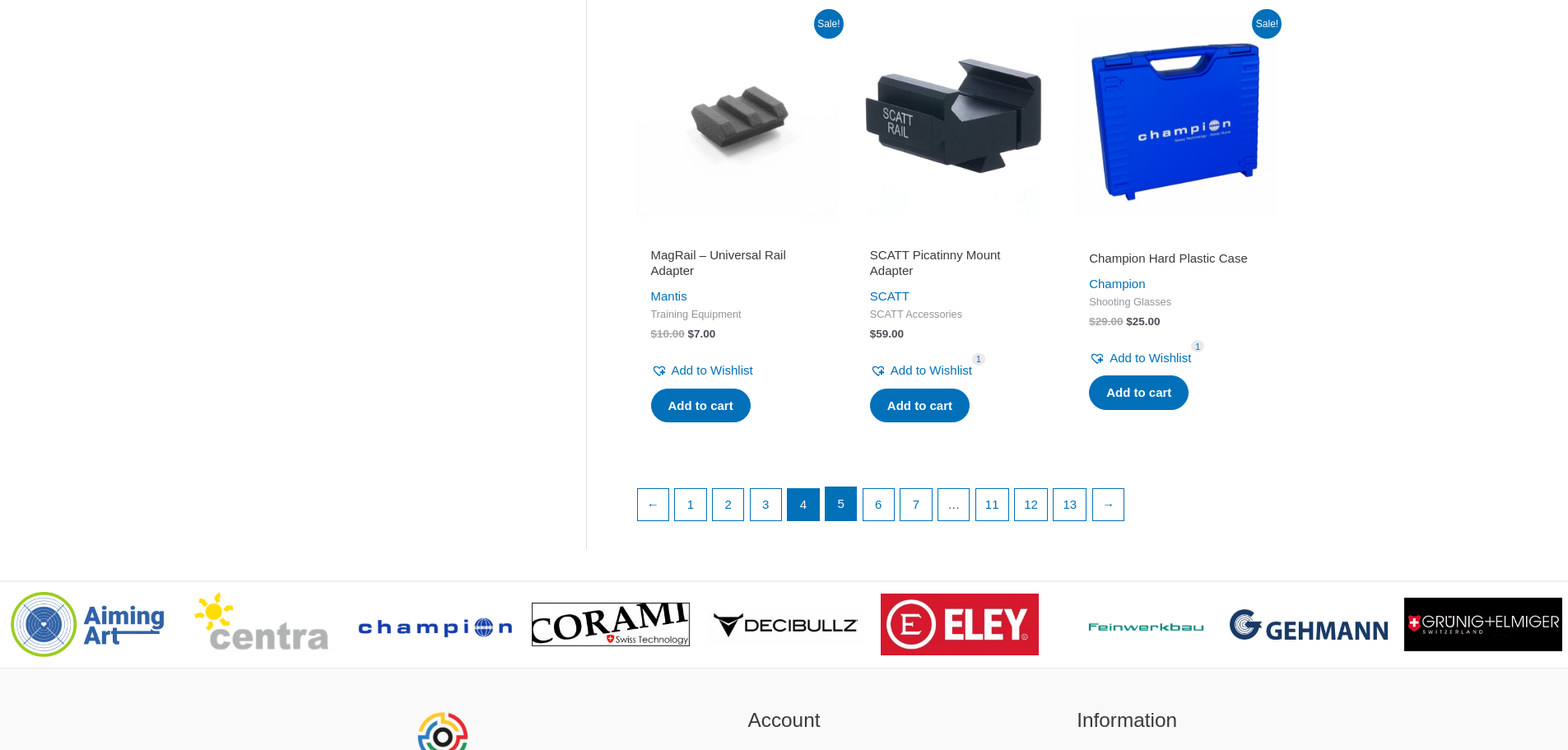
click at [843, 506] on link "5" at bounding box center [841, 504] width 32 height 33
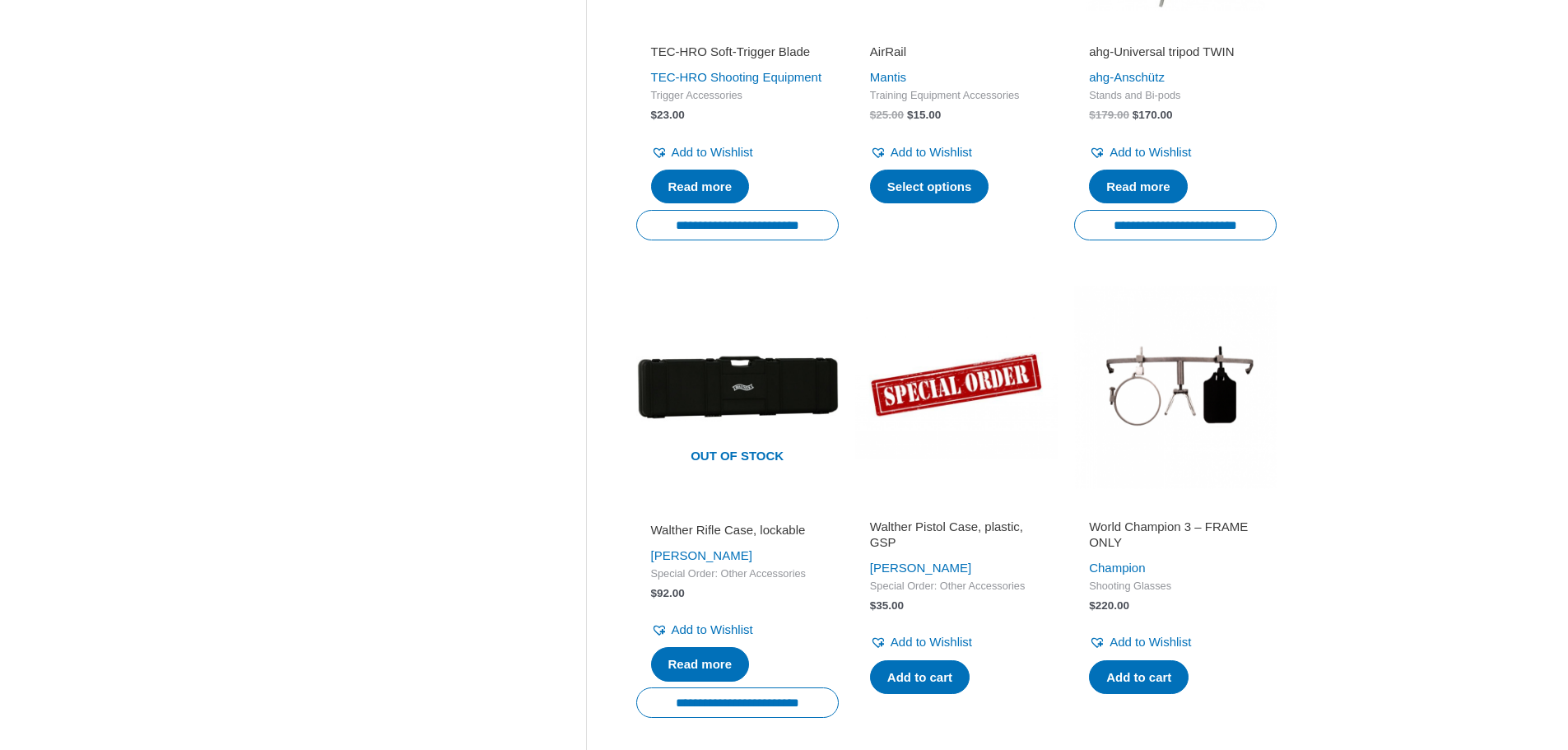
scroll to position [2223, 0]
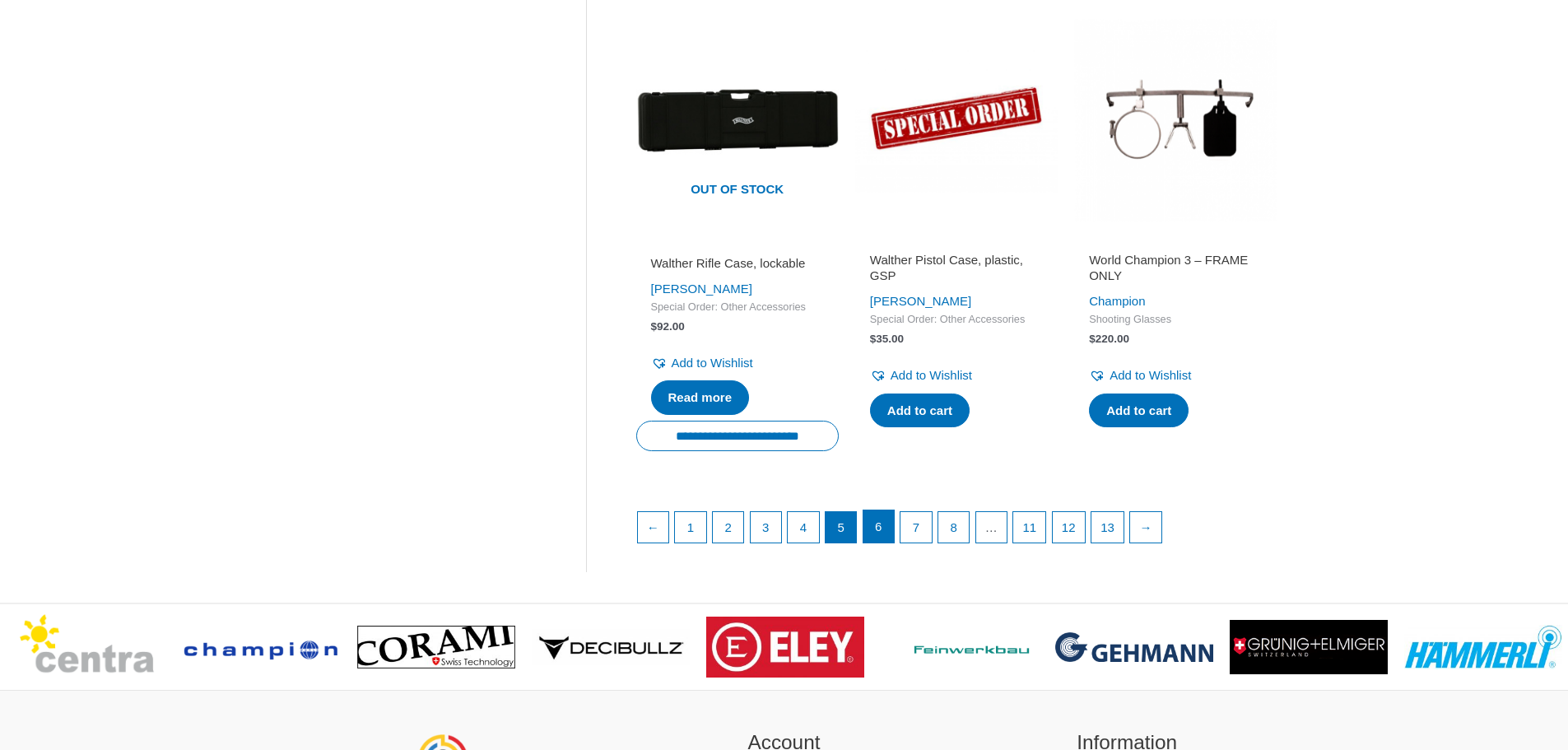
click at [881, 544] on link "6" at bounding box center [880, 527] width 32 height 33
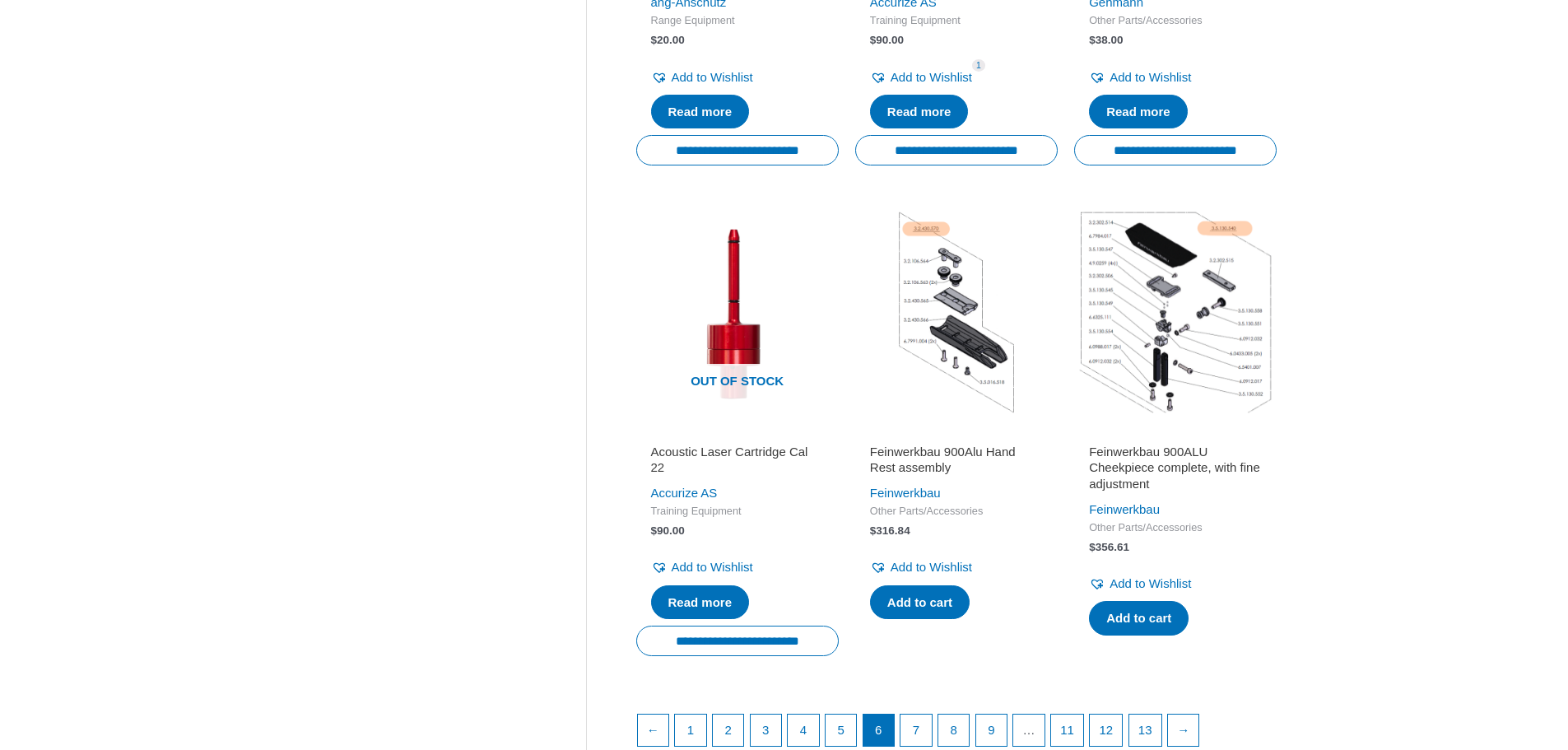
scroll to position [2305, 0]
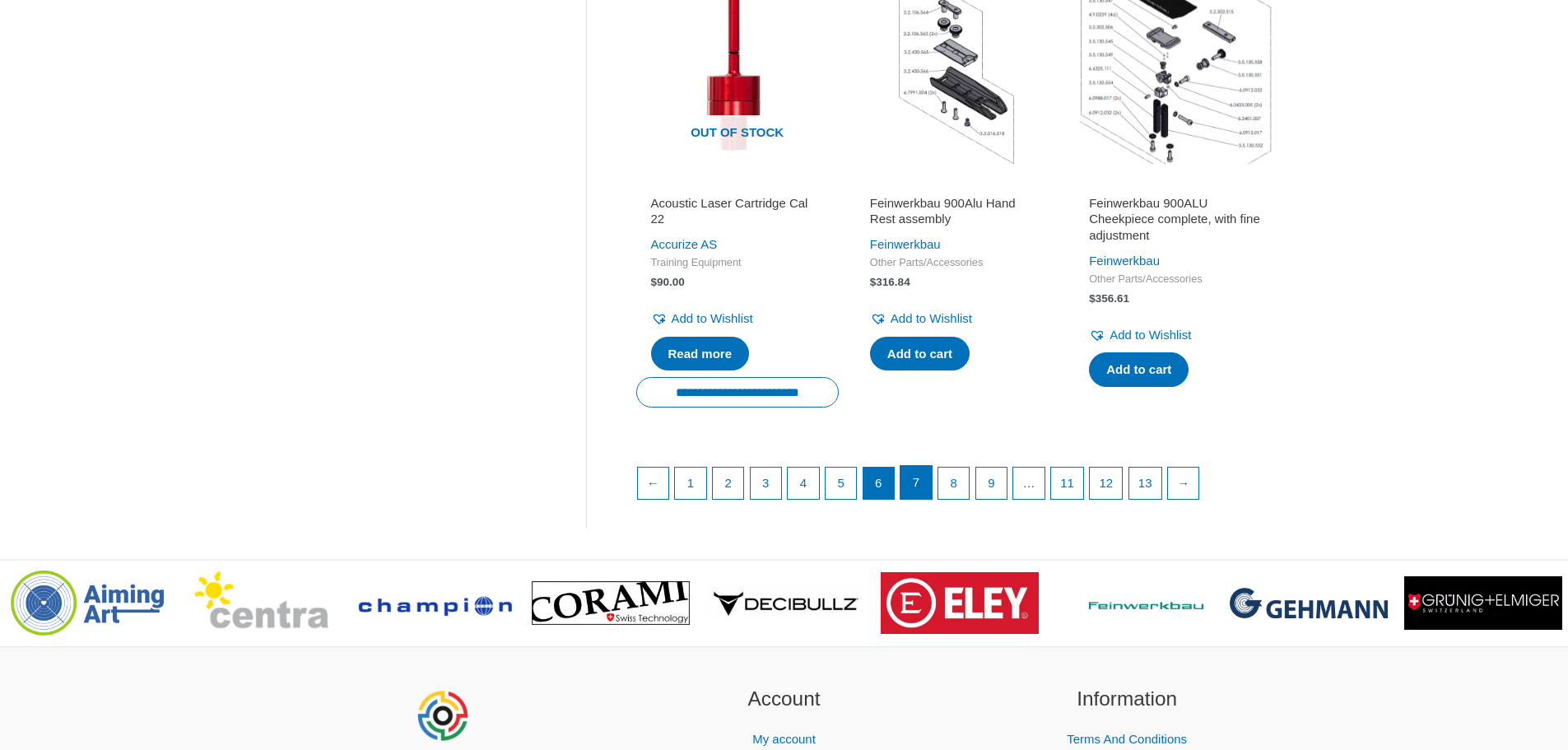
click at [924, 484] on link "7" at bounding box center [916, 483] width 32 height 33
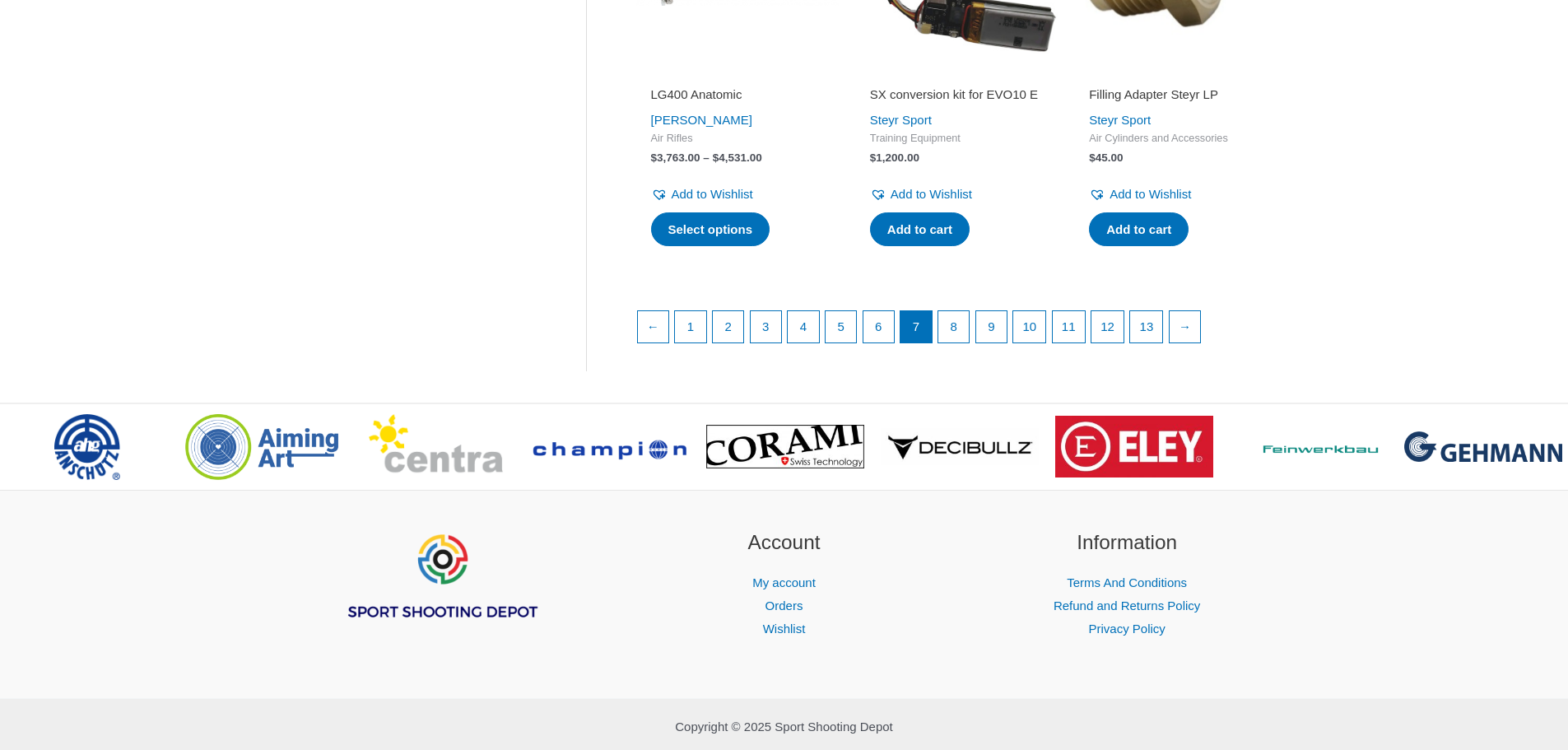
scroll to position [2470, 0]
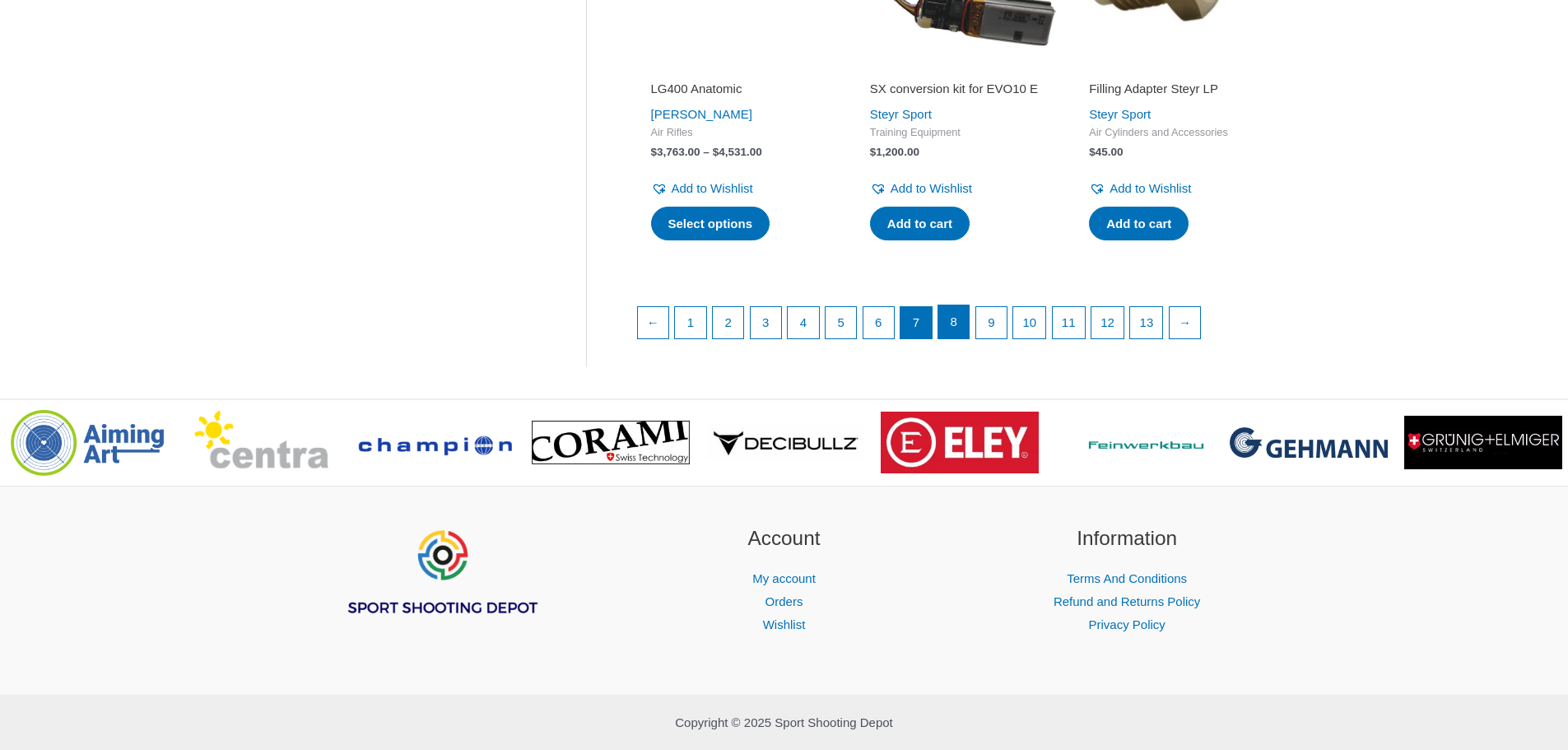
click at [956, 338] on link "8" at bounding box center [955, 322] width 32 height 33
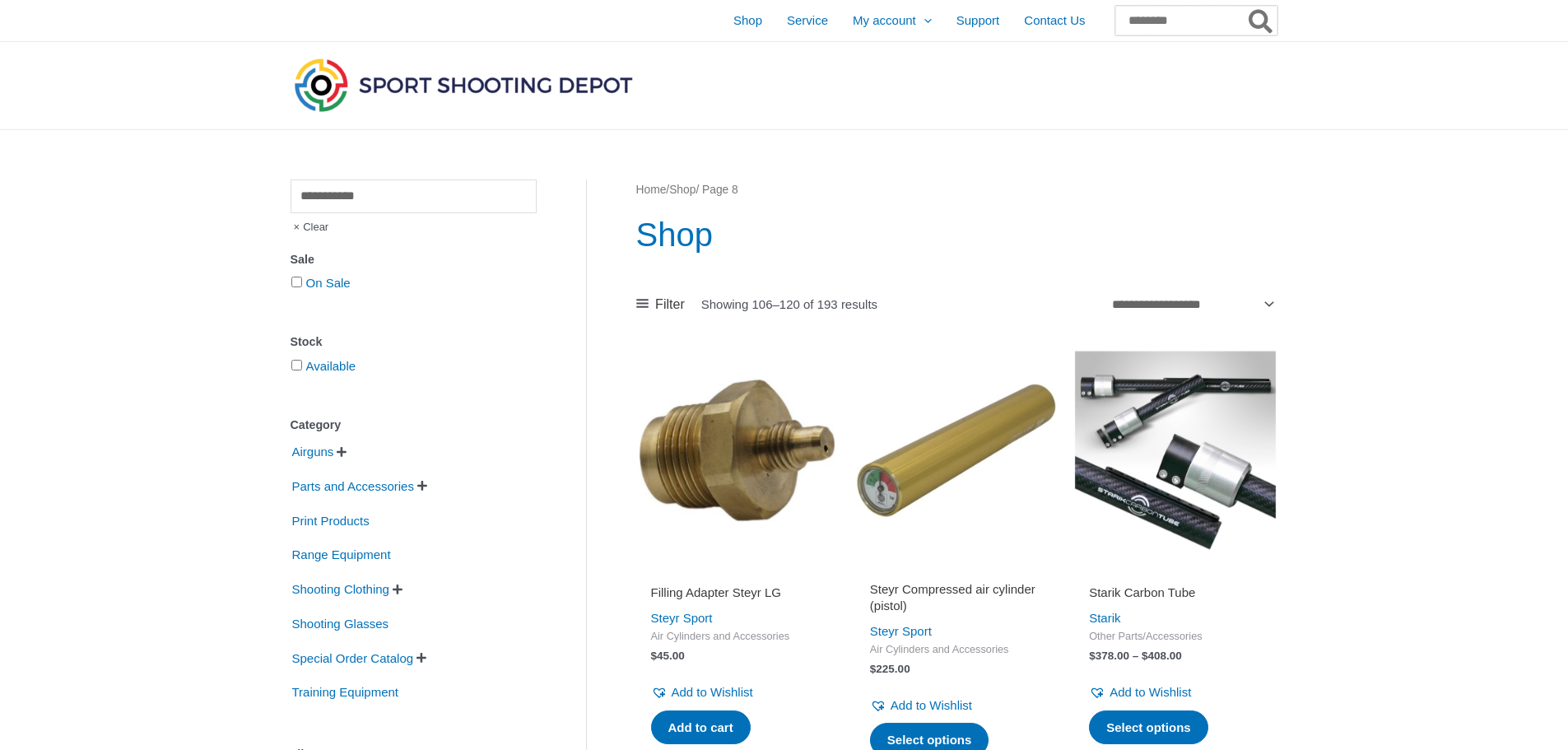
click at [1143, 22] on input "Search for:" at bounding box center [1196, 21] width 162 height 30
type input "**********"
click at [1245, 6] on button "Search" at bounding box center [1261, 21] width 32 height 30
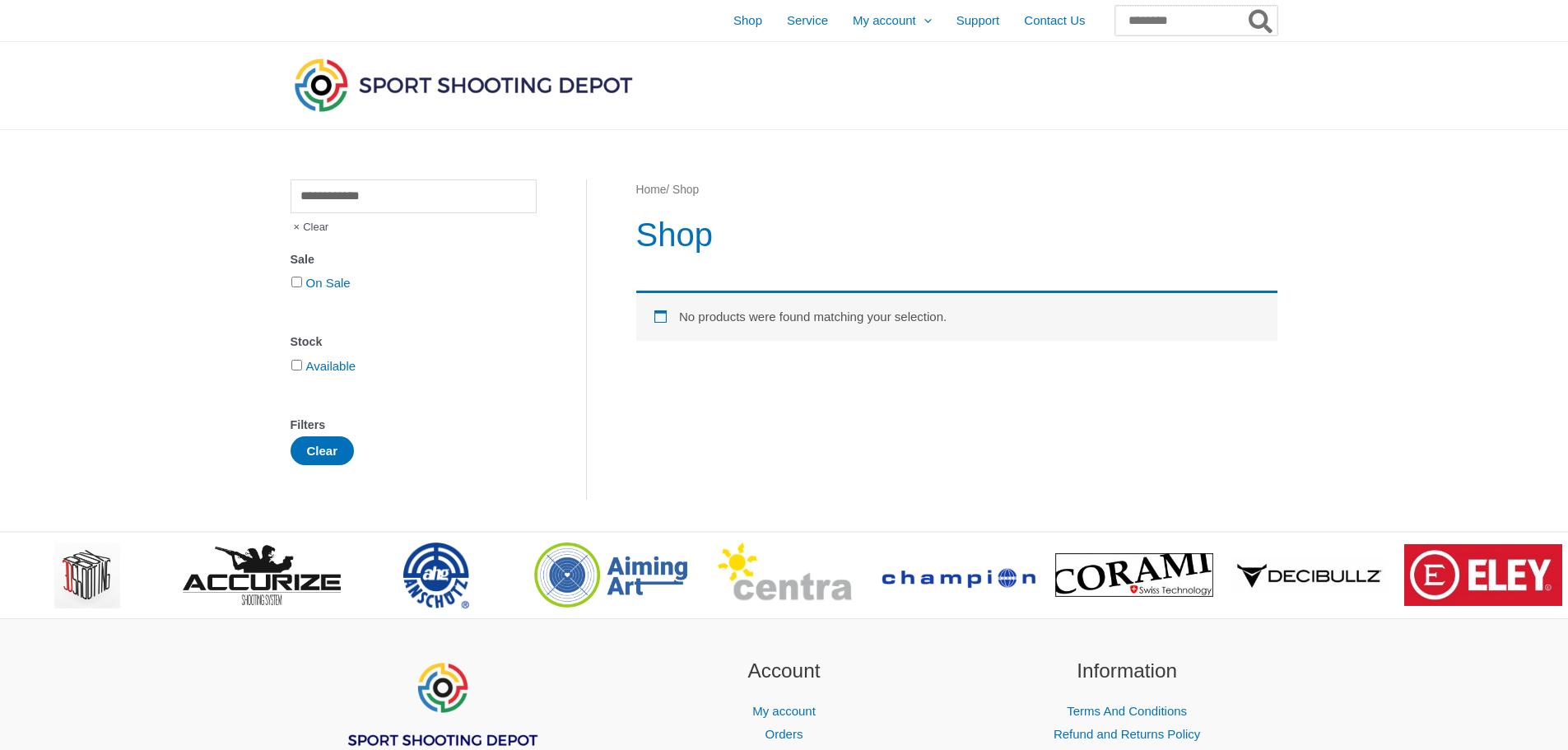
click at [1139, 21] on input "Search for:" at bounding box center [1196, 21] width 162 height 30
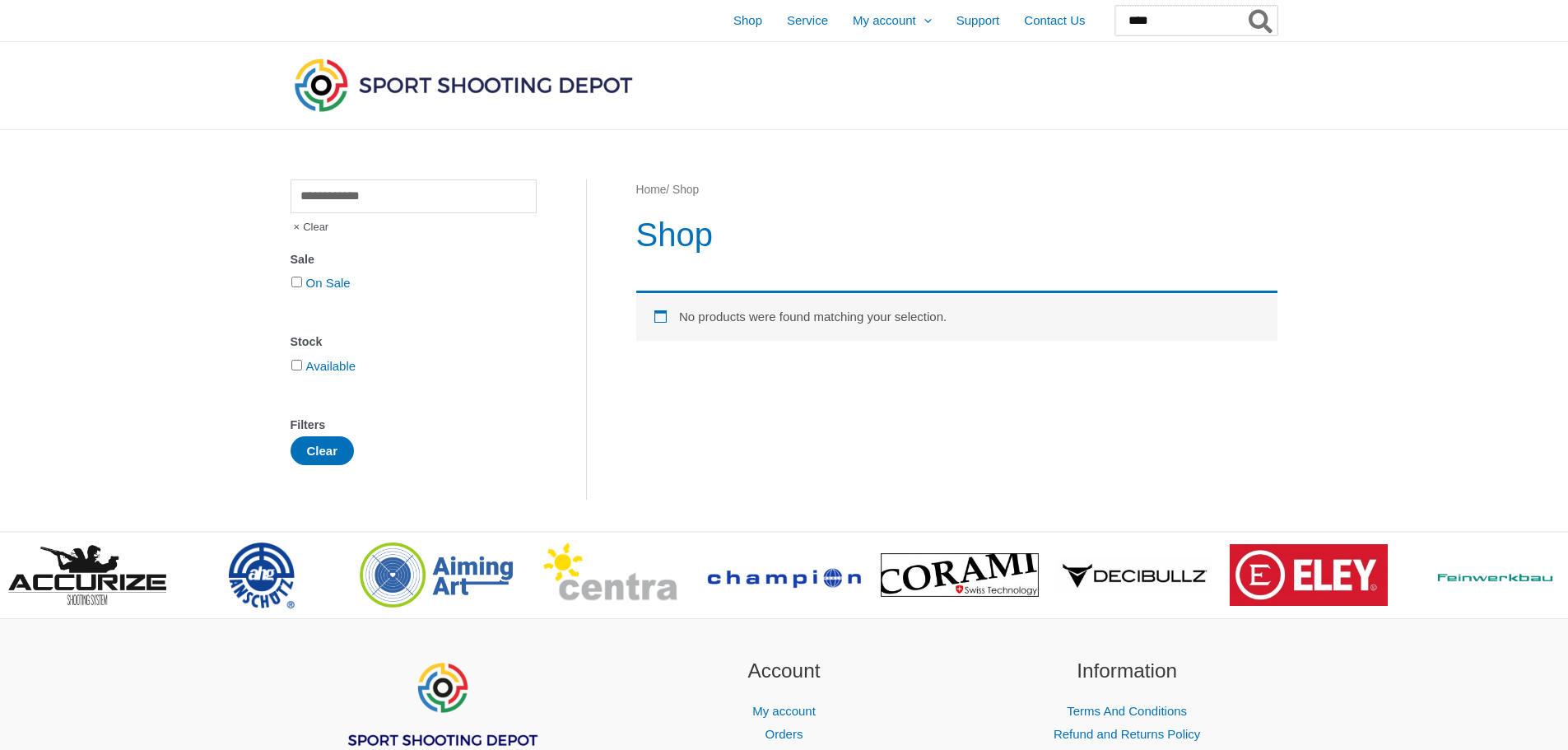
type input "****"
click at [1245, 6] on button "Search" at bounding box center [1261, 21] width 32 height 30
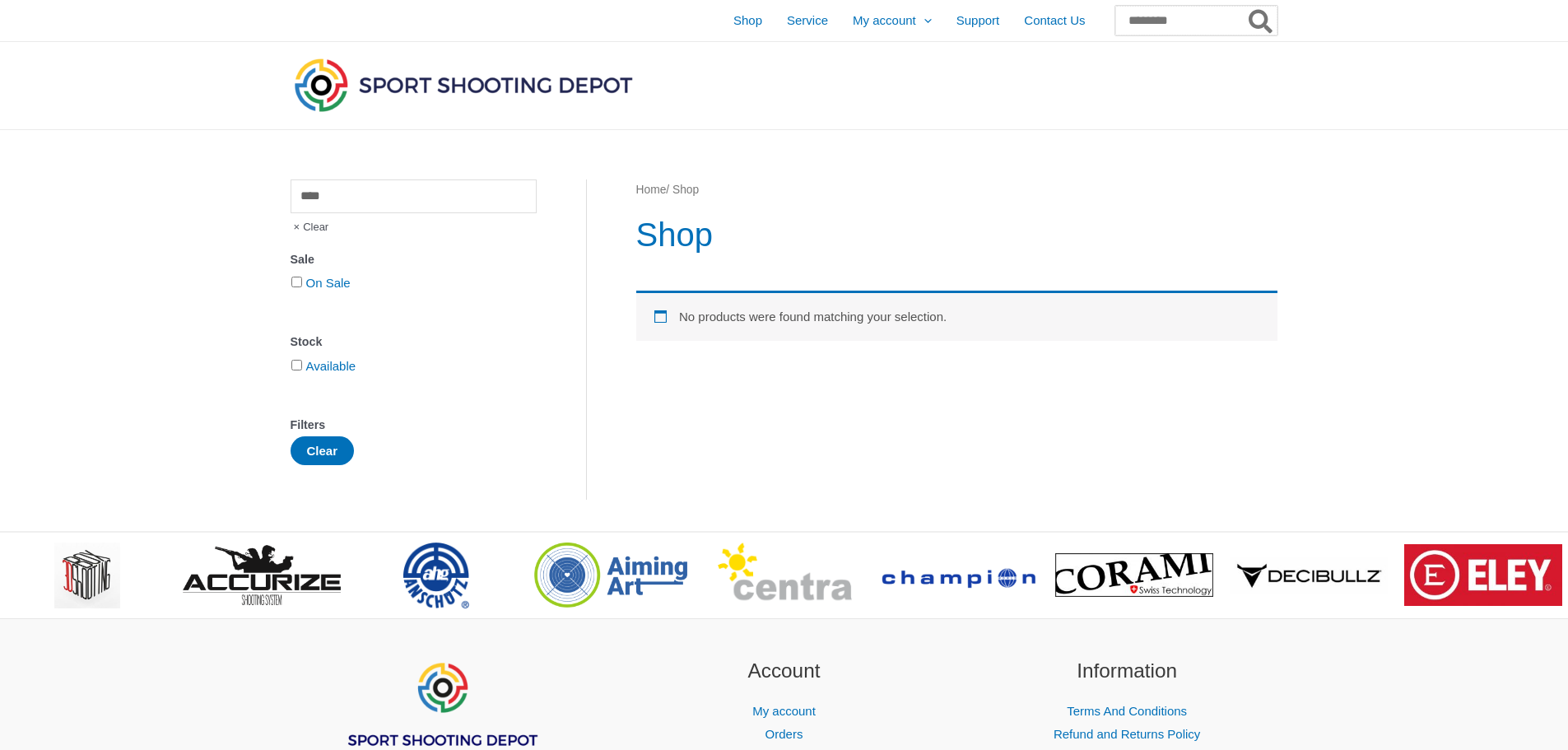
click at [1164, 21] on input "Search for:" at bounding box center [1196, 21] width 162 height 30
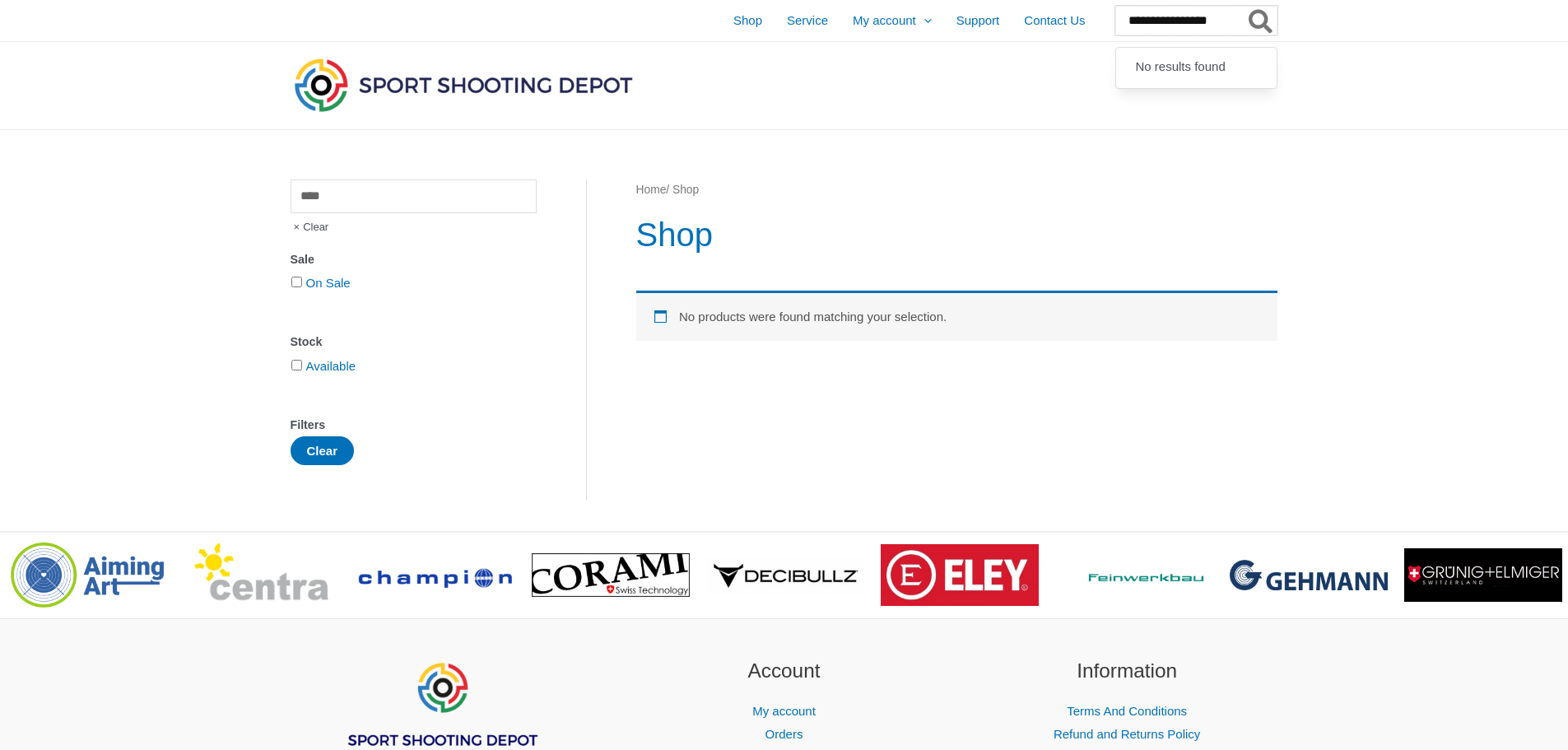
type input "**********"
